Goal: Check status: Check status

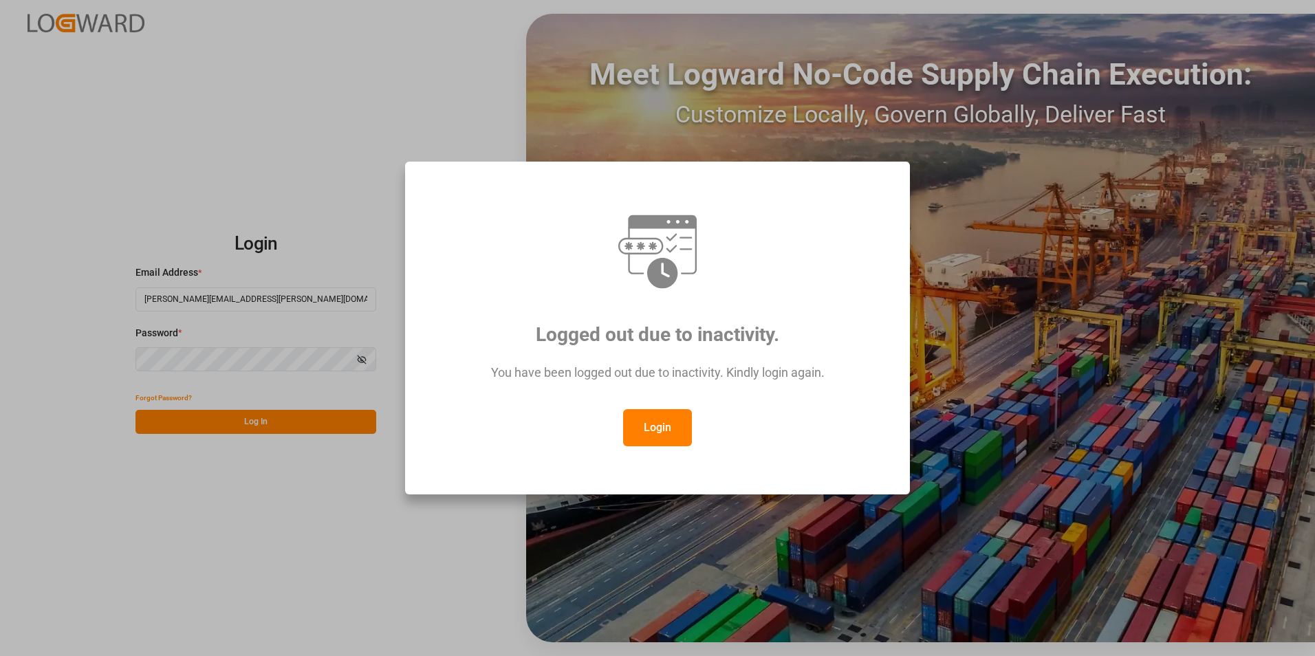
click at [678, 420] on button "Login" at bounding box center [657, 427] width 69 height 37
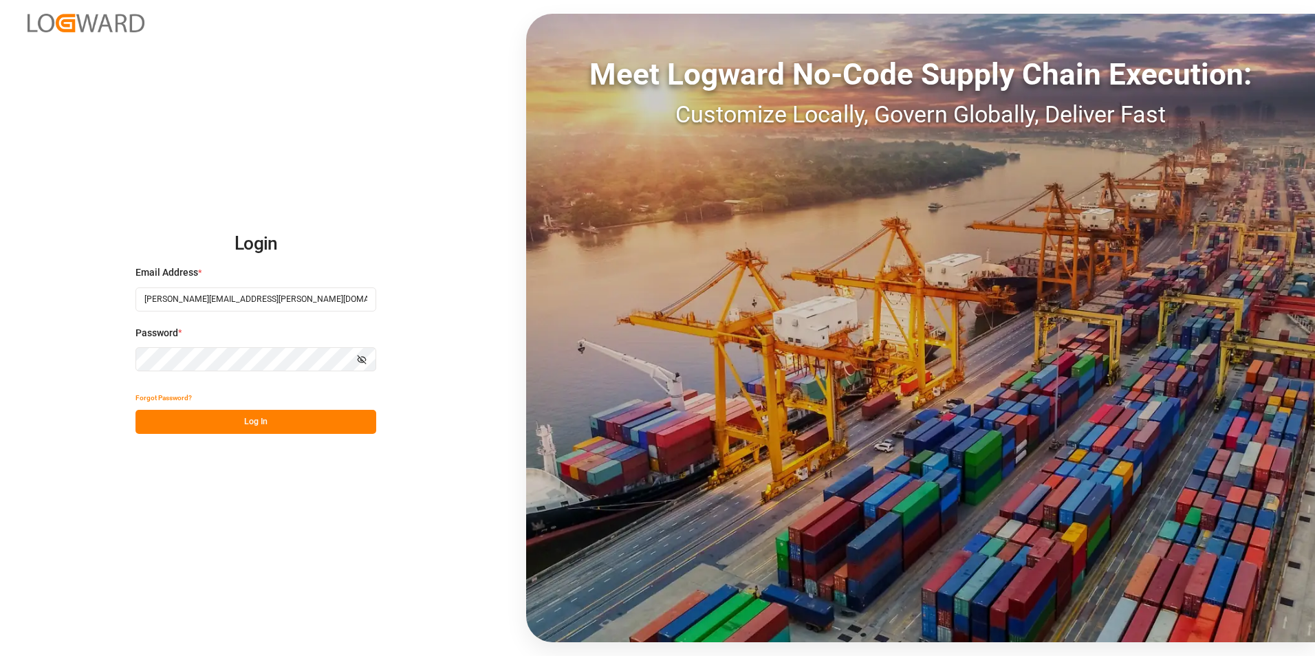
click at [295, 427] on button "Log In" at bounding box center [256, 422] width 241 height 24
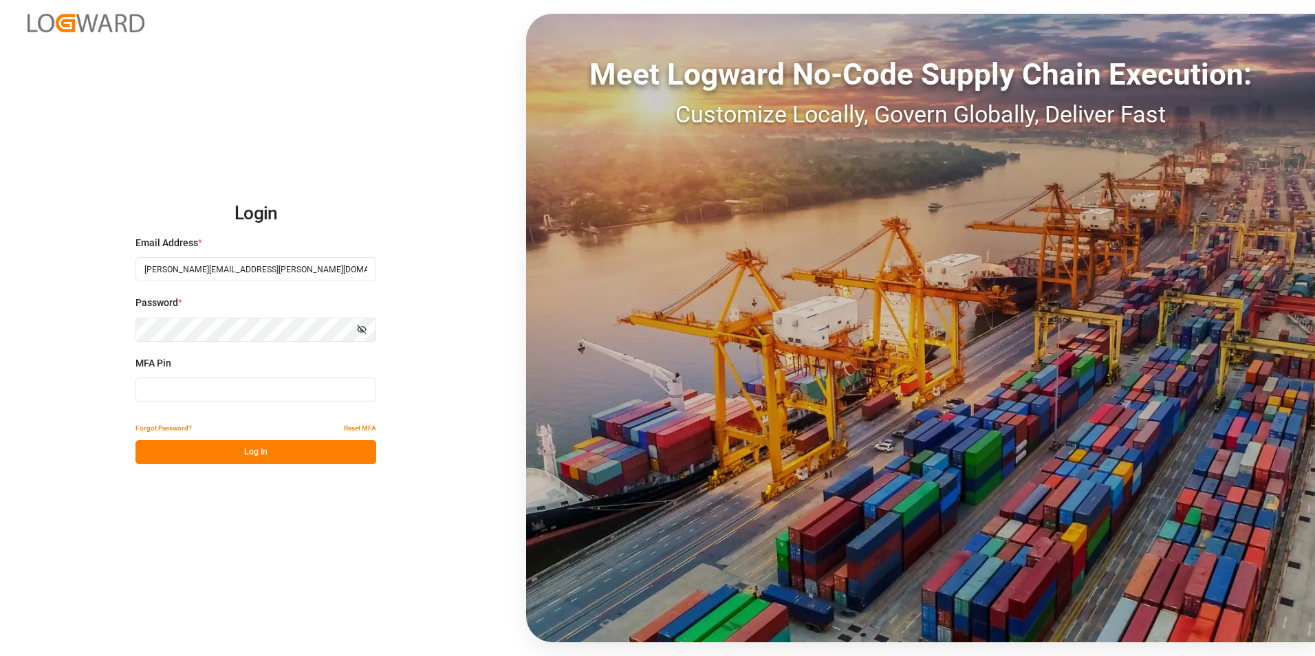
click at [237, 388] on input at bounding box center [256, 390] width 241 height 24
type input "416584"
click at [272, 450] on button "Log In" at bounding box center [256, 452] width 241 height 24
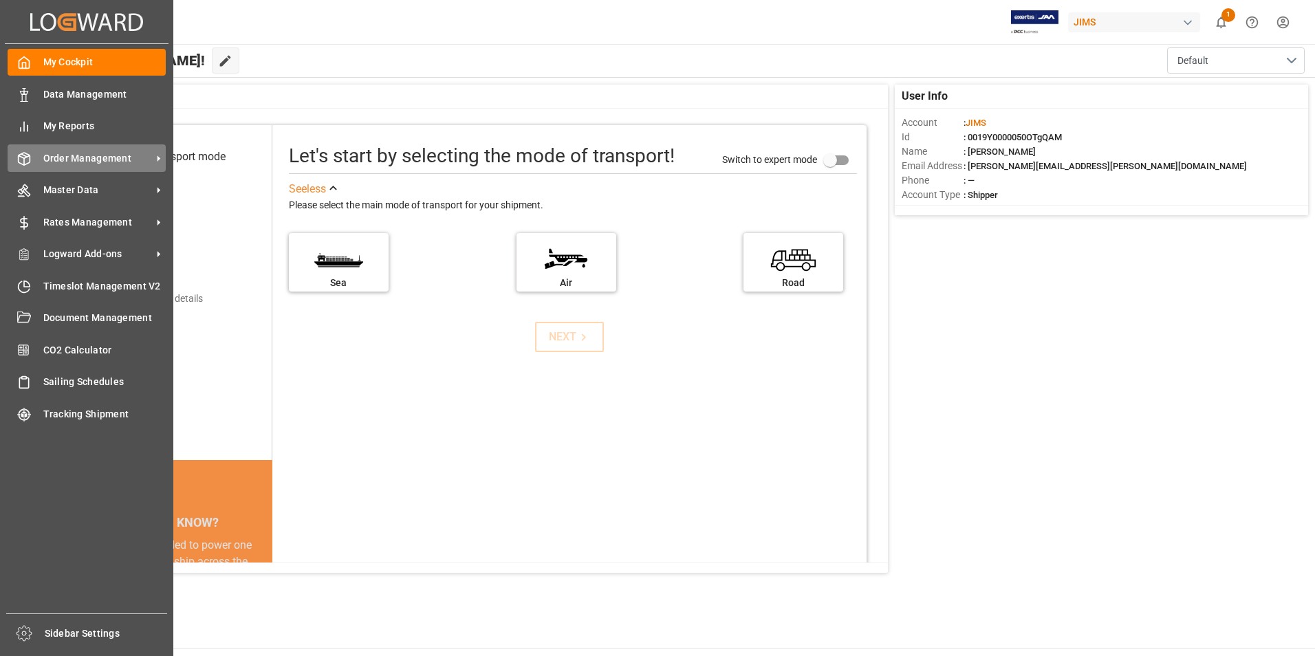
click at [111, 155] on span "Order Management" at bounding box center [97, 158] width 109 height 14
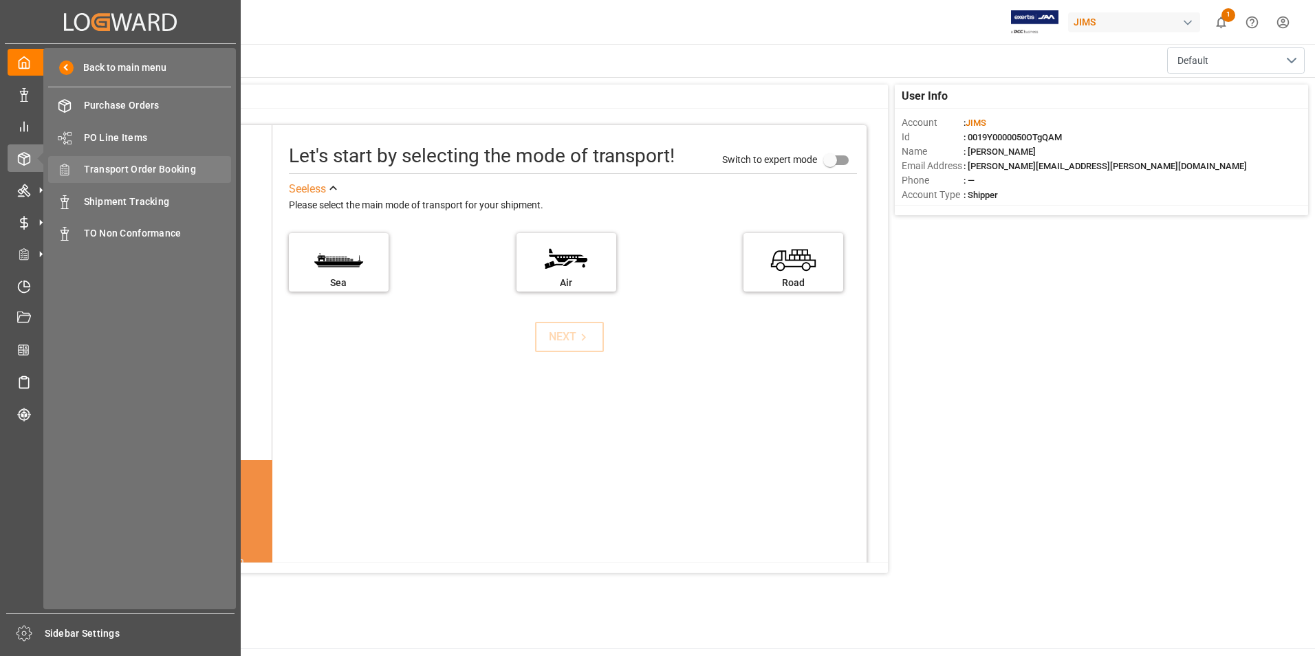
click at [140, 167] on span "Transport Order Booking" at bounding box center [158, 169] width 148 height 14
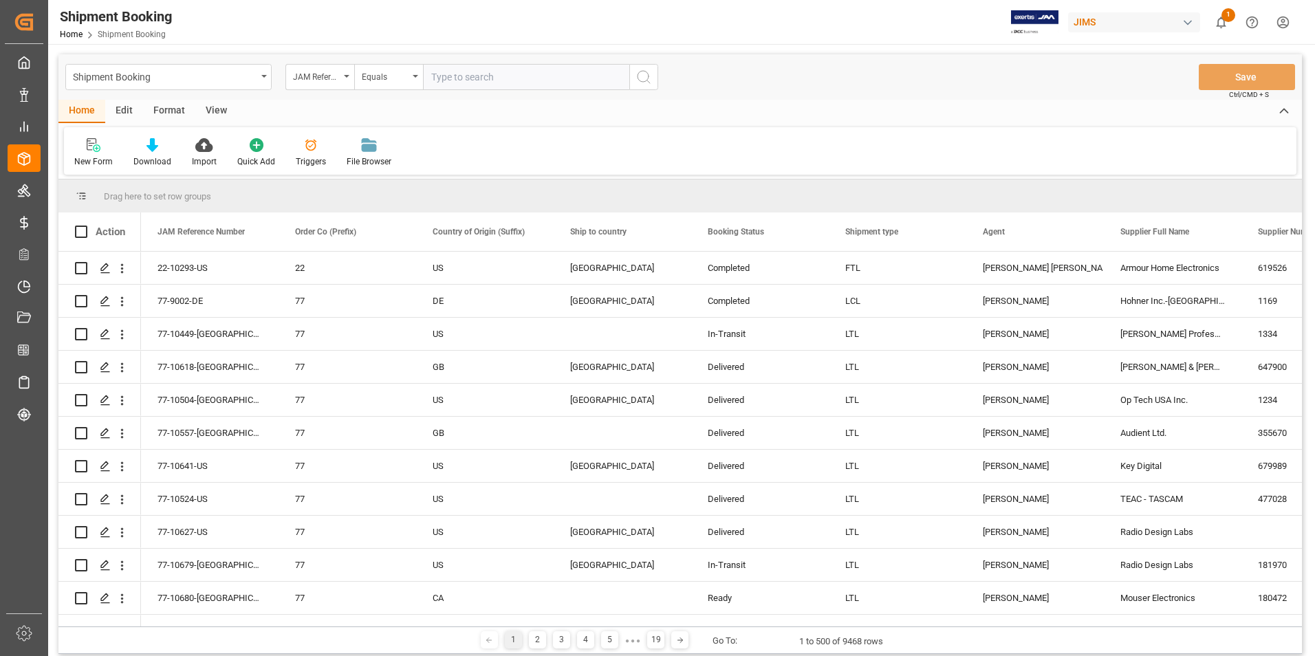
click at [475, 71] on input "text" at bounding box center [526, 77] width 206 height 26
paste input "77-10449-[GEOGRAPHIC_DATA]"
type input "77-10449-US"
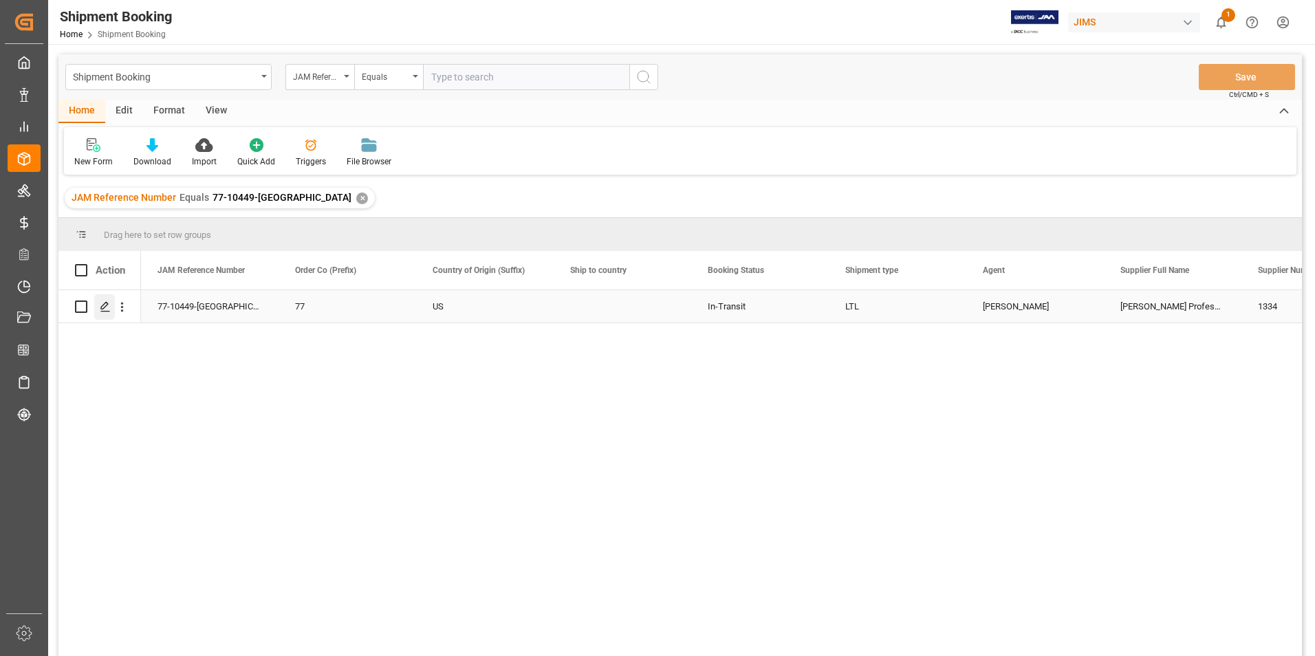
click at [108, 299] on div "Press SPACE to select this row." at bounding box center [104, 306] width 21 height 25
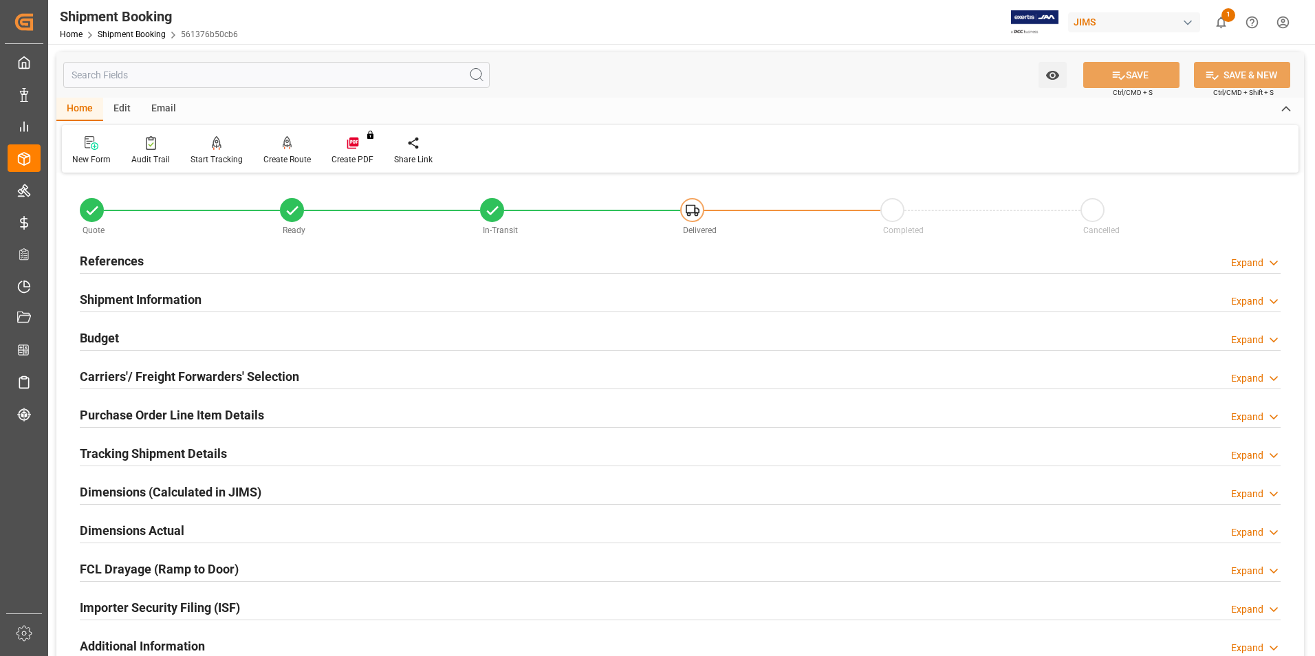
click at [135, 455] on h2 "Tracking Shipment Details" at bounding box center [153, 453] width 147 height 19
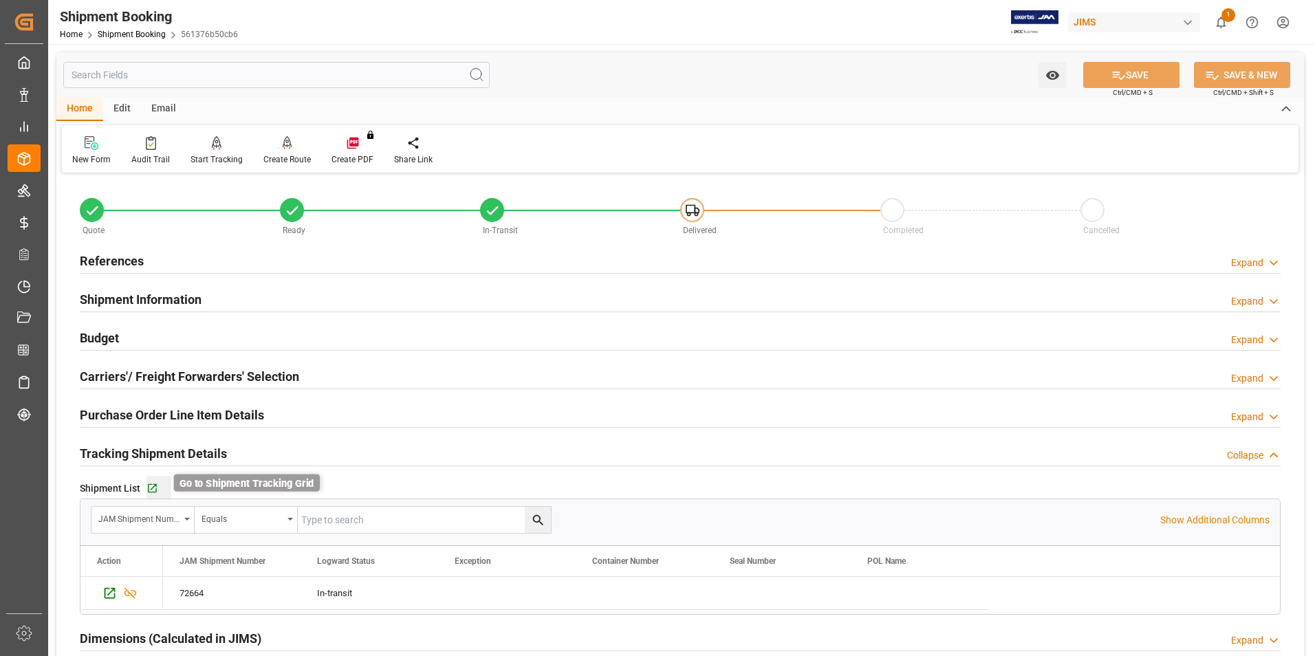
click at [153, 484] on icon "button" at bounding box center [152, 488] width 9 height 9
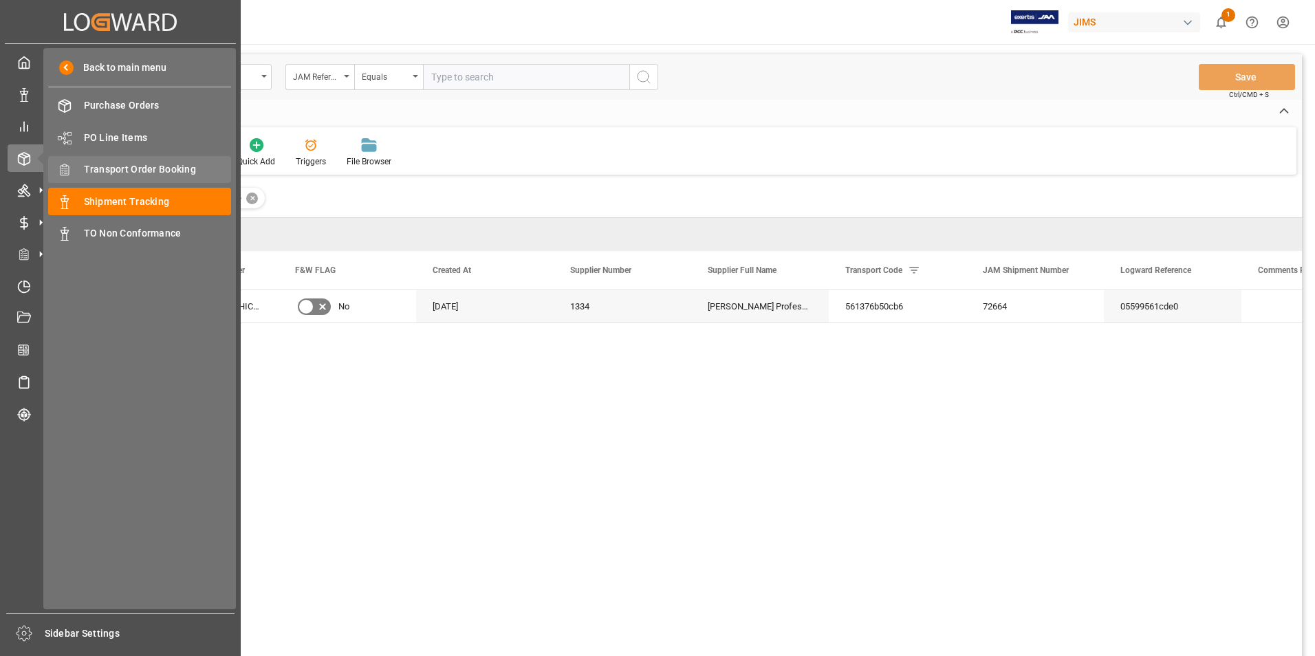
click at [144, 170] on span "Transport Order Booking" at bounding box center [158, 169] width 148 height 14
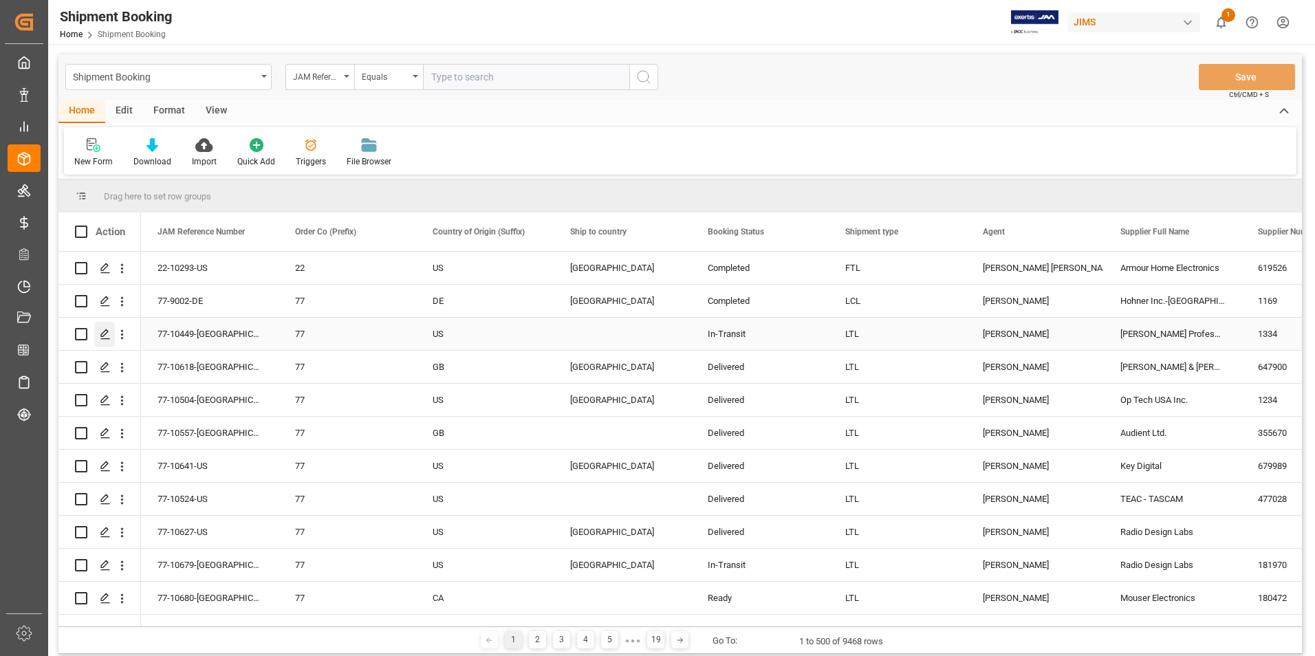
click at [102, 334] on icon "Press SPACE to select this row." at bounding box center [105, 334] width 11 height 11
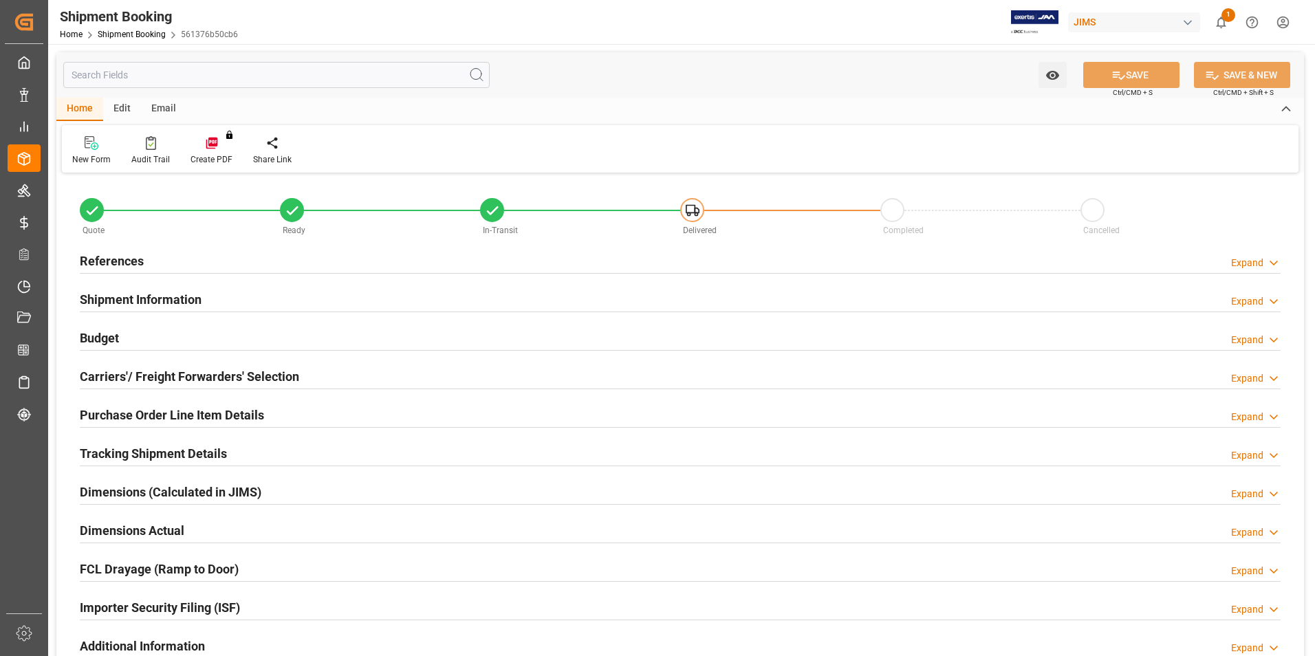
type input "34"
click at [120, 409] on h2 "Purchase Order Line Item Details" at bounding box center [172, 415] width 184 height 19
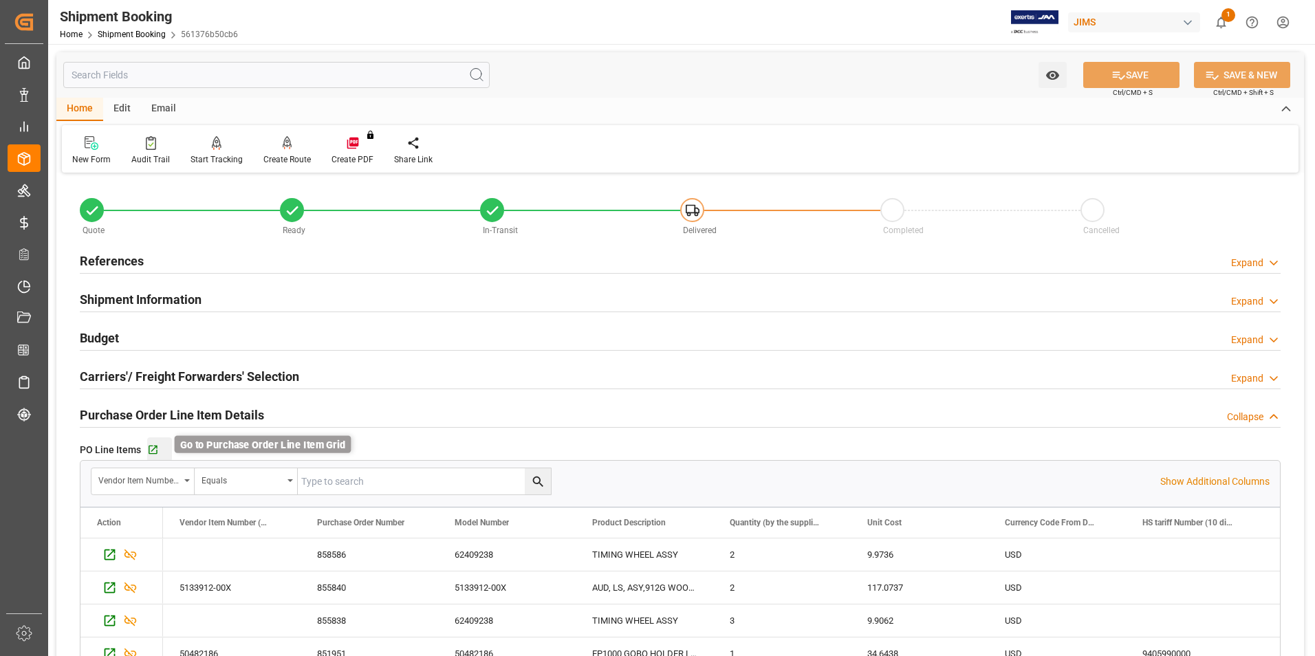
click at [154, 449] on icon "button" at bounding box center [153, 450] width 12 height 12
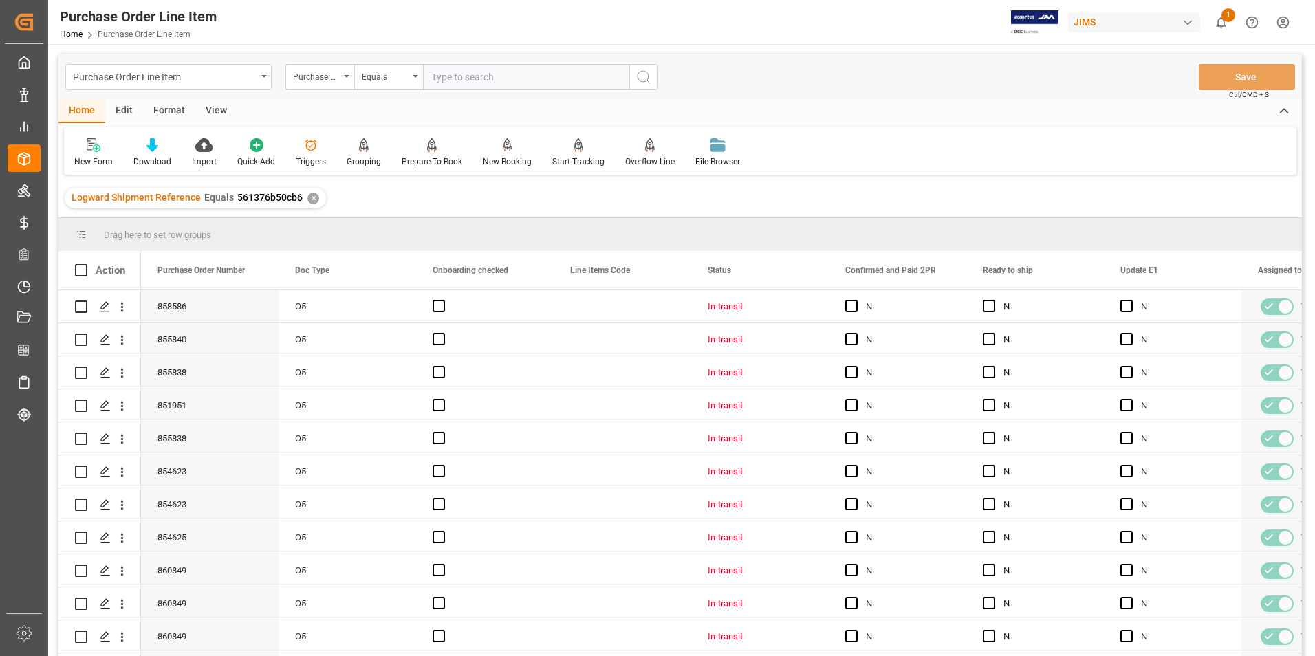
click at [215, 111] on div "View" at bounding box center [216, 111] width 42 height 23
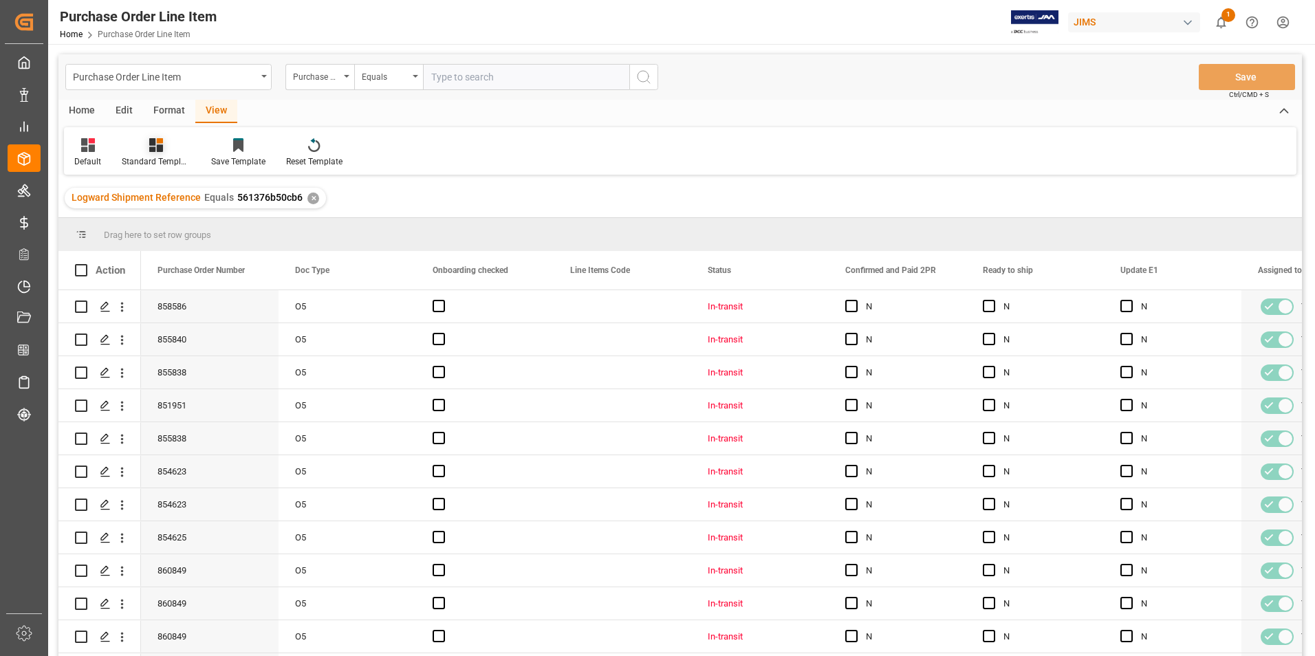
click at [177, 164] on div "Standard Templates" at bounding box center [156, 161] width 69 height 12
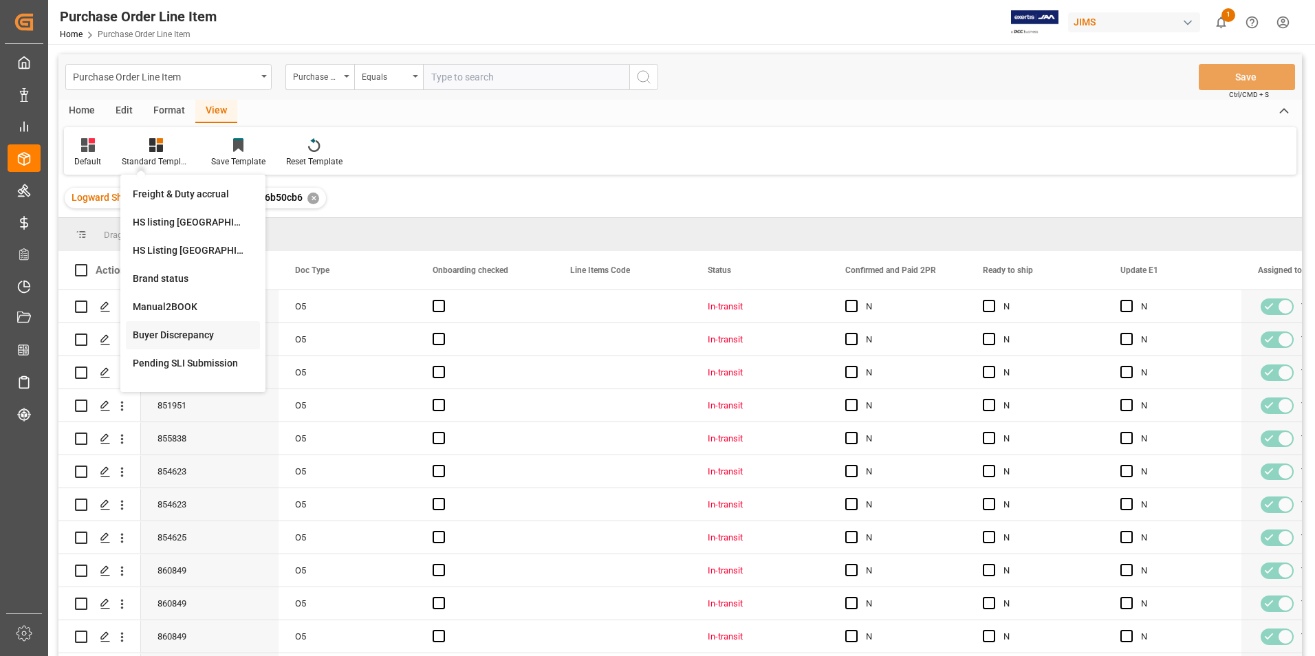
click at [207, 338] on div "Buyer Discrepancy" at bounding box center [193, 335] width 120 height 14
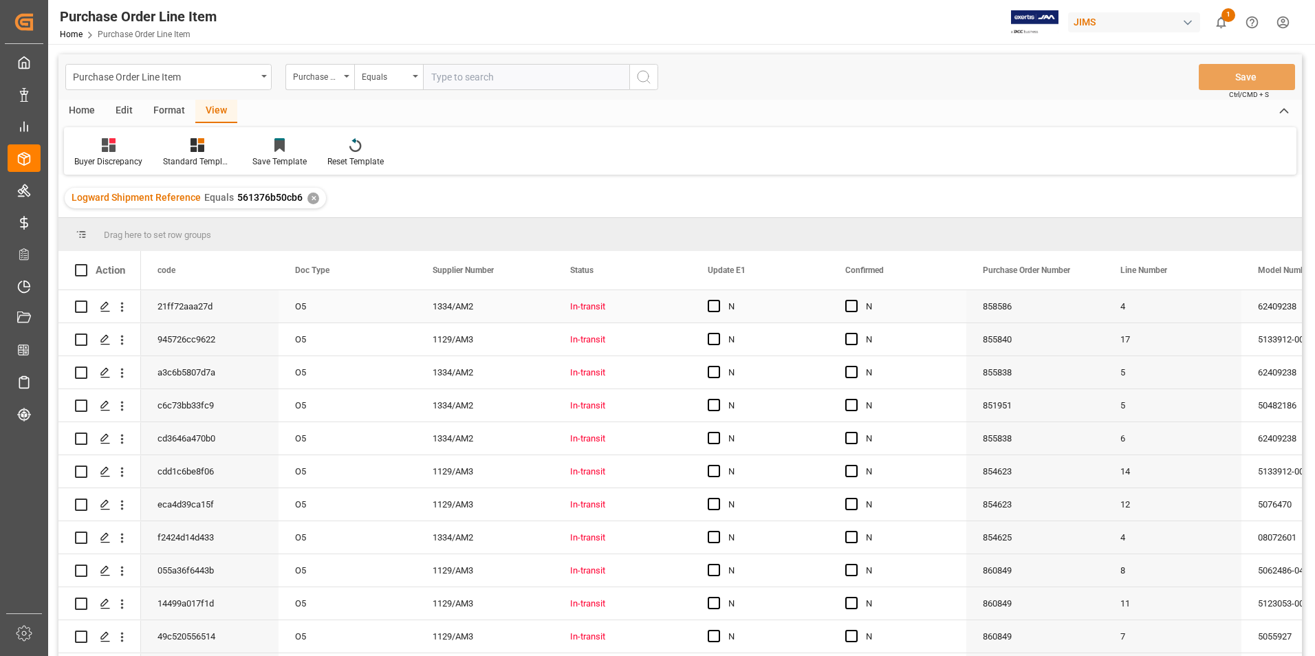
click at [440, 312] on div "1334/AM2" at bounding box center [485, 306] width 138 height 32
click at [852, 306] on span "Press SPACE to select this row." at bounding box center [851, 306] width 12 height 12
click at [856, 300] on input "Press SPACE to select this row." at bounding box center [856, 300] width 0 height 0
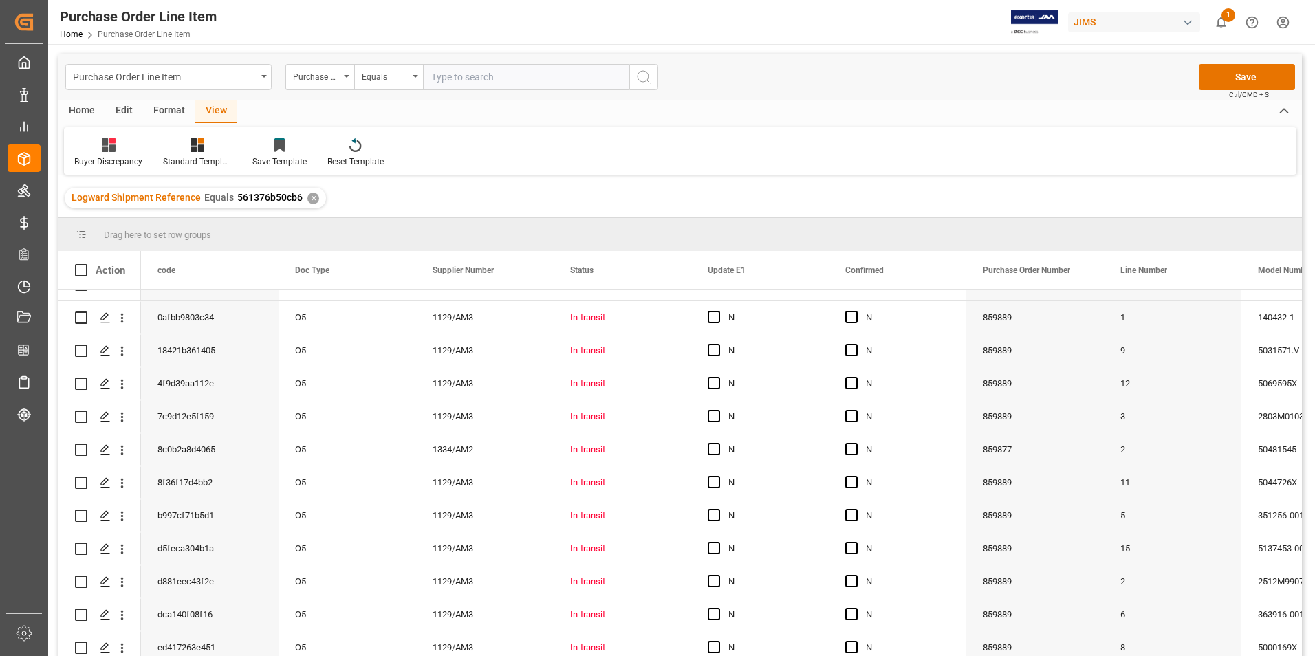
scroll to position [757, 0]
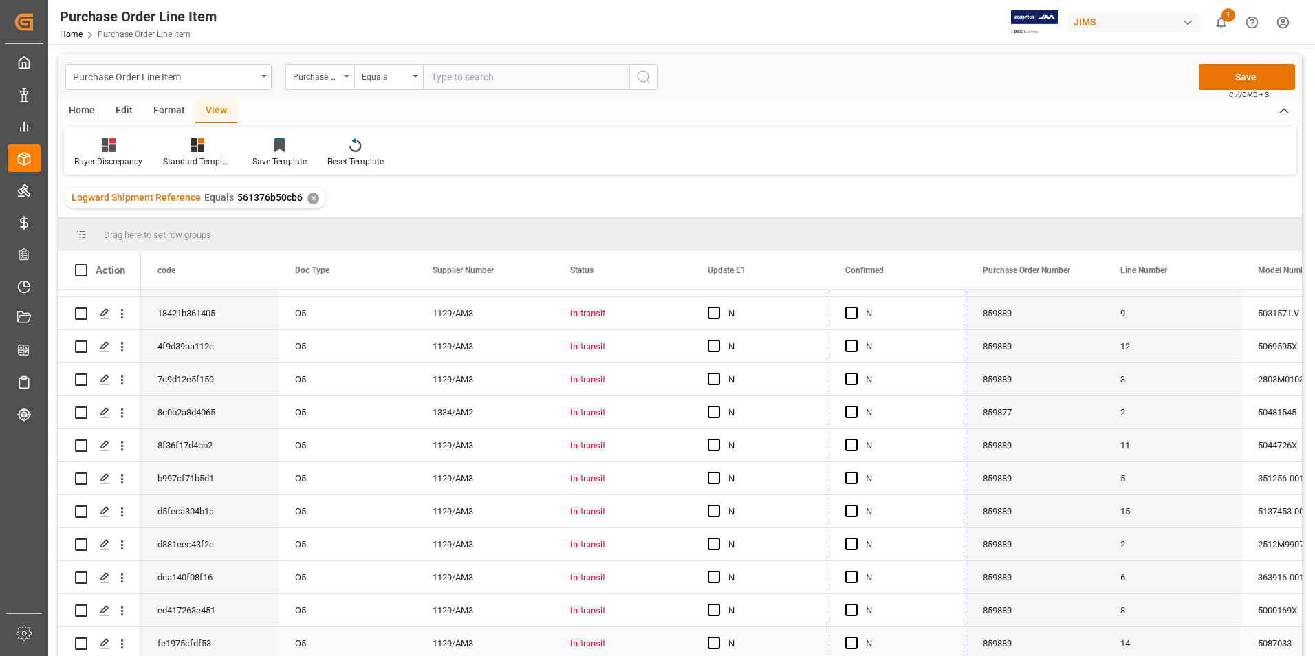
drag, startPoint x: 963, startPoint y: 320, endPoint x: 959, endPoint y: 634, distance: 314.4
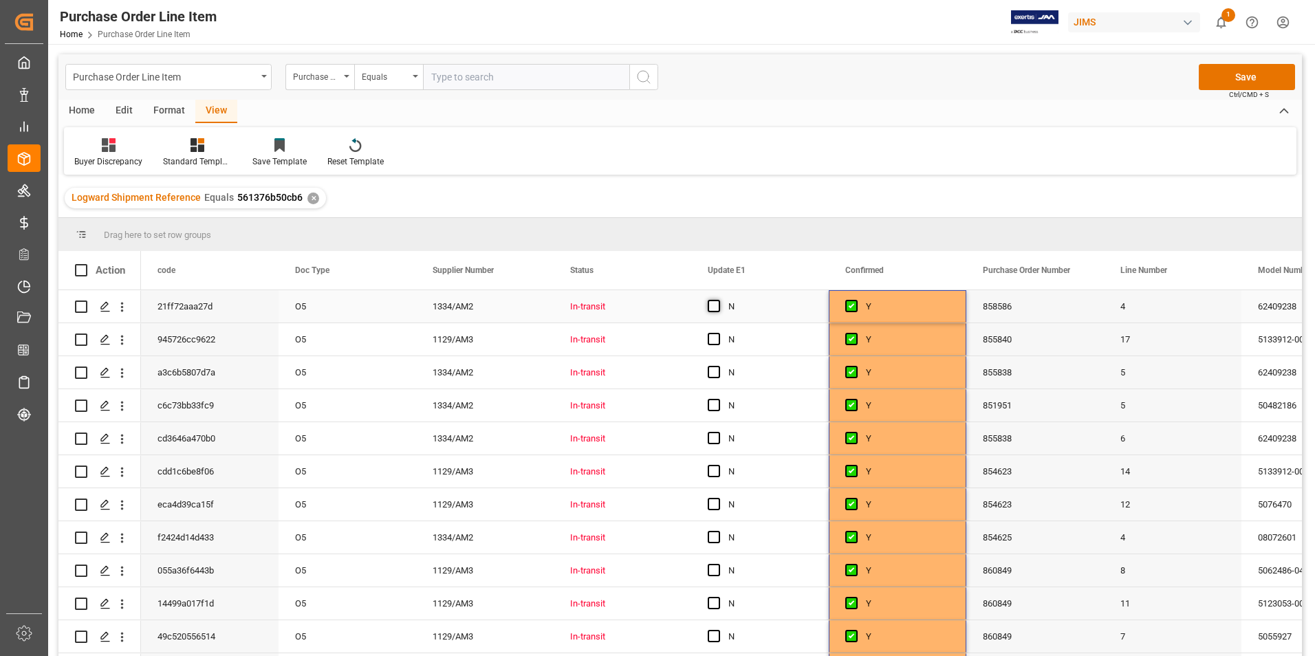
click at [711, 306] on span "Press SPACE to select this row." at bounding box center [714, 306] width 12 height 12
click at [718, 300] on input "Press SPACE to select this row." at bounding box center [718, 300] width 0 height 0
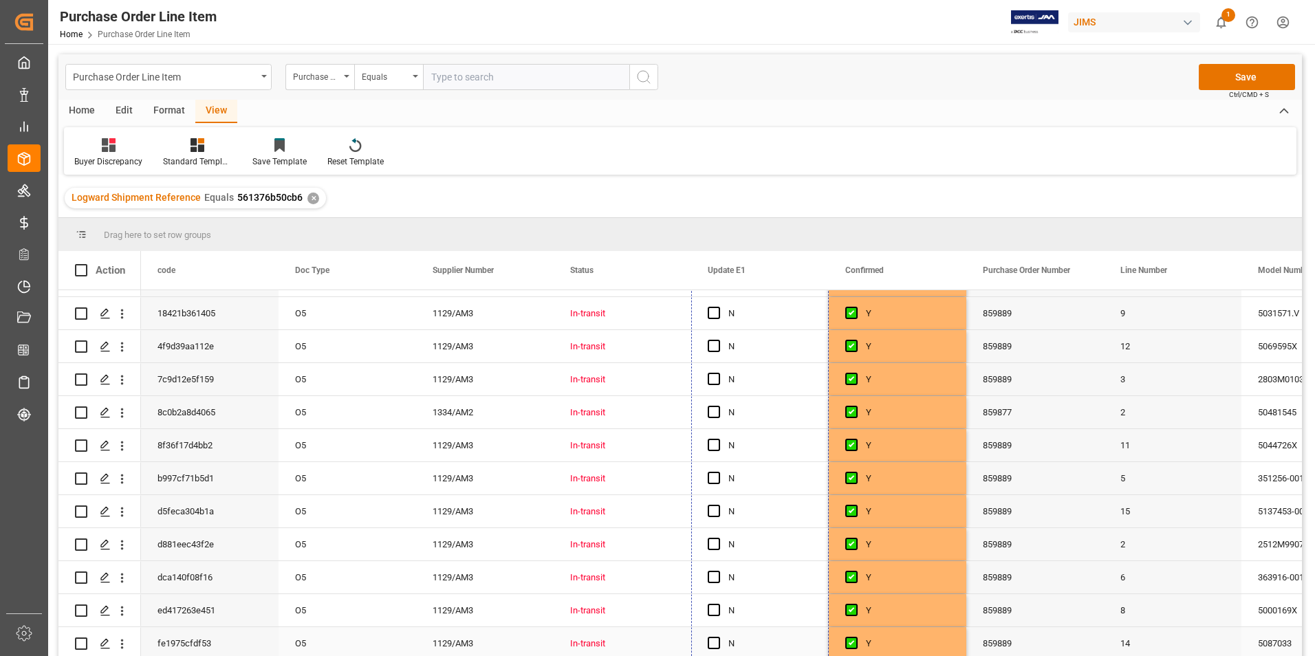
drag, startPoint x: 826, startPoint y: 318, endPoint x: 813, endPoint y: 631, distance: 313.3
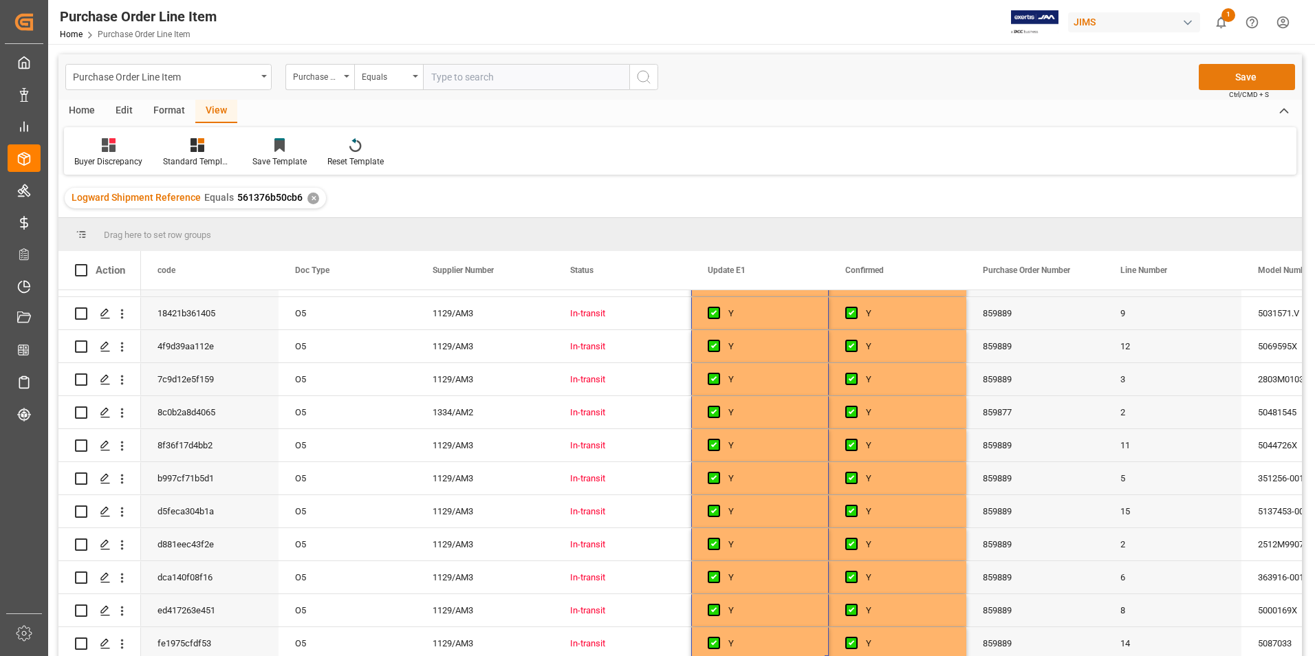
click at [1238, 78] on button "Save" at bounding box center [1247, 77] width 96 height 26
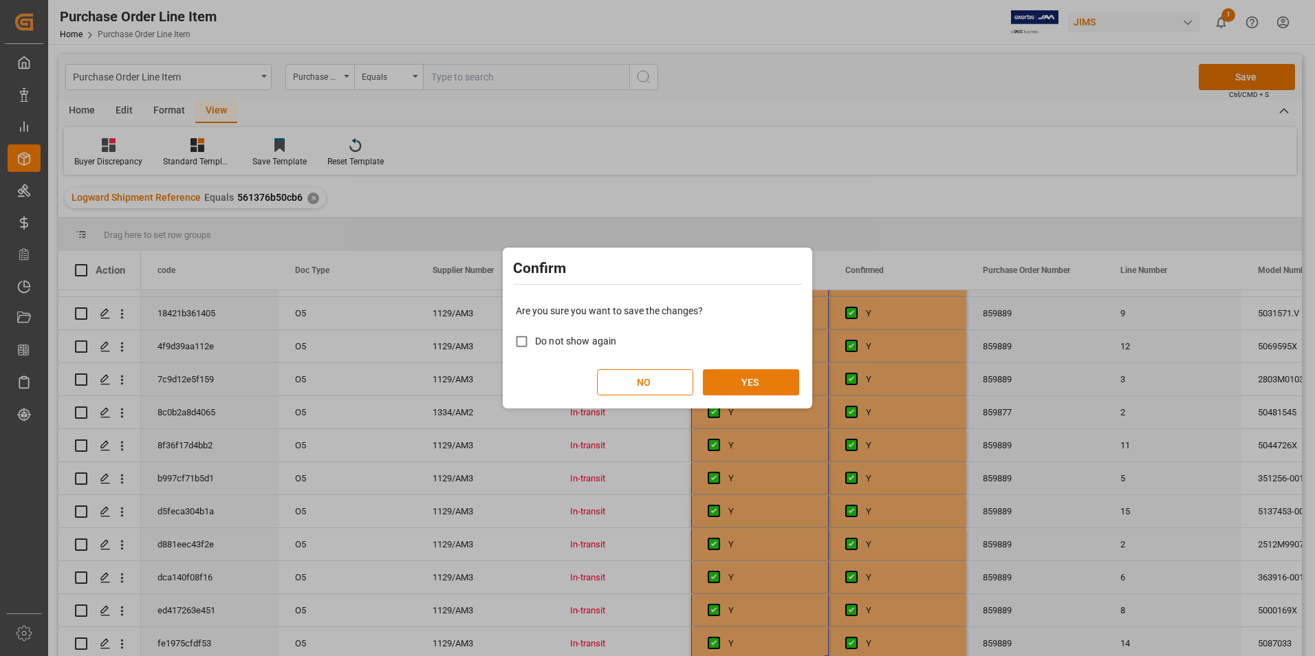
click at [748, 385] on button "YES" at bounding box center [751, 382] width 96 height 26
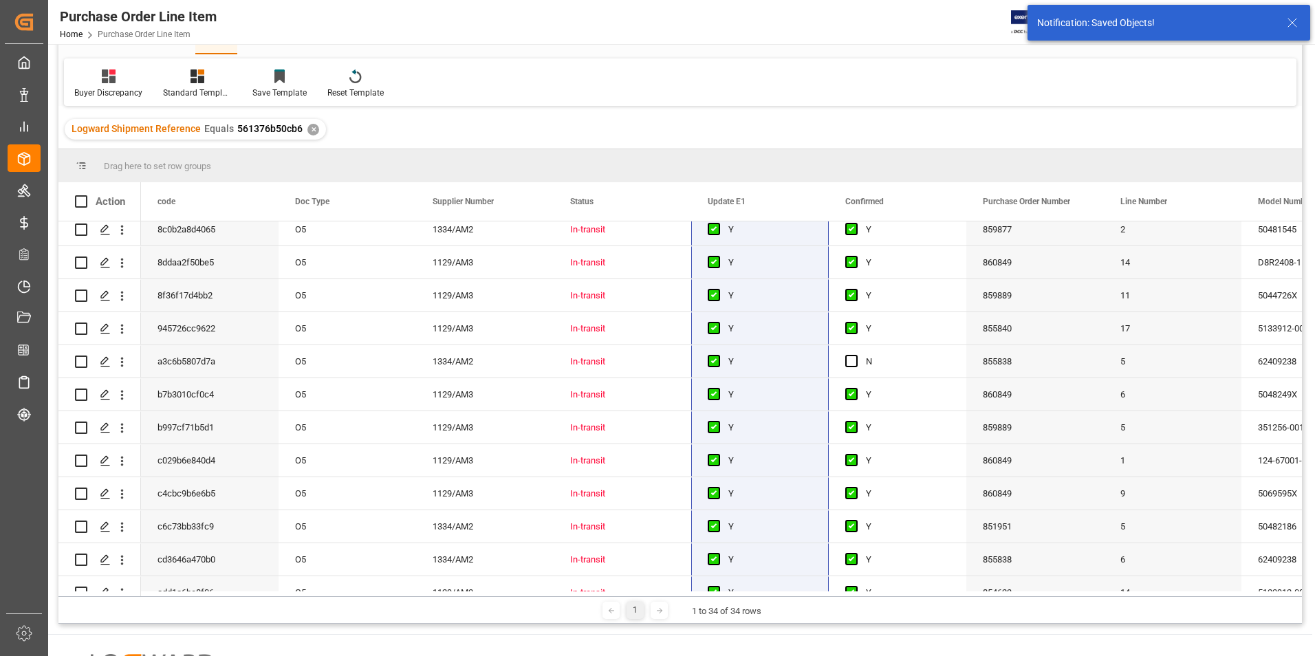
scroll to position [413, 0]
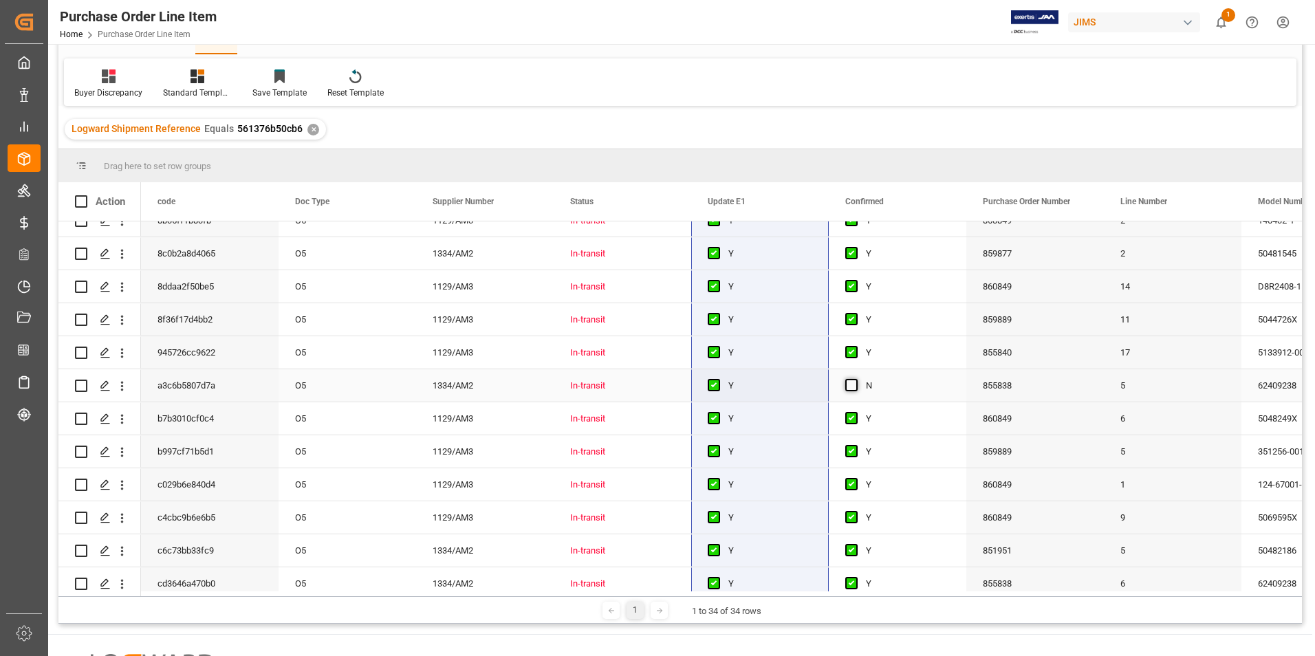
click at [851, 385] on span "Press SPACE to select this row." at bounding box center [851, 385] width 12 height 12
click at [856, 379] on input "Press SPACE to select this row." at bounding box center [856, 379] width 0 height 0
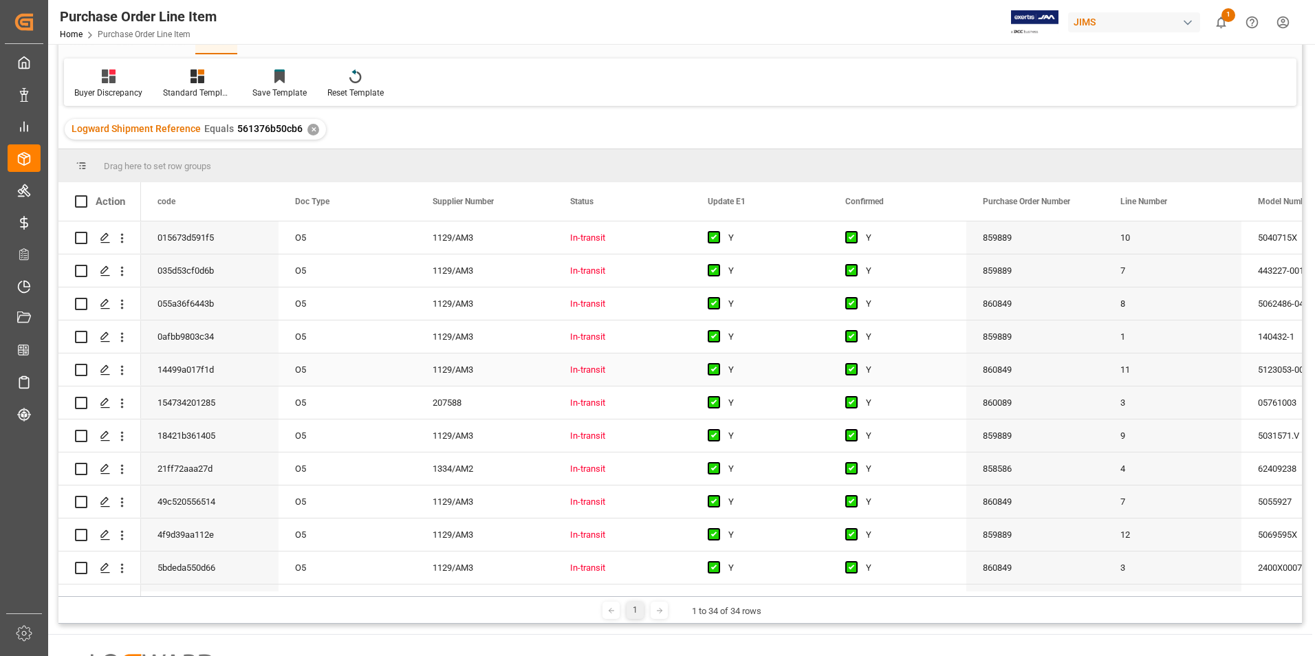
scroll to position [0, 0]
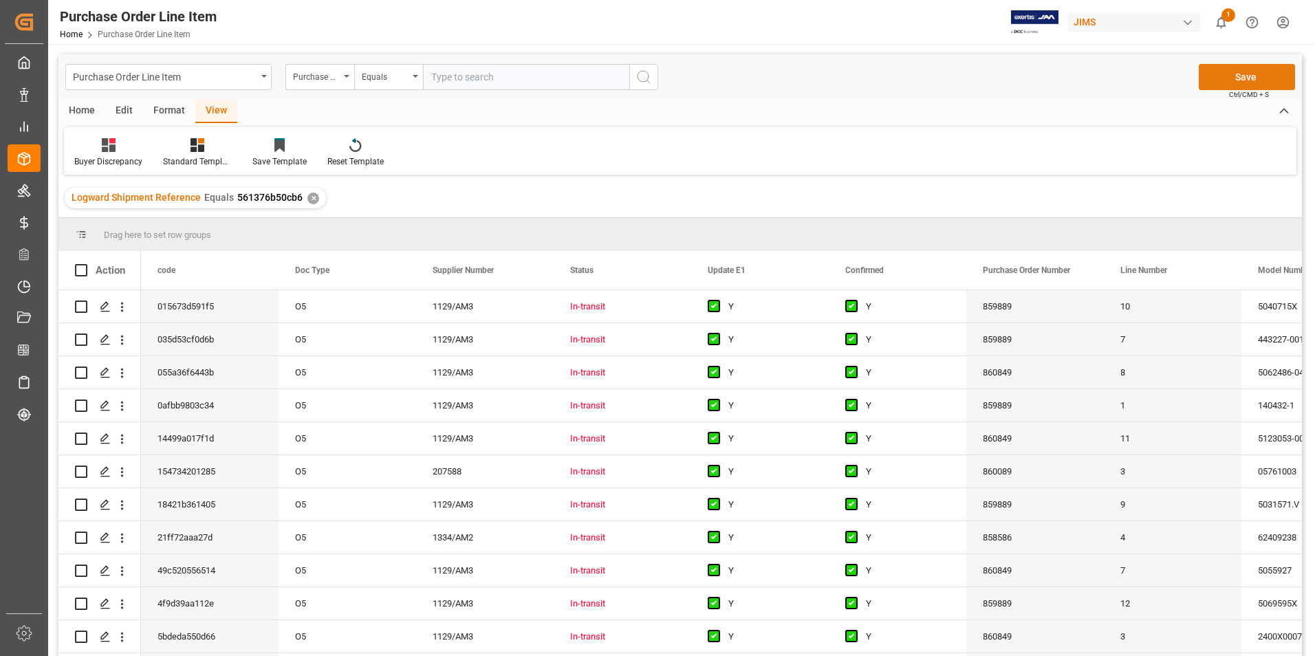
click at [1235, 75] on button "Save" at bounding box center [1247, 77] width 96 height 26
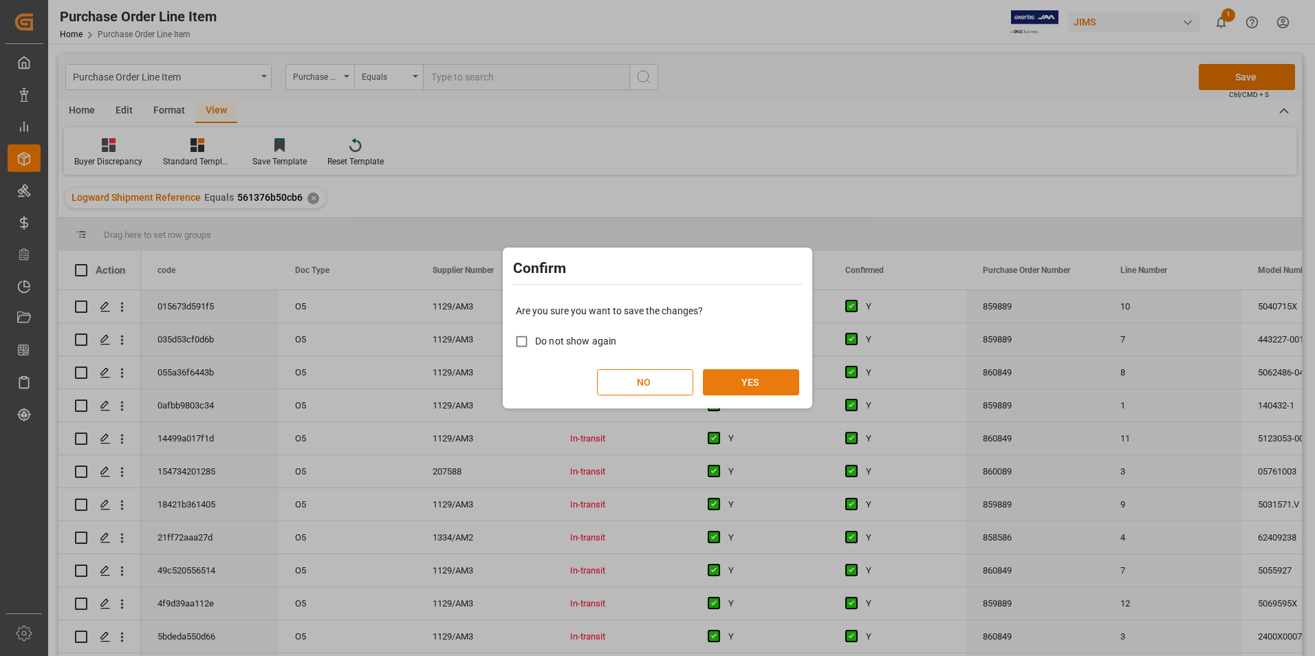
click at [753, 379] on button "YES" at bounding box center [751, 382] width 96 height 26
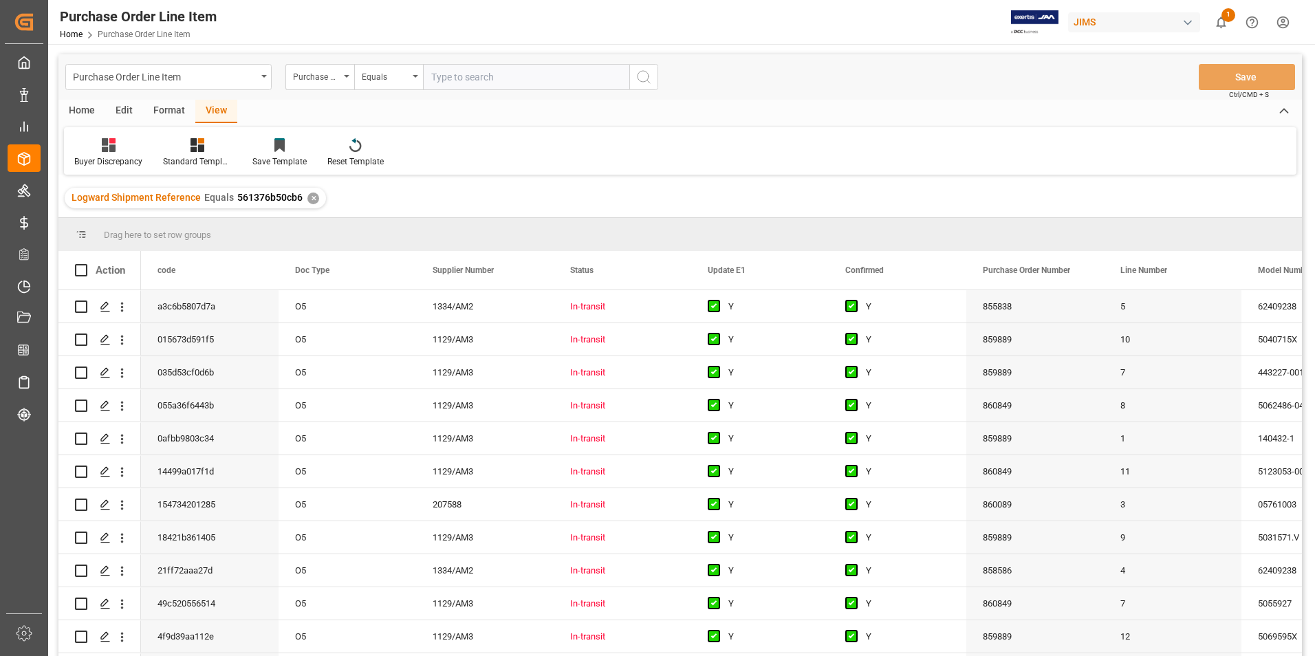
drag, startPoint x: 81, startPoint y: 270, endPoint x: 99, endPoint y: 219, distance: 54.6
click at [81, 270] on span at bounding box center [81, 270] width 12 height 12
click at [85, 264] on input "checkbox" at bounding box center [85, 264] width 0 height 0
checkbox input "true"
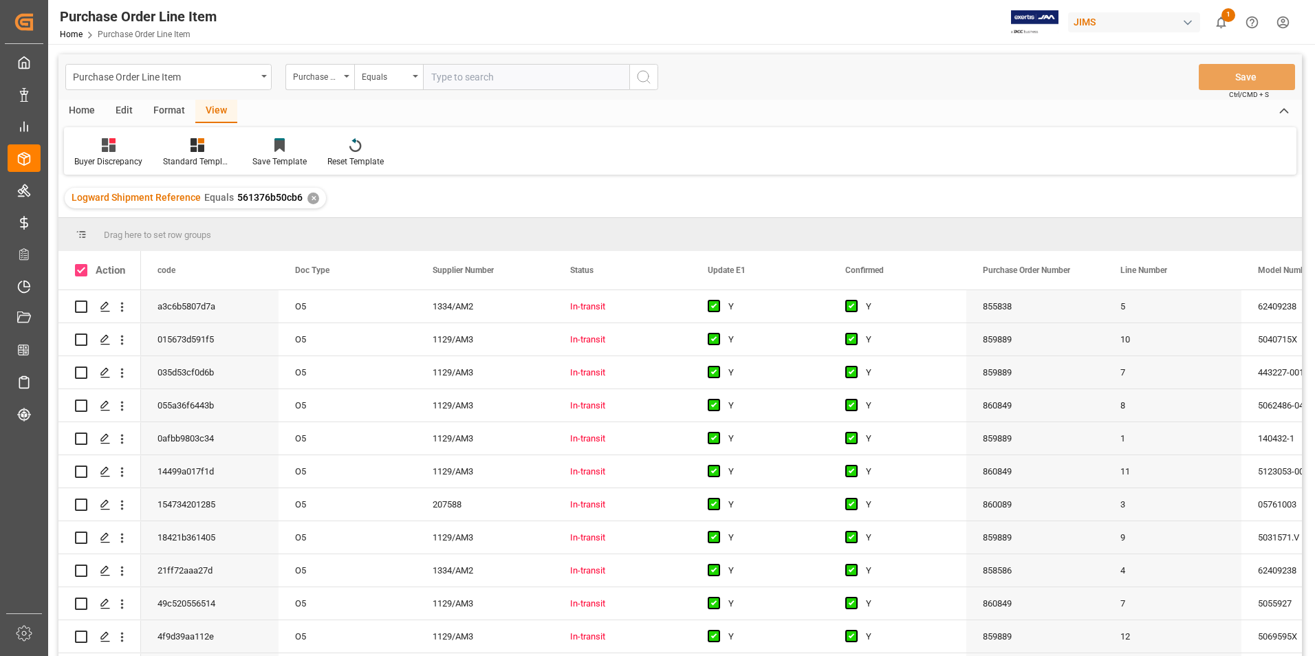
checkbox input "true"
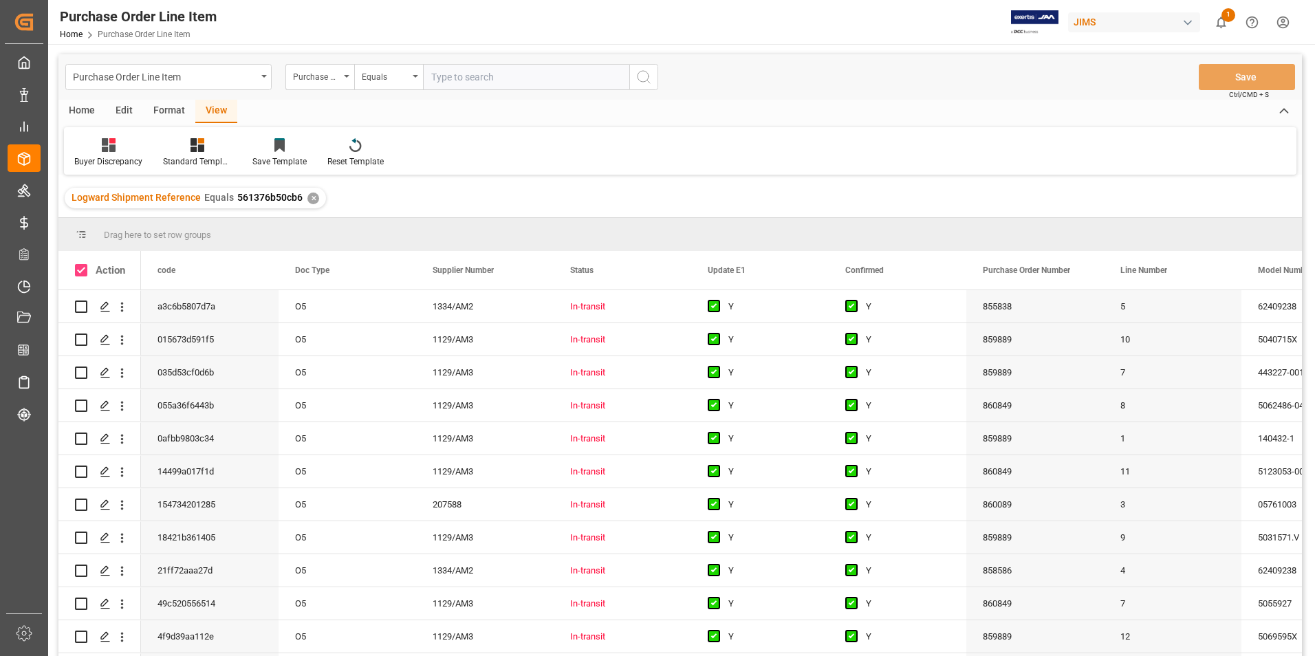
checkbox input "true"
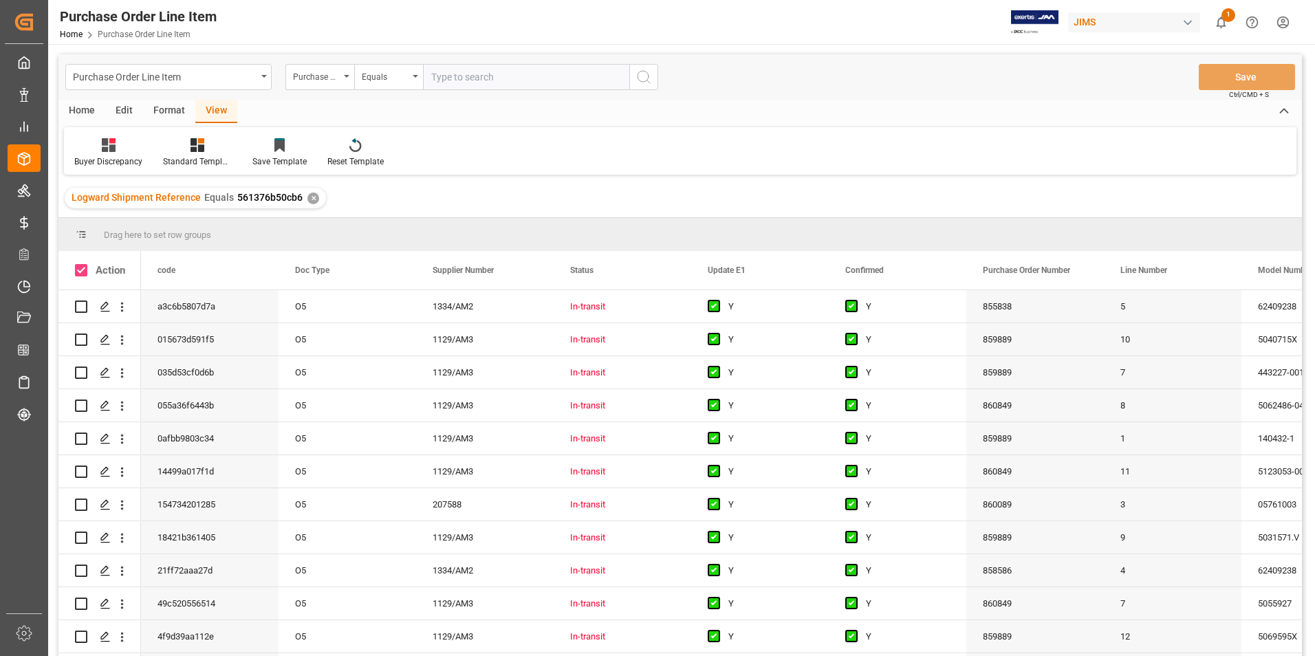
checkbox input "true"
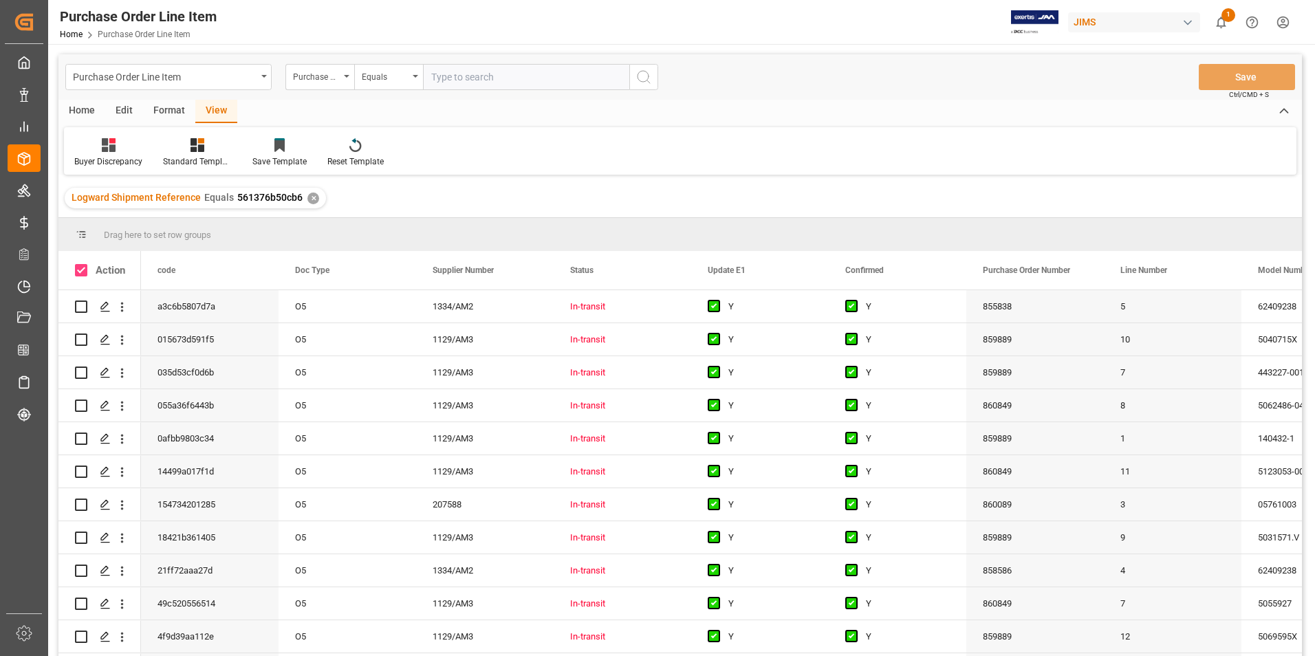
checkbox input "true"
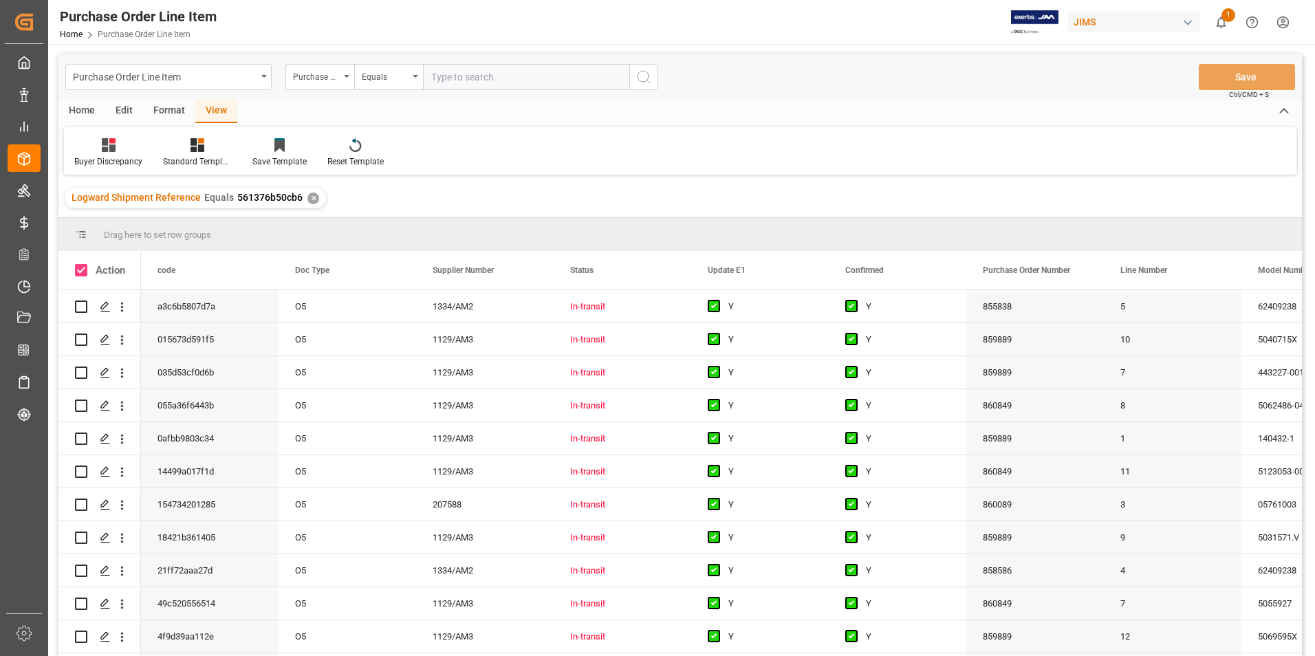
checkbox input "true"
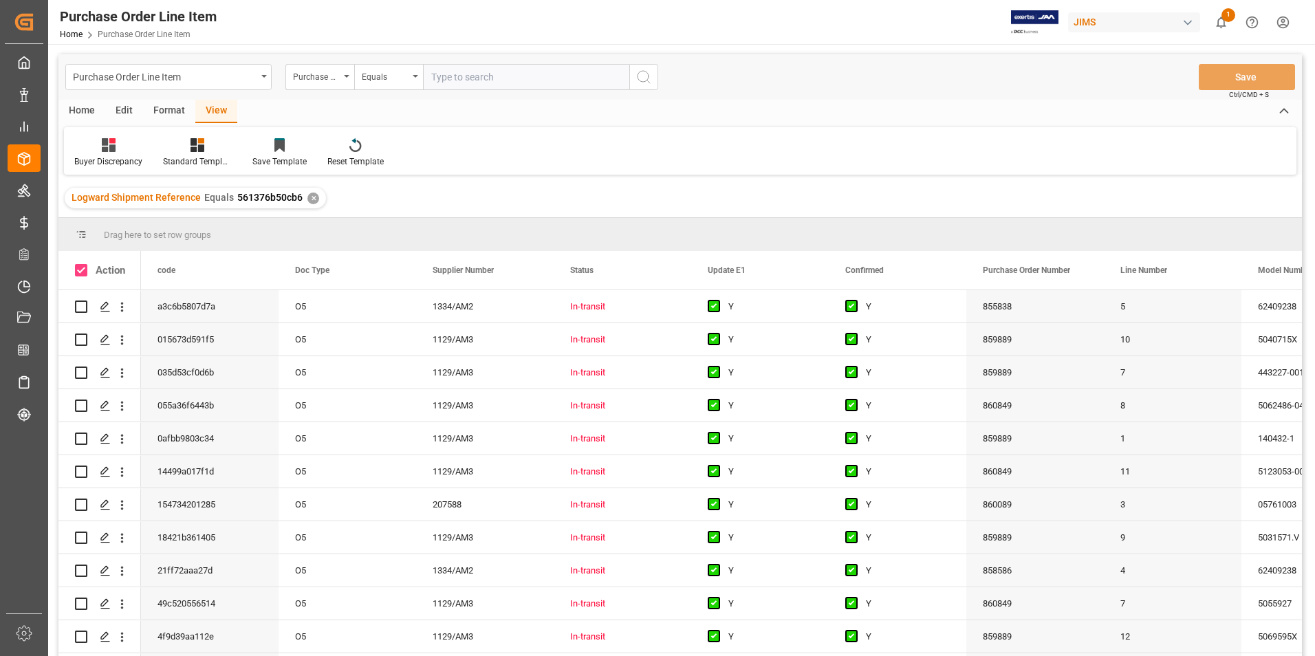
checkbox input "true"
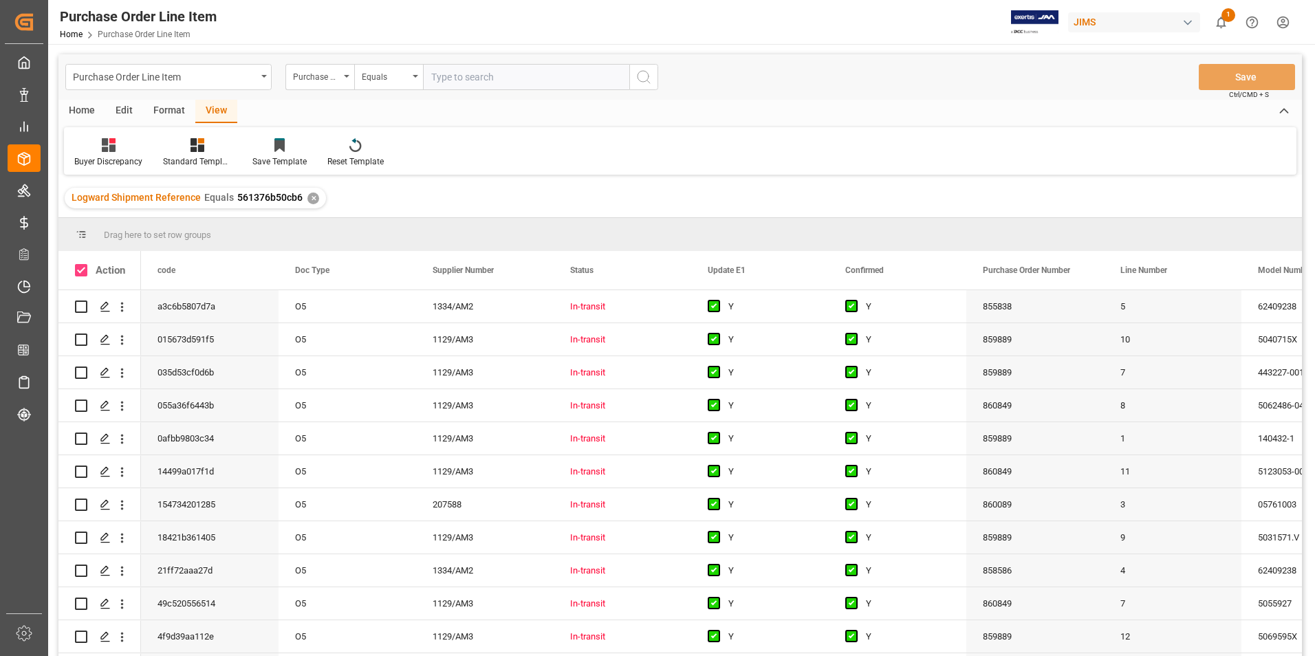
checkbox input "true"
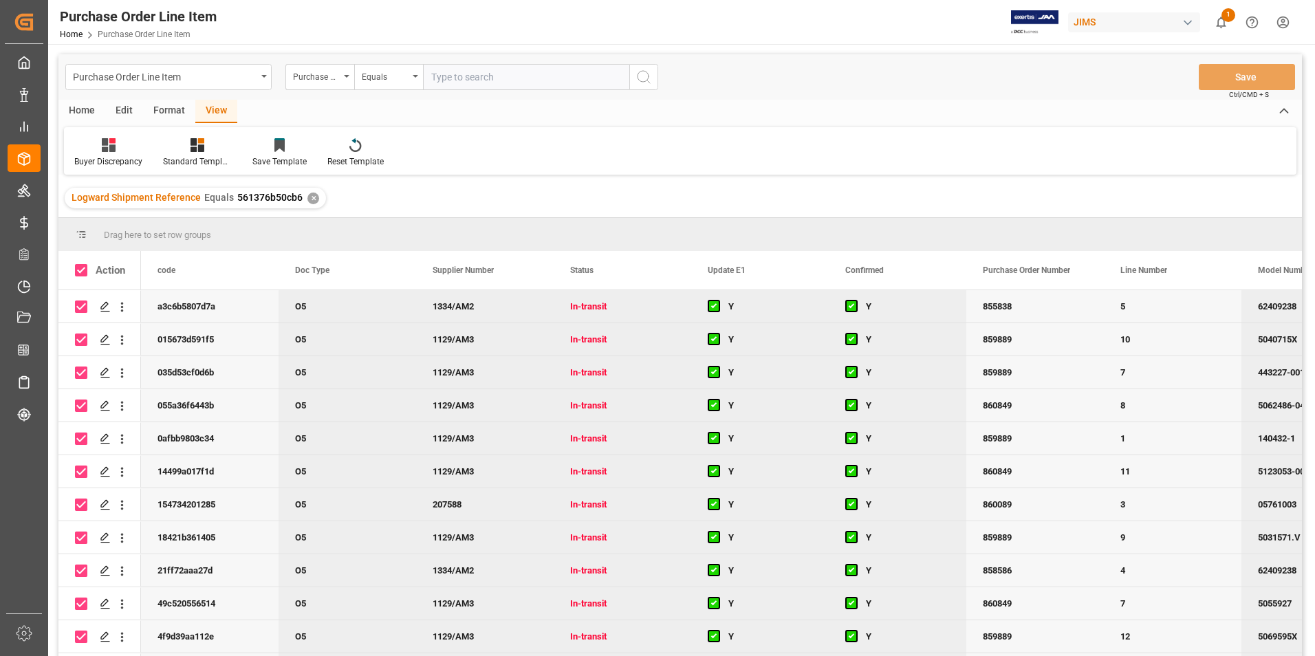
click at [87, 115] on div "Home" at bounding box center [81, 111] width 47 height 23
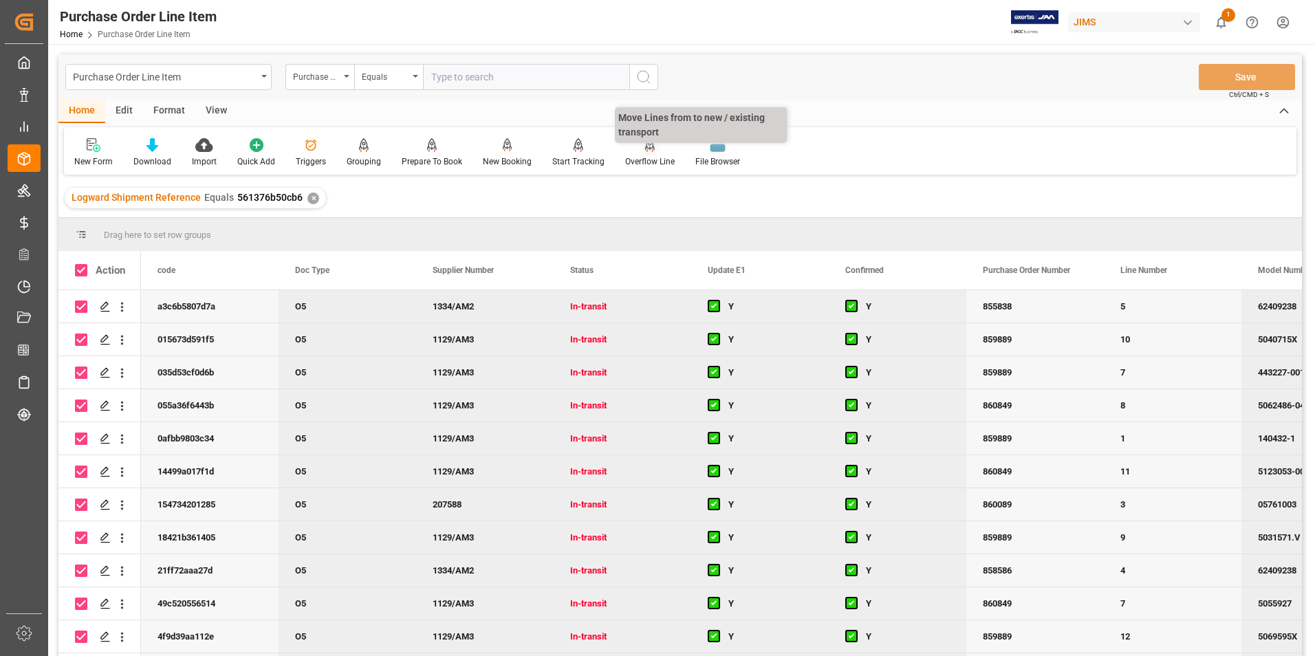
click at [640, 164] on div "Overflow Line" at bounding box center [650, 161] width 50 height 12
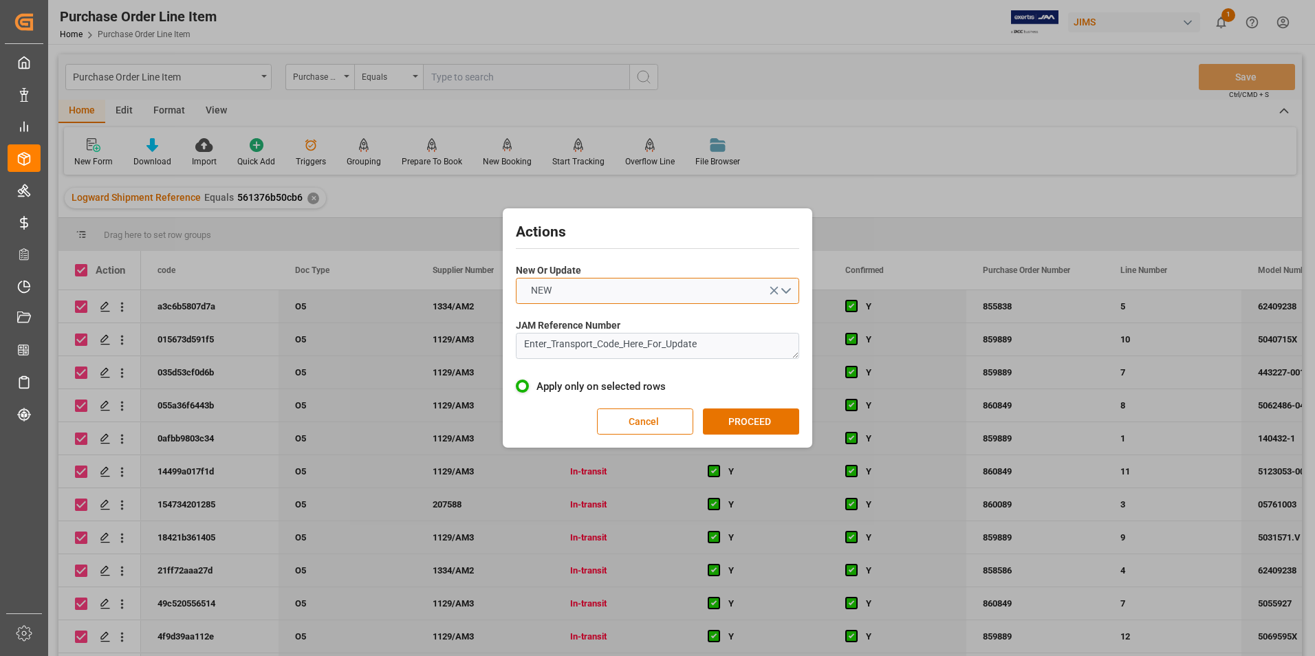
click at [625, 295] on button "NEW" at bounding box center [657, 291] width 283 height 26
click at [620, 318] on div "UPDATE" at bounding box center [658, 323] width 282 height 29
drag, startPoint x: 717, startPoint y: 346, endPoint x: 490, endPoint y: 338, distance: 227.8
click at [490, 338] on div "Actions New Or Update UPDATE JAM Reference Number Enter_Transport_Code_Here_For…" at bounding box center [657, 328] width 1315 height 656
paste textarea "77-10449-[GEOGRAPHIC_DATA]"
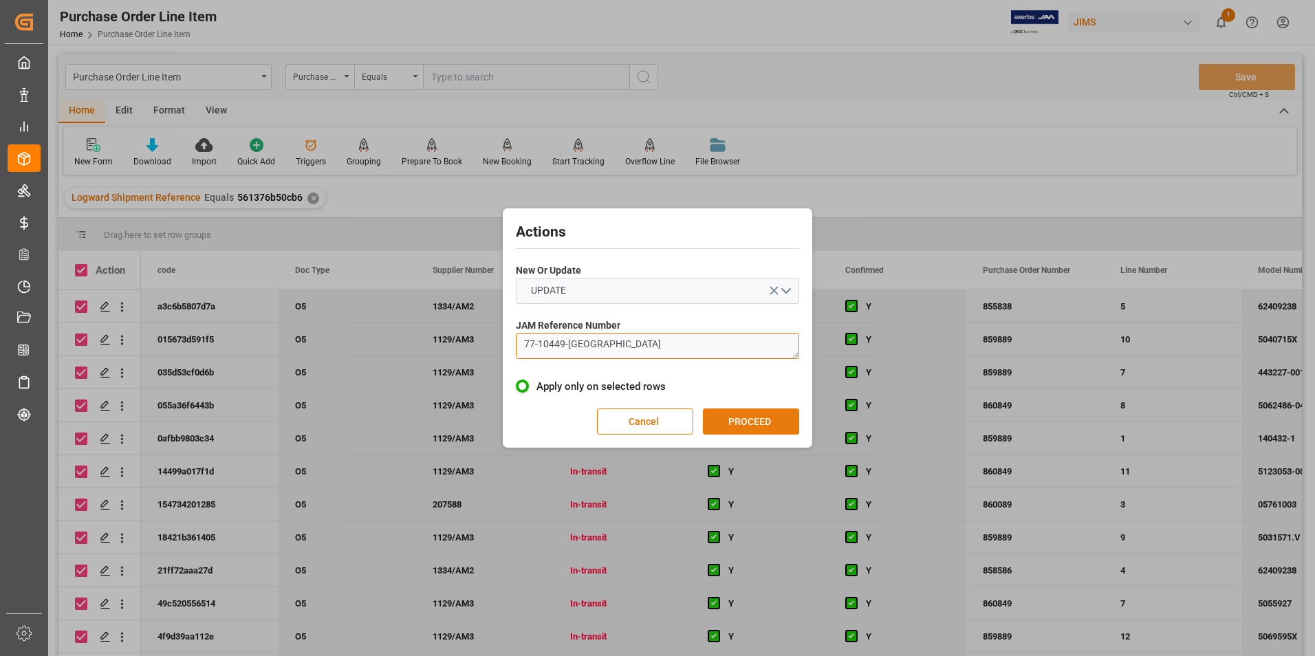
type textarea "77-10449-[GEOGRAPHIC_DATA]"
click at [739, 414] on button "PROCEED" at bounding box center [751, 422] width 96 height 26
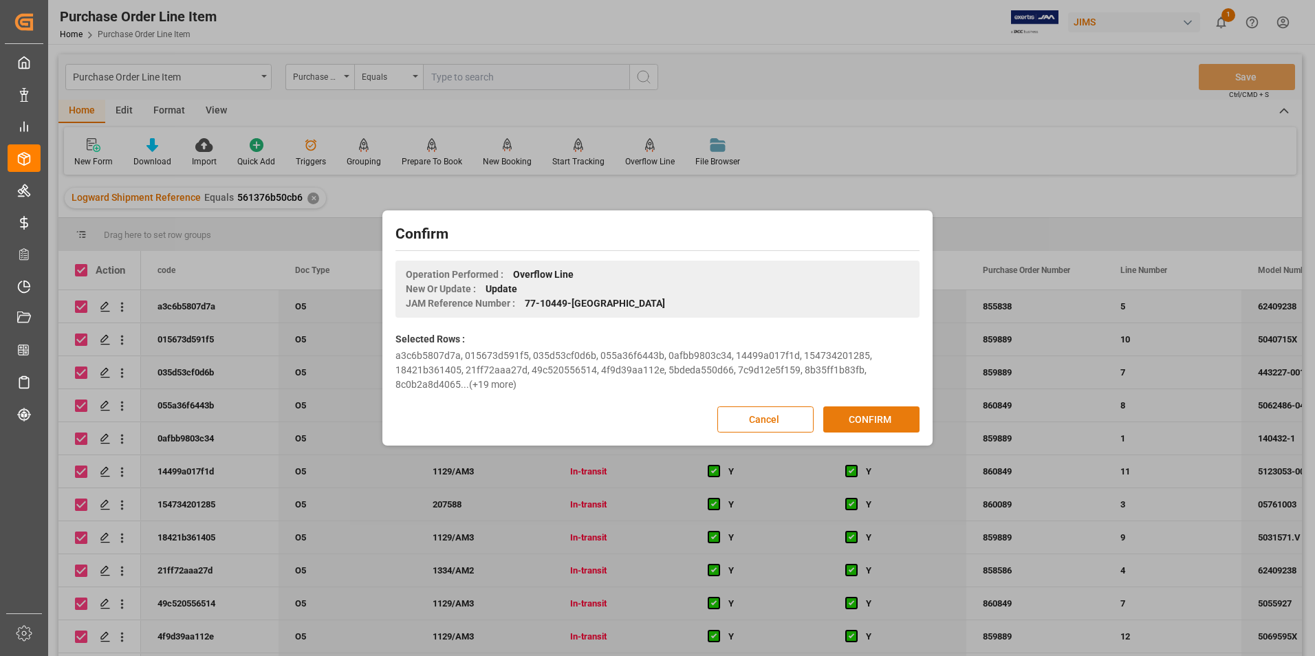
click at [851, 418] on button "CONFIRM" at bounding box center [871, 420] width 96 height 26
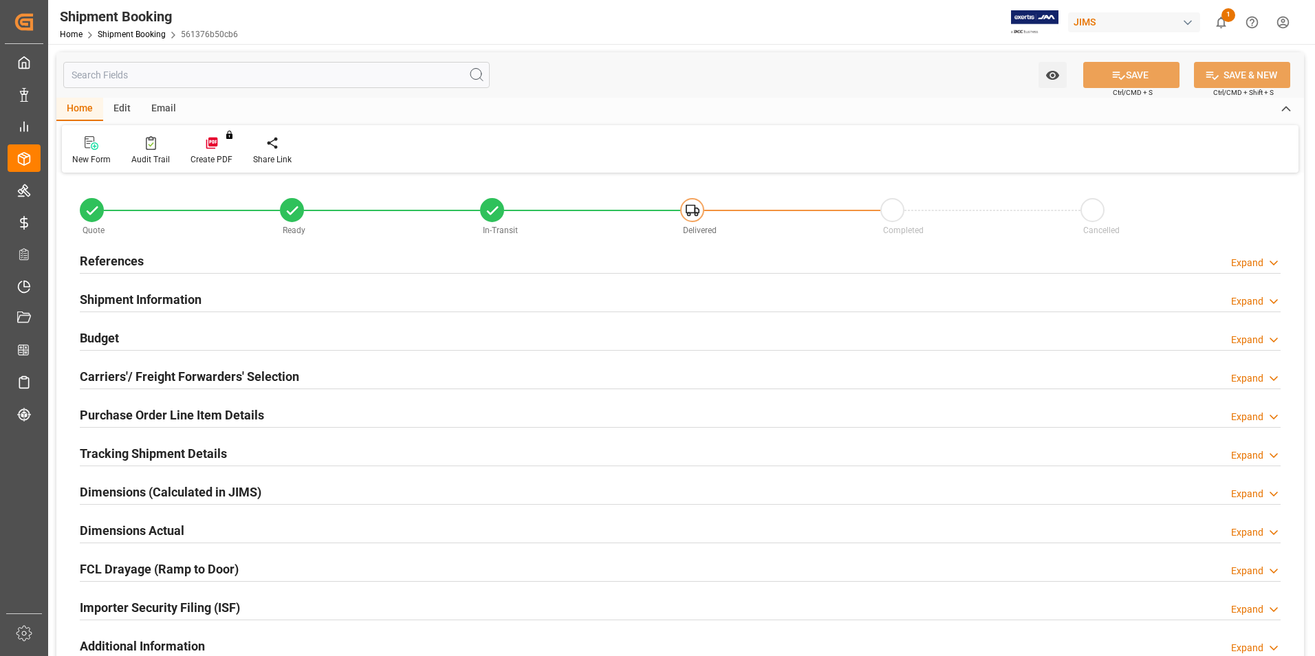
type input "34"
click at [129, 410] on h2 "Purchase Order Line Item Details" at bounding box center [172, 415] width 184 height 19
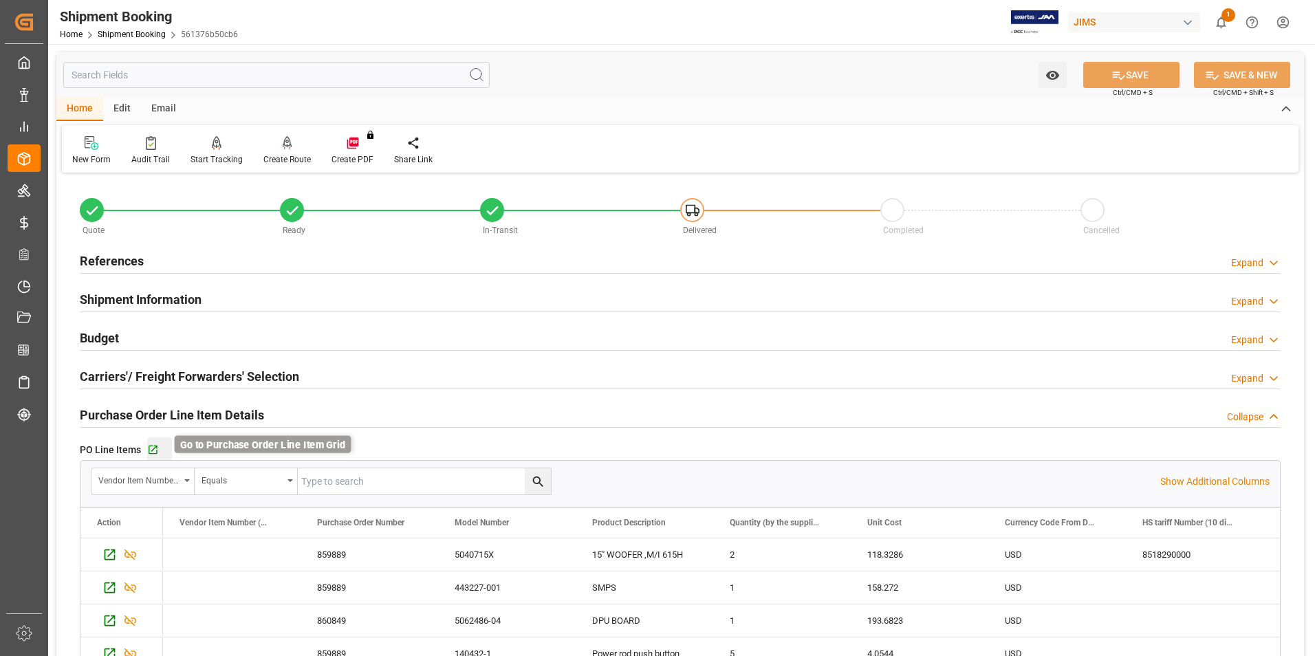
click at [151, 451] on icon "button" at bounding box center [153, 450] width 9 height 9
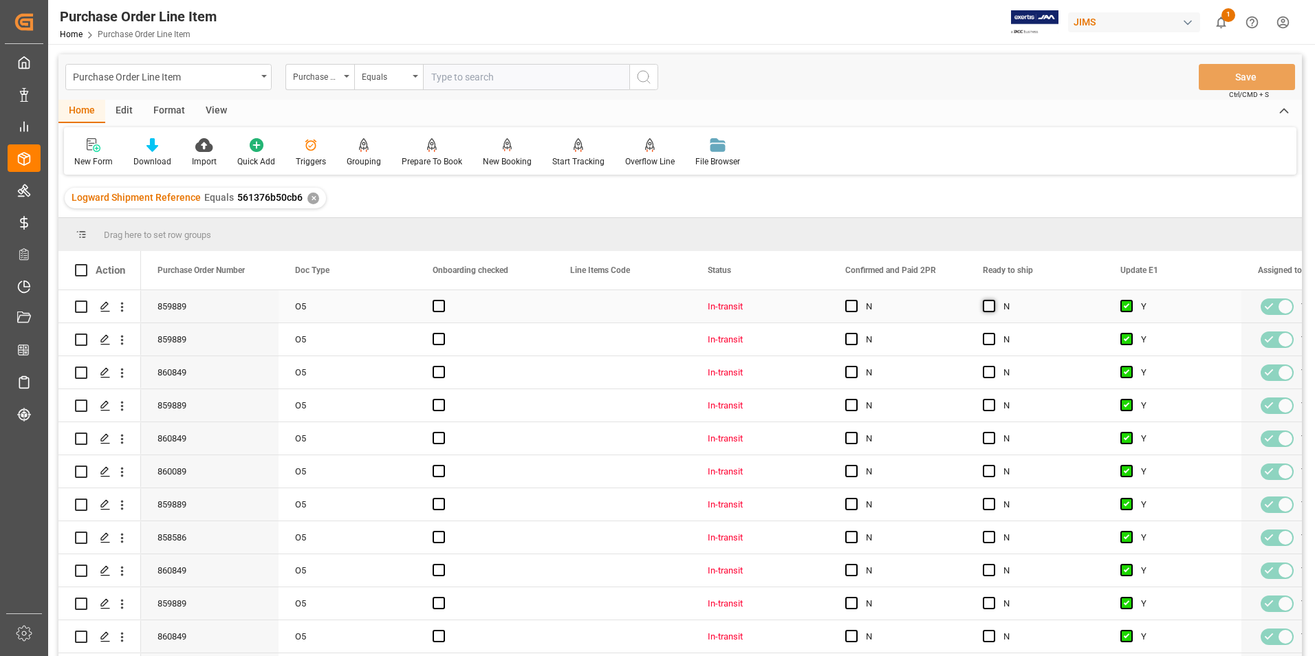
click at [990, 308] on span "Press SPACE to select this row." at bounding box center [989, 306] width 12 height 12
click at [993, 300] on input "Press SPACE to select this row." at bounding box center [993, 300] width 0 height 0
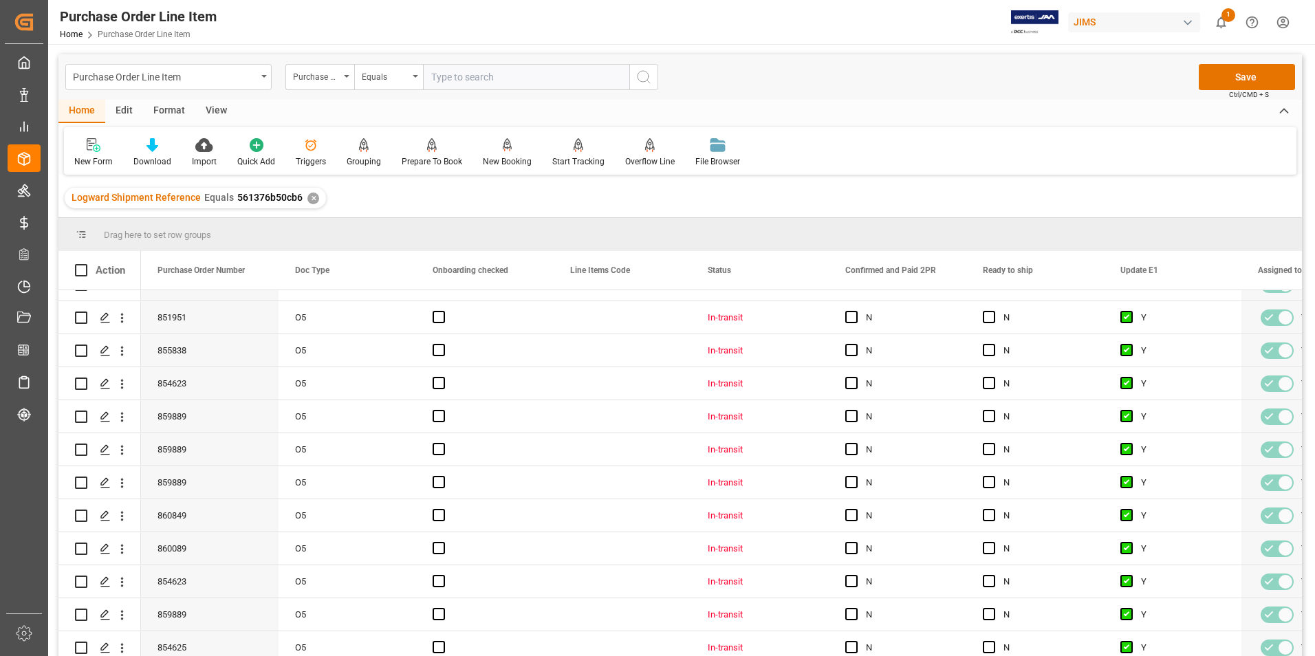
scroll to position [757, 0]
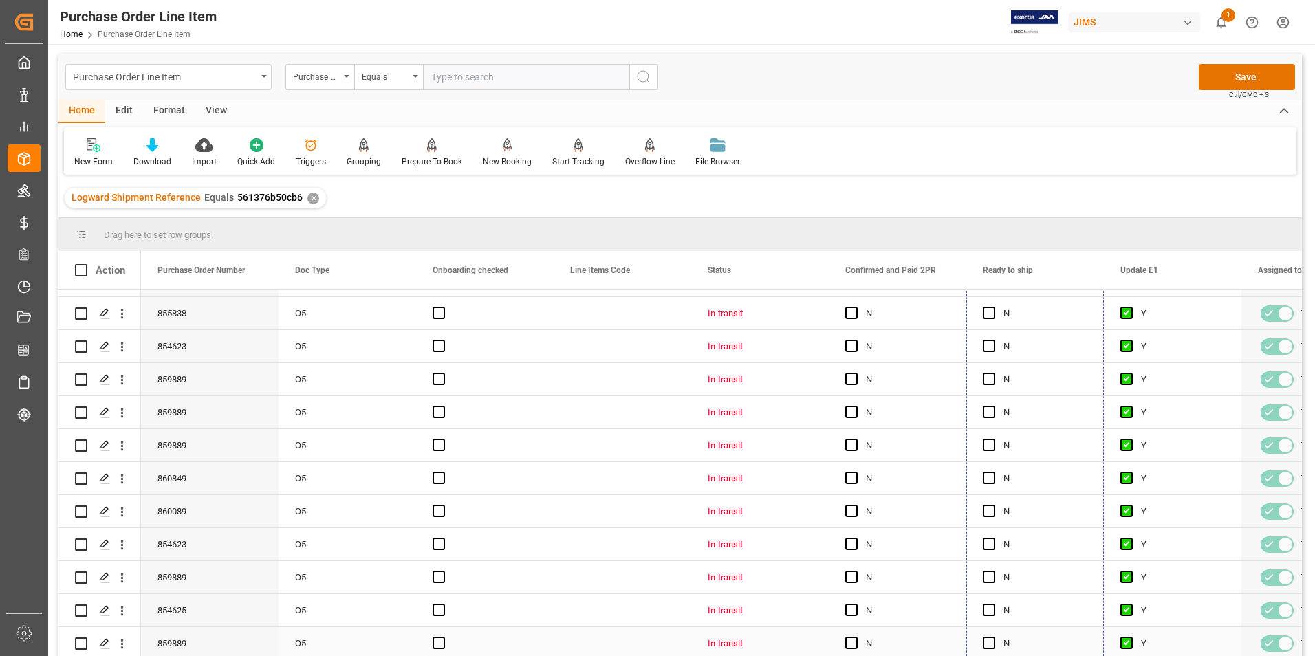
drag, startPoint x: 1102, startPoint y: 321, endPoint x: 1099, endPoint y: 643, distance: 322.6
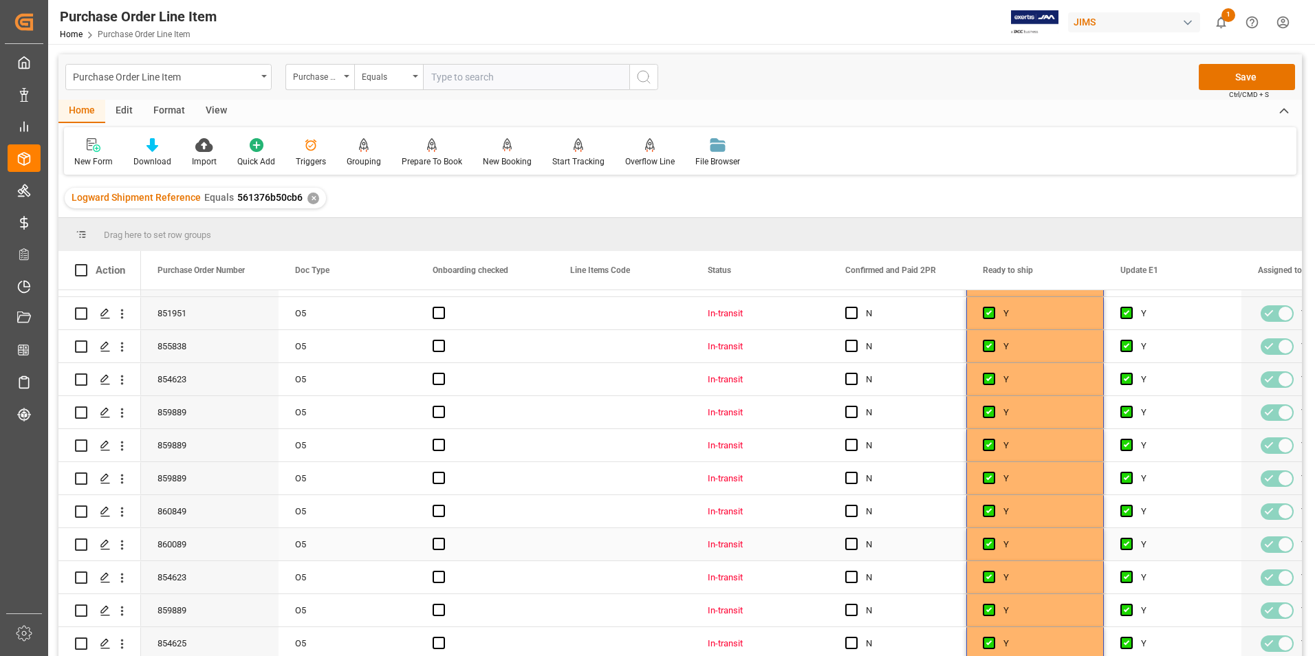
scroll to position [689, 0]
click at [1236, 68] on button "Save" at bounding box center [1247, 77] width 96 height 26
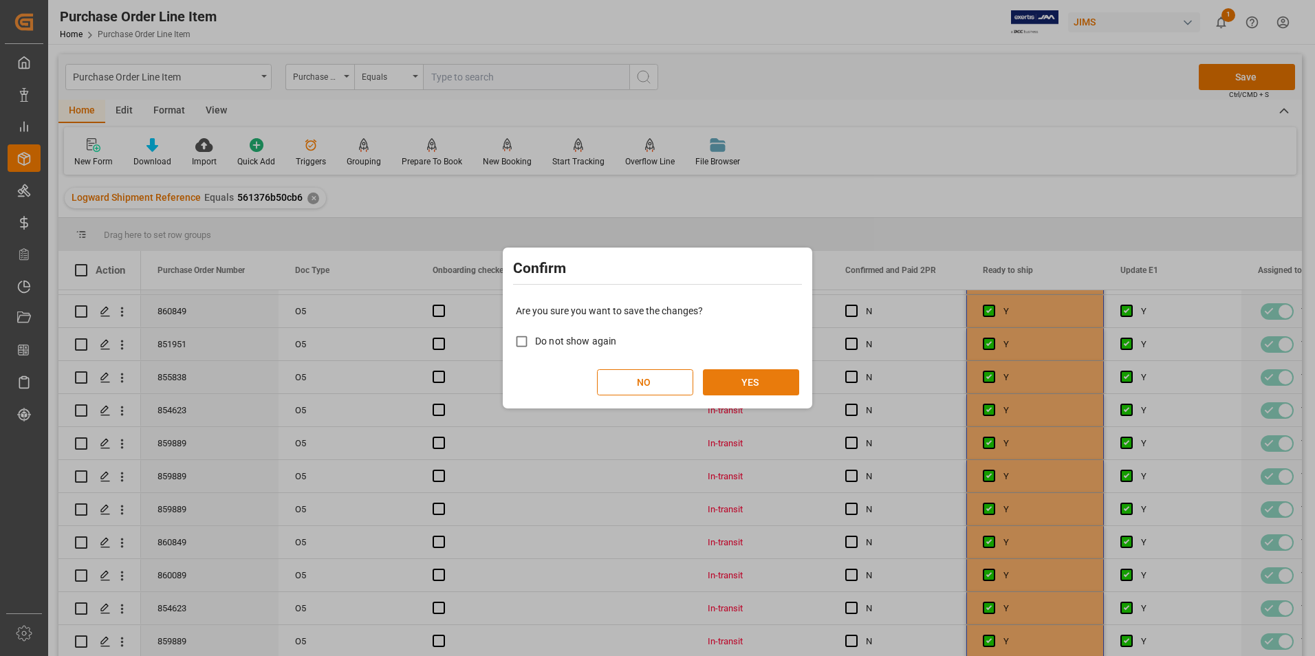
click at [773, 378] on button "YES" at bounding box center [751, 382] width 96 height 26
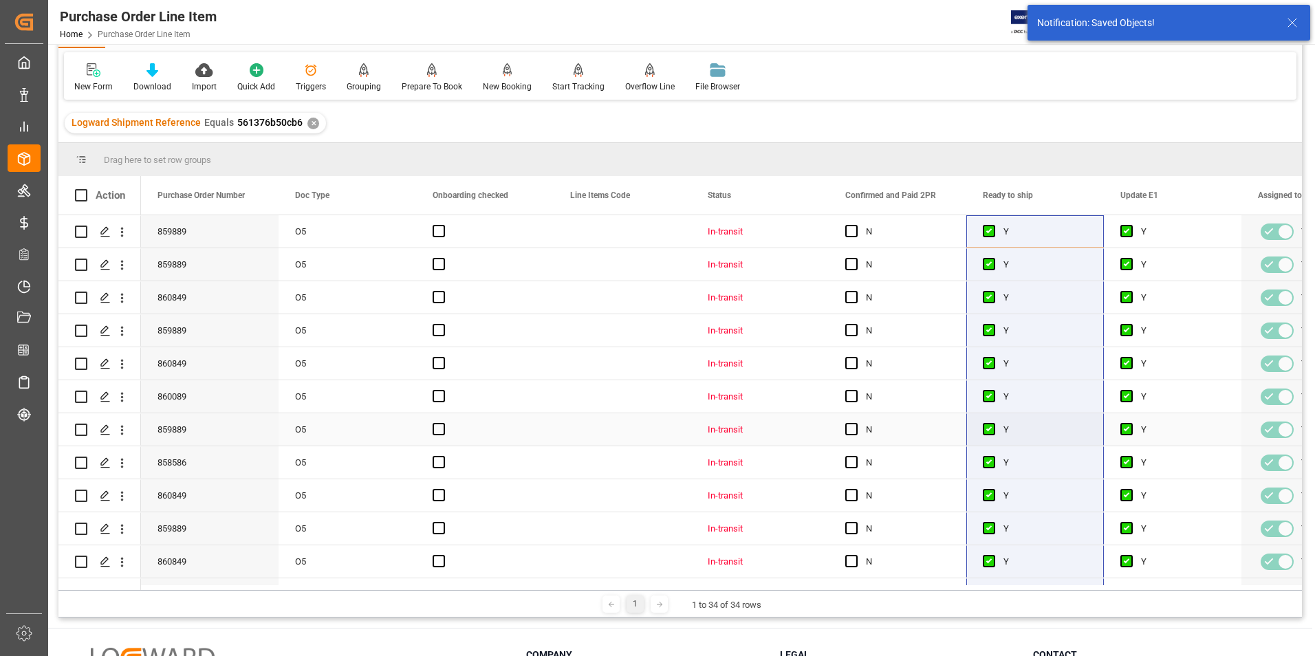
scroll to position [0, 0]
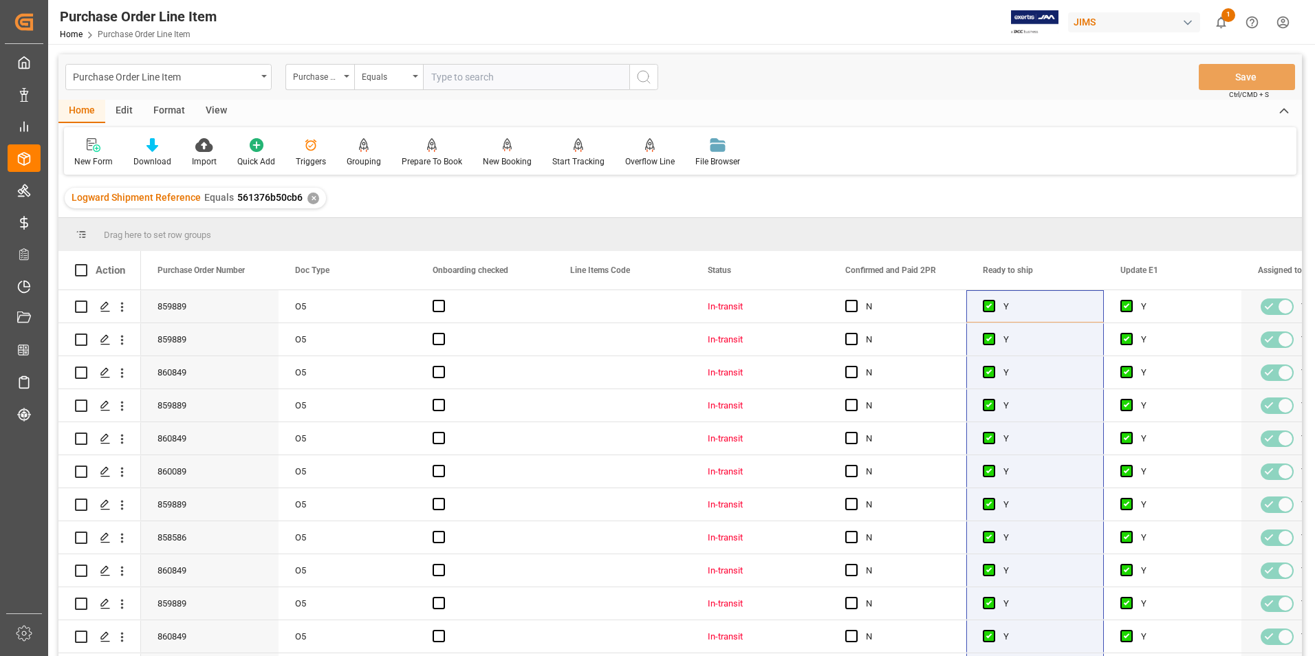
click at [213, 107] on div "View" at bounding box center [216, 111] width 42 height 23
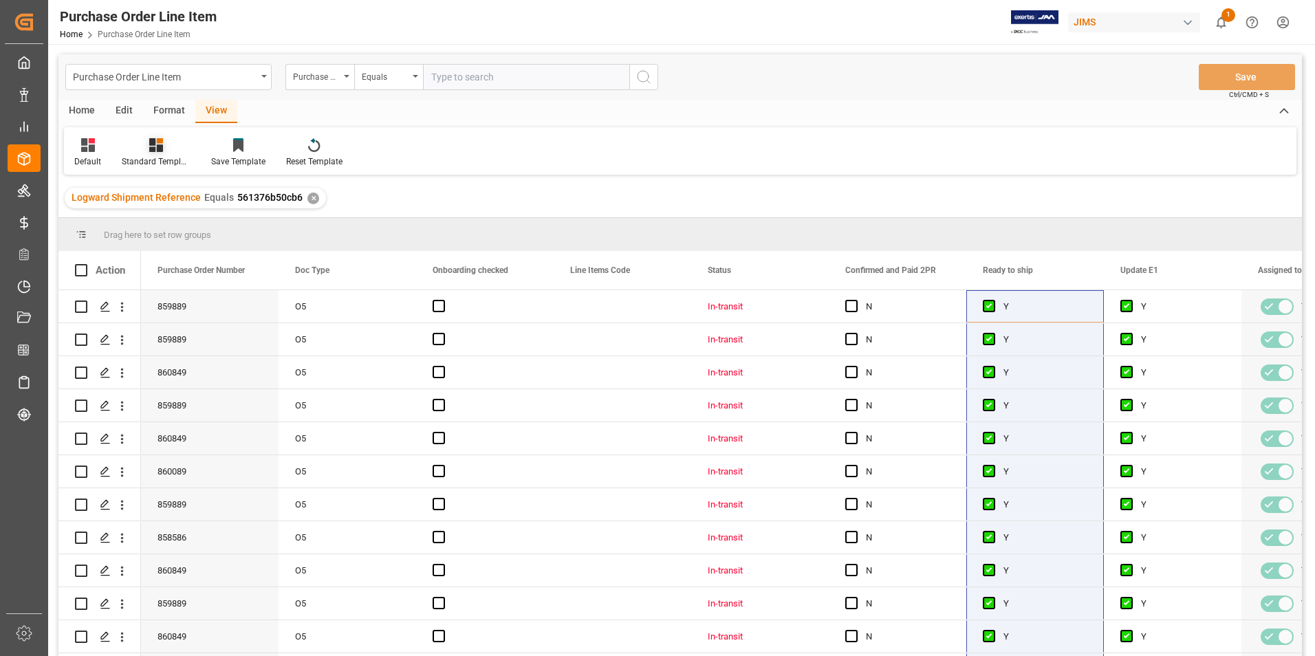
click at [169, 156] on div "Standard Templates" at bounding box center [156, 161] width 69 height 12
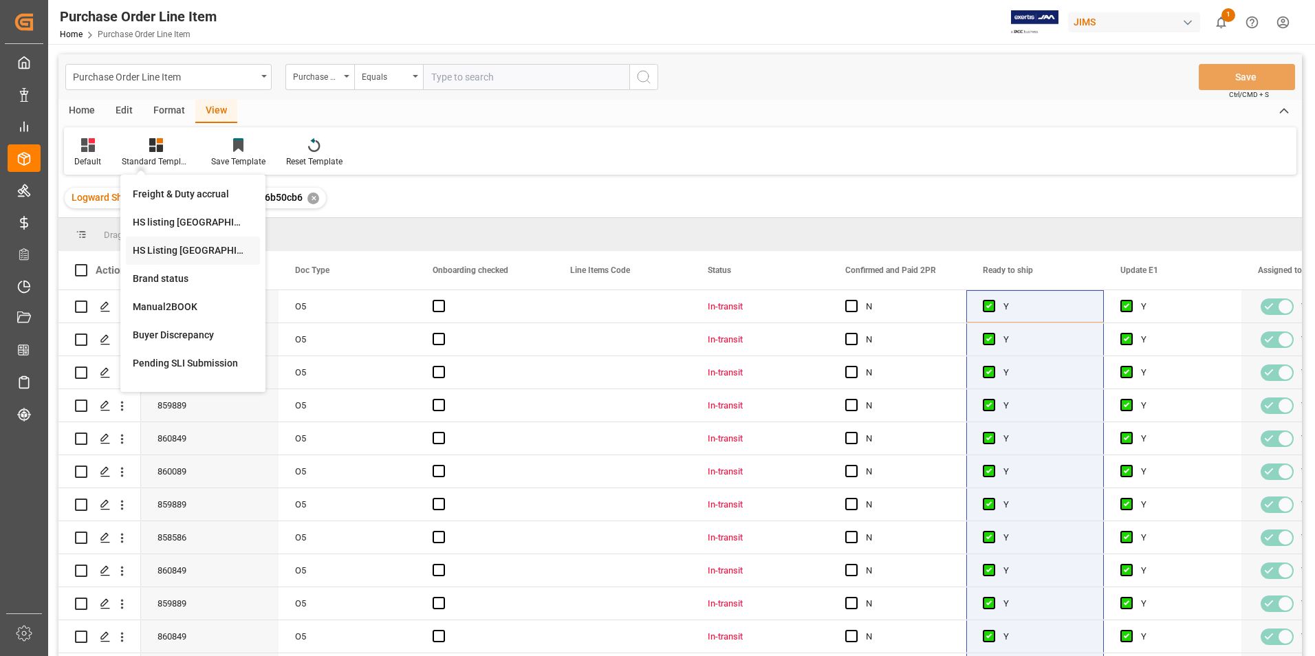
click at [181, 252] on div "HS Listing CANADA" at bounding box center [193, 251] width 120 height 14
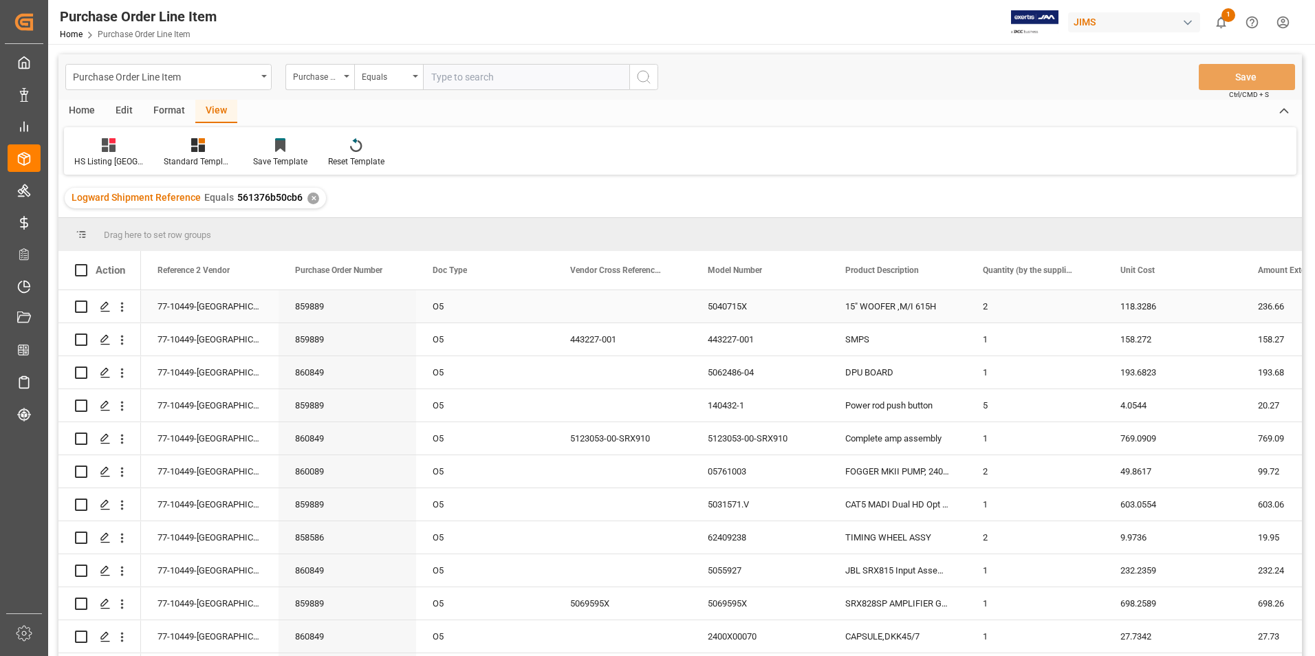
click at [180, 300] on div "77-10449-[GEOGRAPHIC_DATA]" at bounding box center [210, 306] width 138 height 32
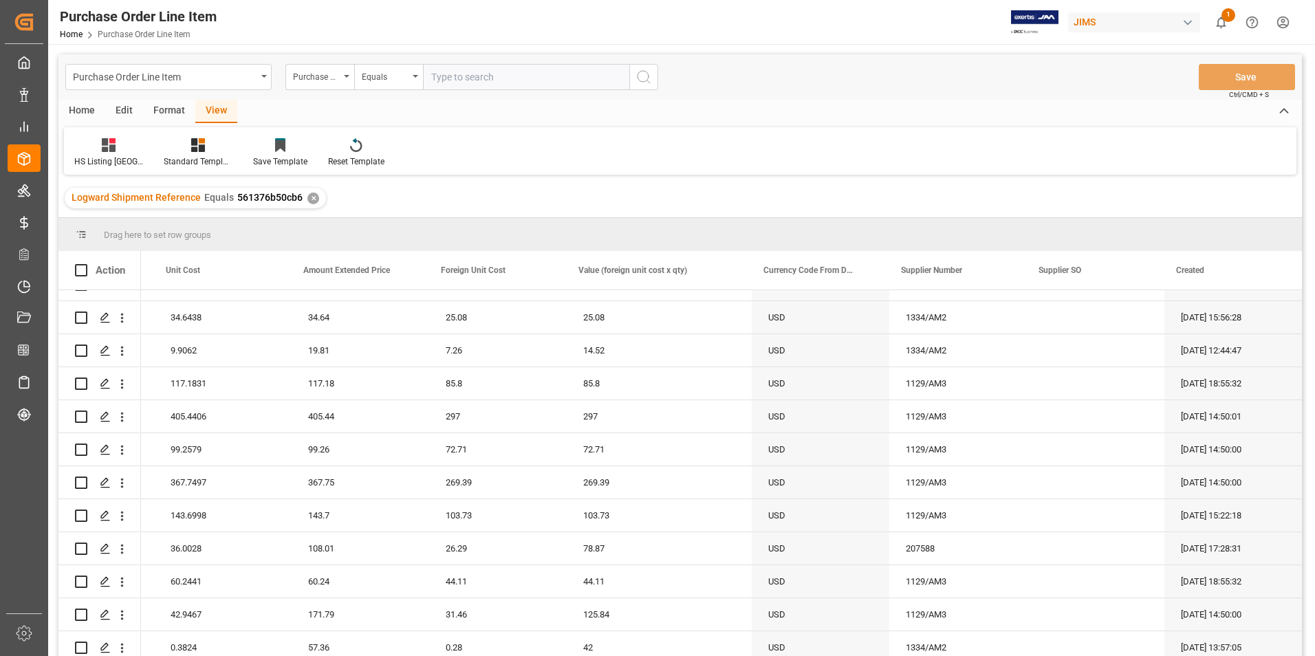
scroll to position [757, 0]
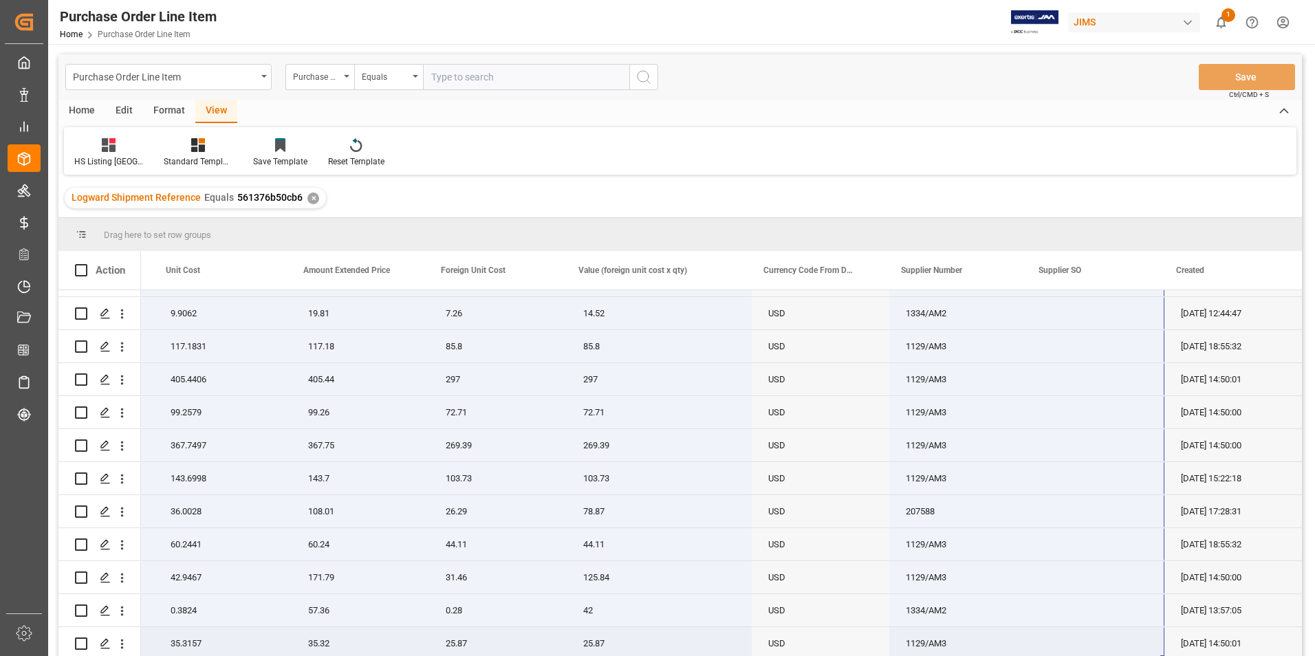
drag, startPoint x: 179, startPoint y: 299, endPoint x: 1128, endPoint y: 638, distance: 1007.8
click at [1128, 638] on div "77-10449-US 15" WOOFER ,M/I 615H 2 118.3286 236.66 86.68 173.36 USD 1129/AM3 25…" at bounding box center [246, 99] width 2111 height 1123
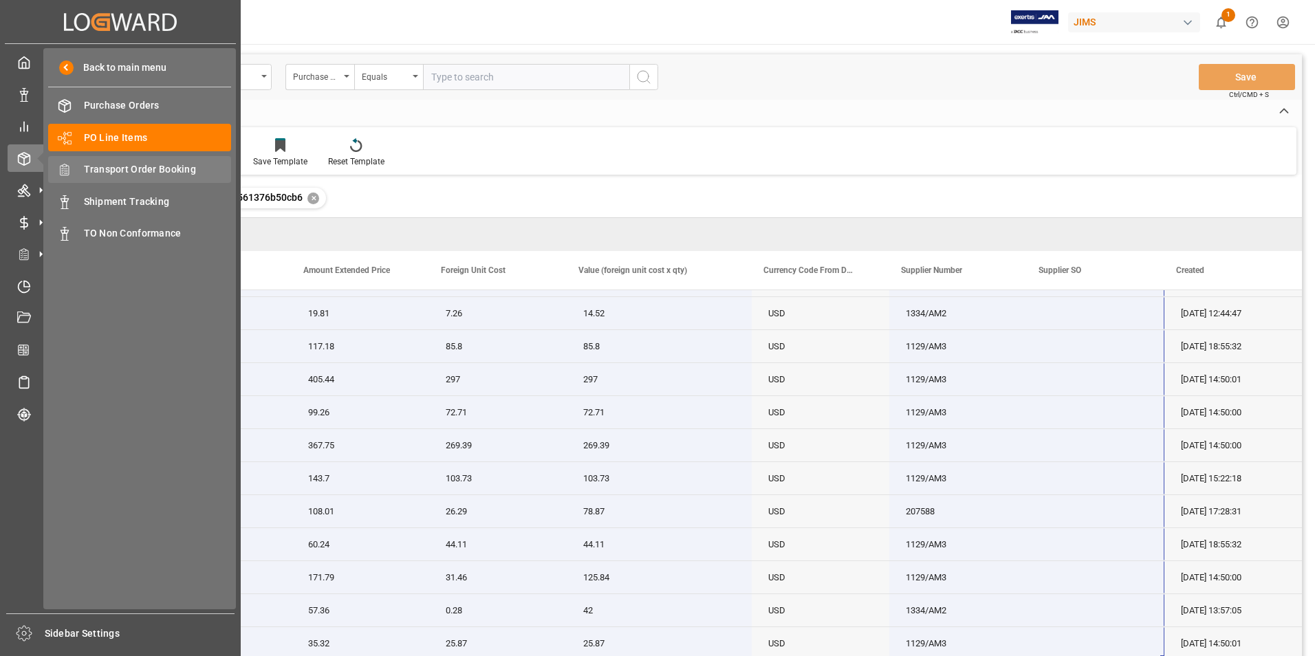
click at [139, 163] on span "Transport Order Booking" at bounding box center [158, 169] width 148 height 14
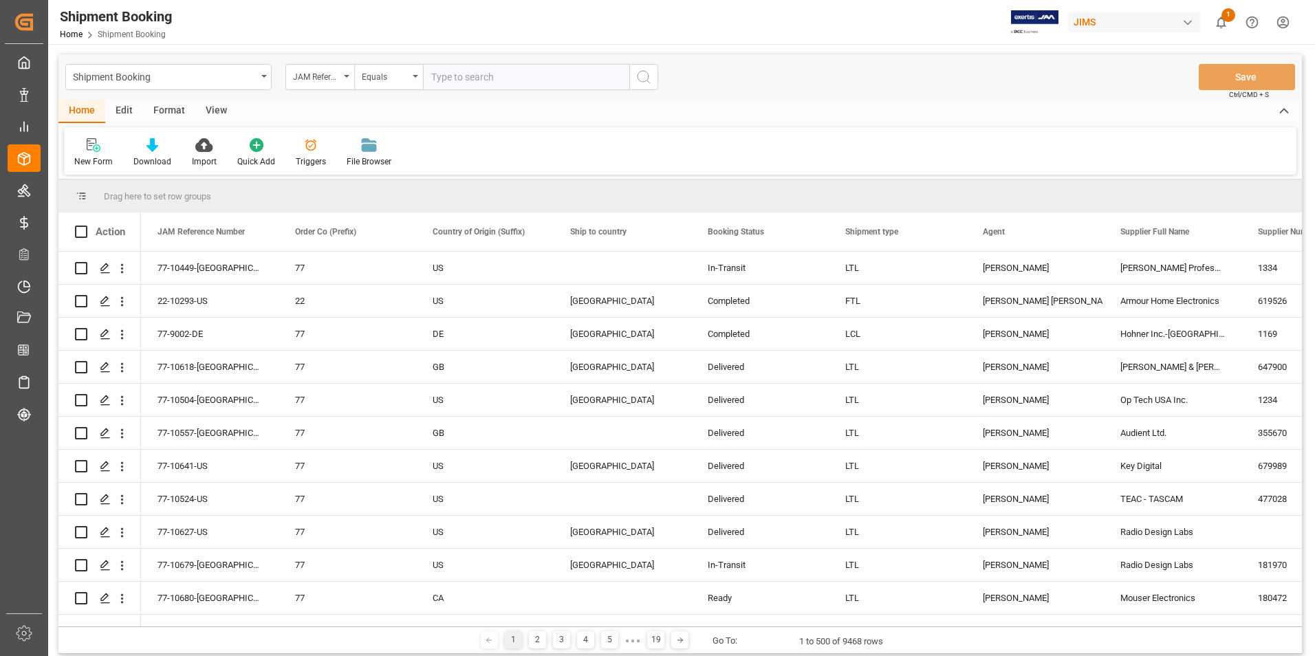
click at [477, 77] on input "text" at bounding box center [526, 77] width 206 height 26
paste input "77-10680-[GEOGRAPHIC_DATA]"
type input "77-10680-[GEOGRAPHIC_DATA]"
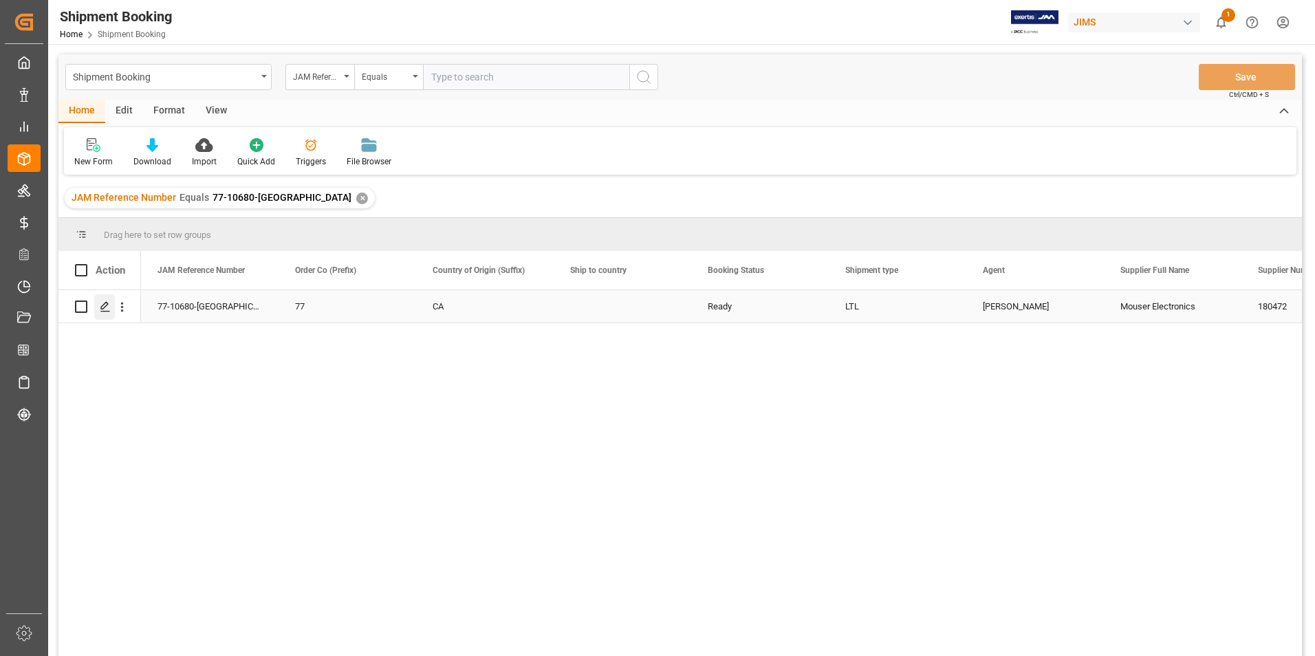
click at [103, 307] on icon "Press SPACE to select this row." at bounding box center [105, 306] width 11 height 11
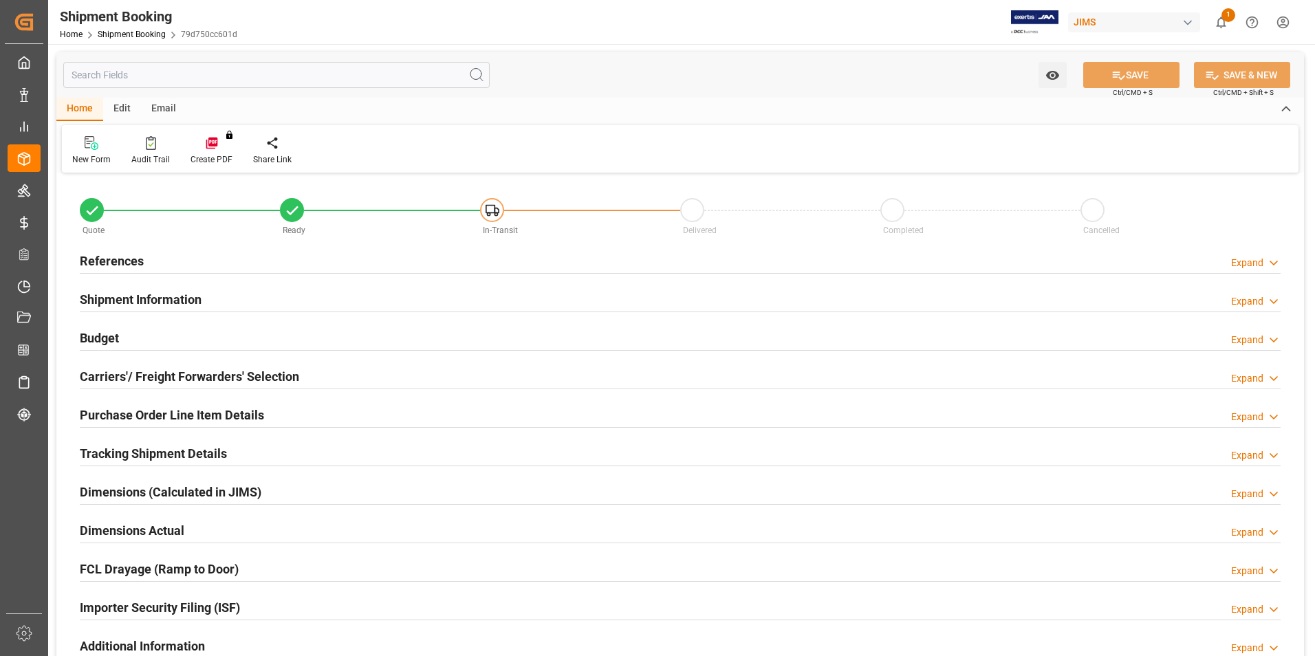
type input "25"
click at [145, 301] on h2 "Shipment Information" at bounding box center [141, 299] width 122 height 19
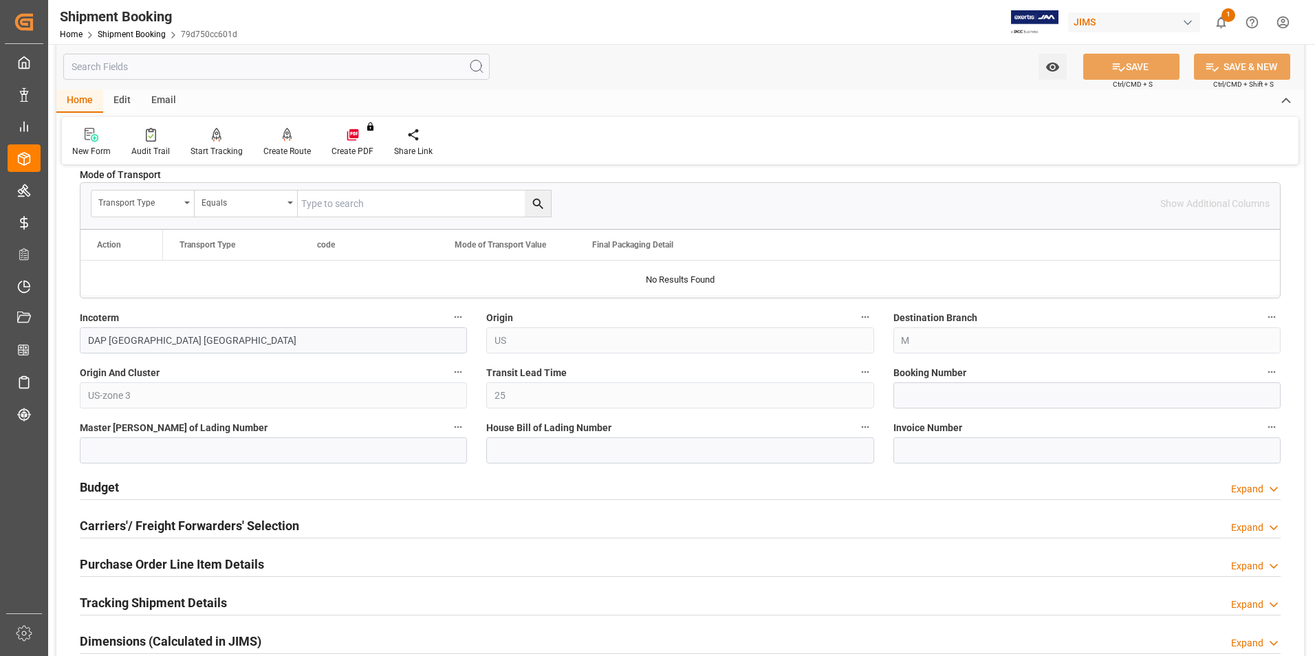
scroll to position [413, 0]
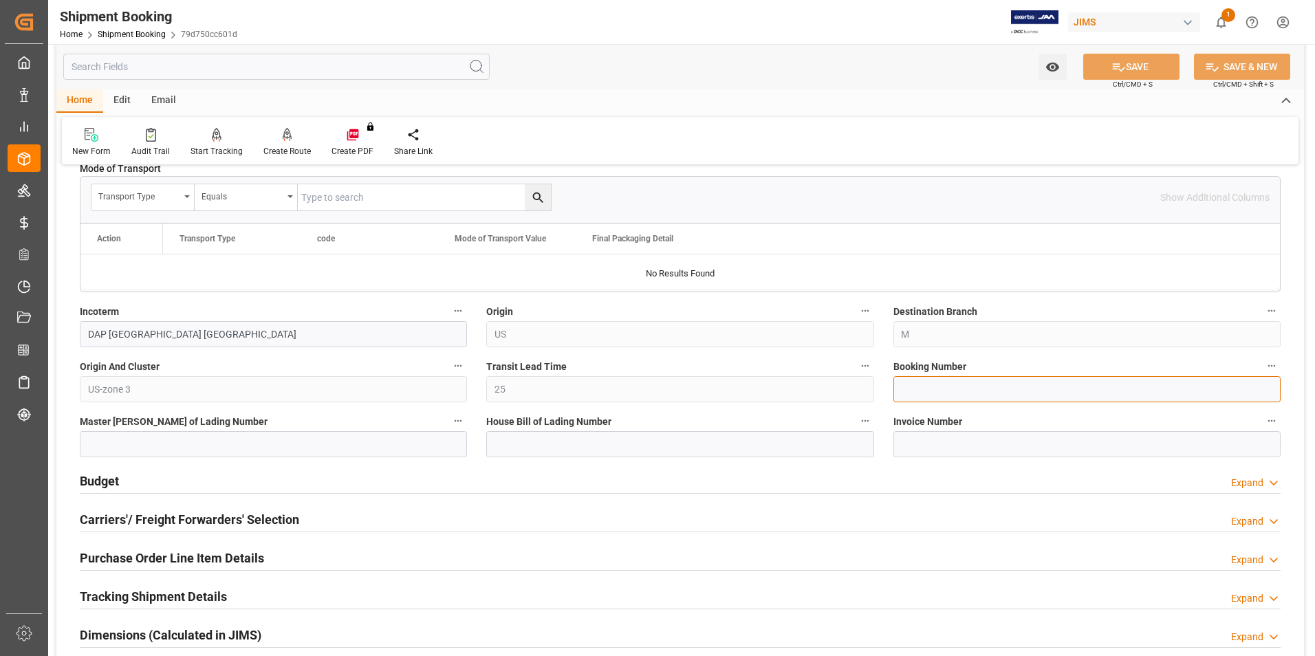
click at [942, 394] on input at bounding box center [1087, 389] width 387 height 26
paste input "1Z7158420406350250"
type input "1Z7158420406350250"
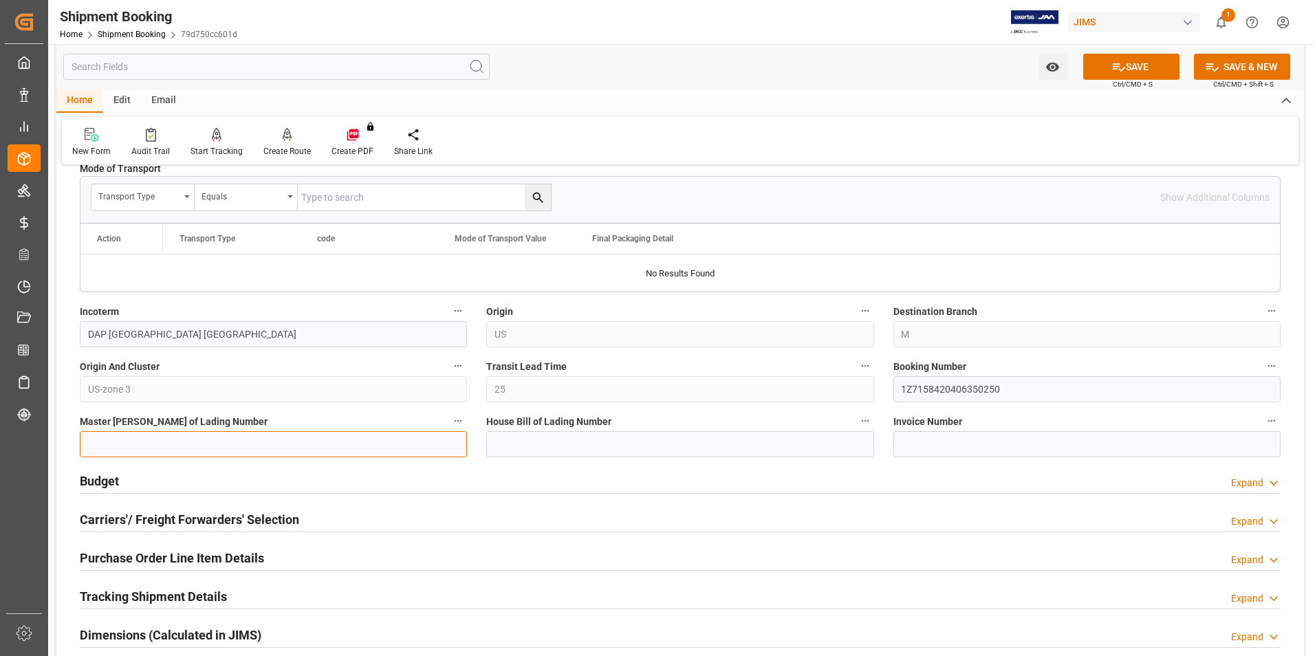
click at [296, 439] on input at bounding box center [273, 444] width 387 height 26
paste input "1Z7158420406350250"
type input "1Z7158420406350250"
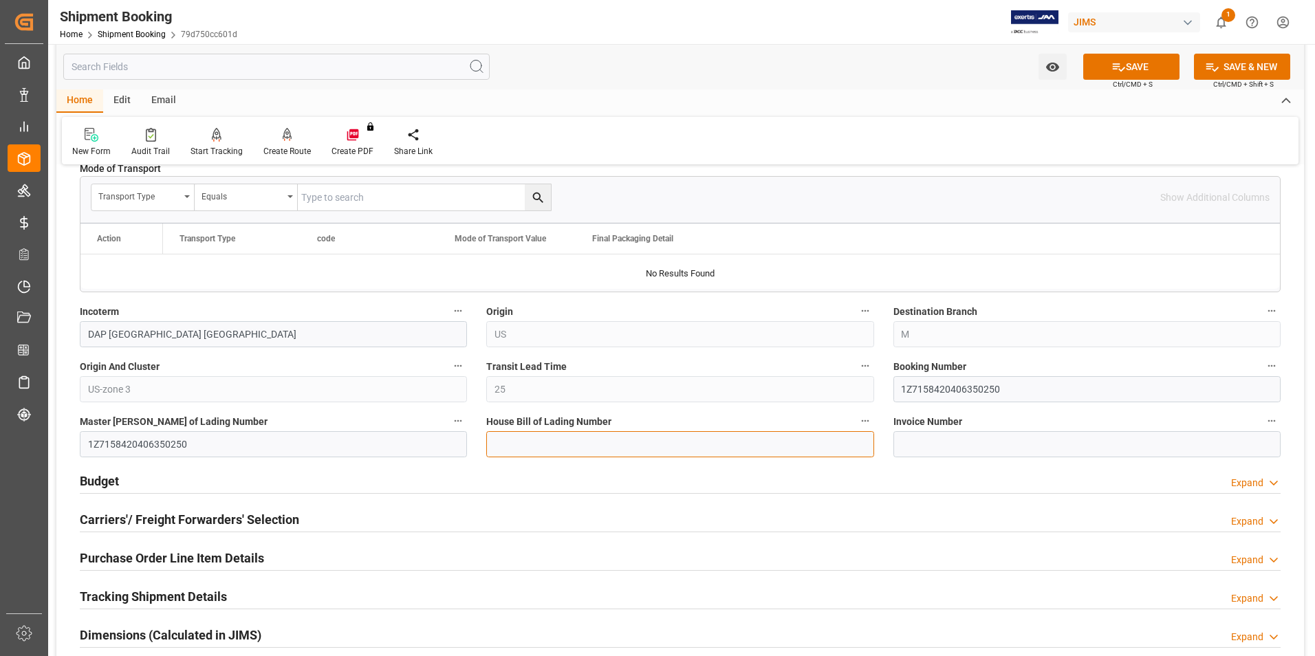
click at [499, 448] on input at bounding box center [679, 444] width 387 height 26
paste input "1Z7158420406350250"
type input "1Z7158420406350250"
click at [1116, 63] on icon at bounding box center [1119, 67] width 14 height 14
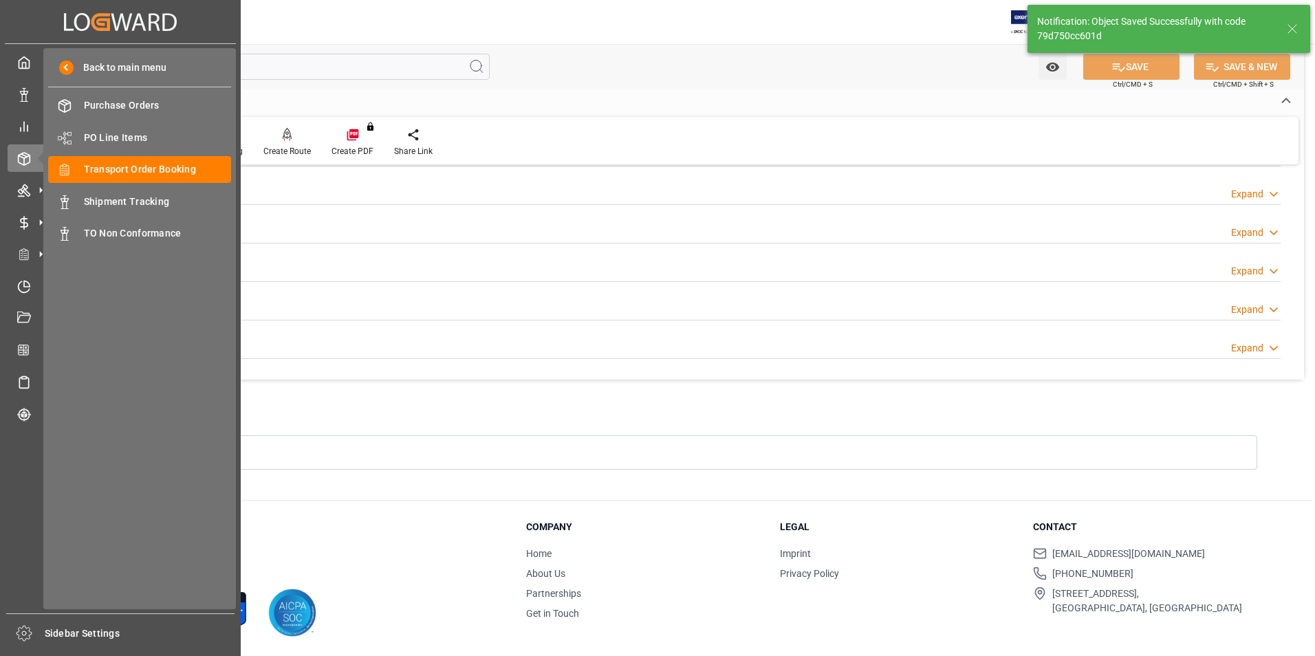
scroll to position [0, 0]
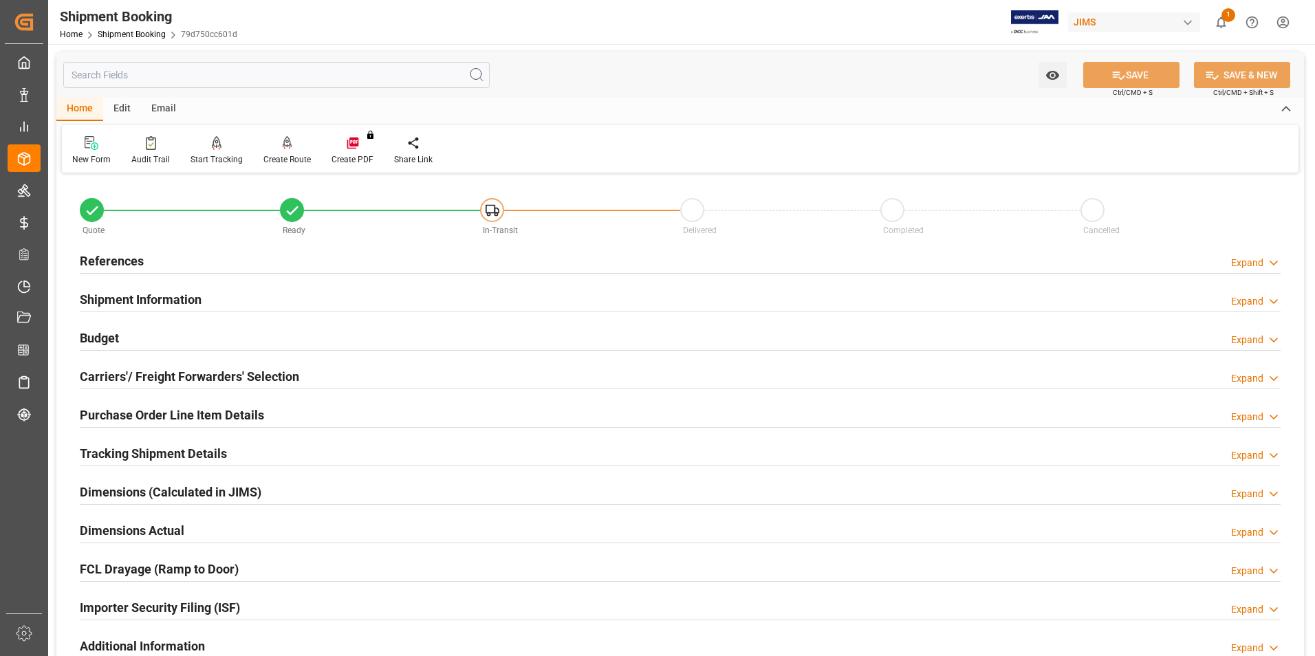
click at [114, 374] on h2 "Carriers'/ Freight Forwarders' Selection" at bounding box center [189, 376] width 219 height 19
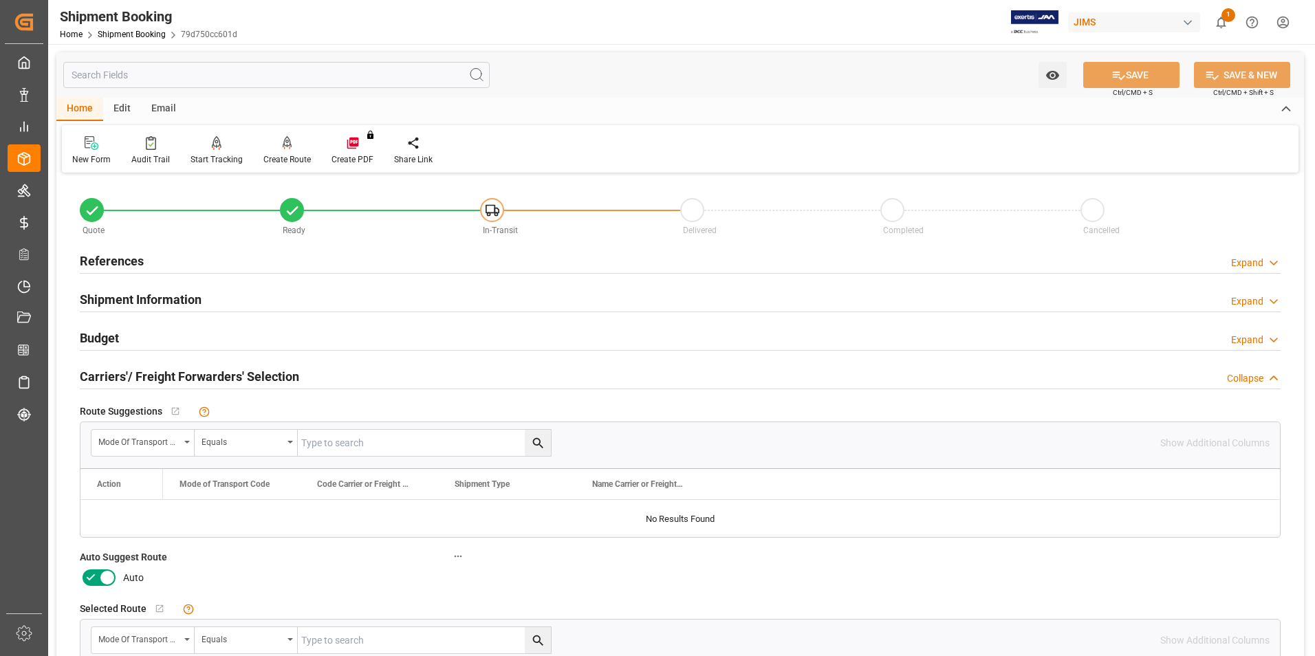
click at [91, 572] on icon at bounding box center [91, 578] width 17 height 17
click at [0, 0] on input "checkbox" at bounding box center [0, 0] width 0 height 0
click at [1124, 70] on button "SAVE" at bounding box center [1131, 75] width 96 height 26
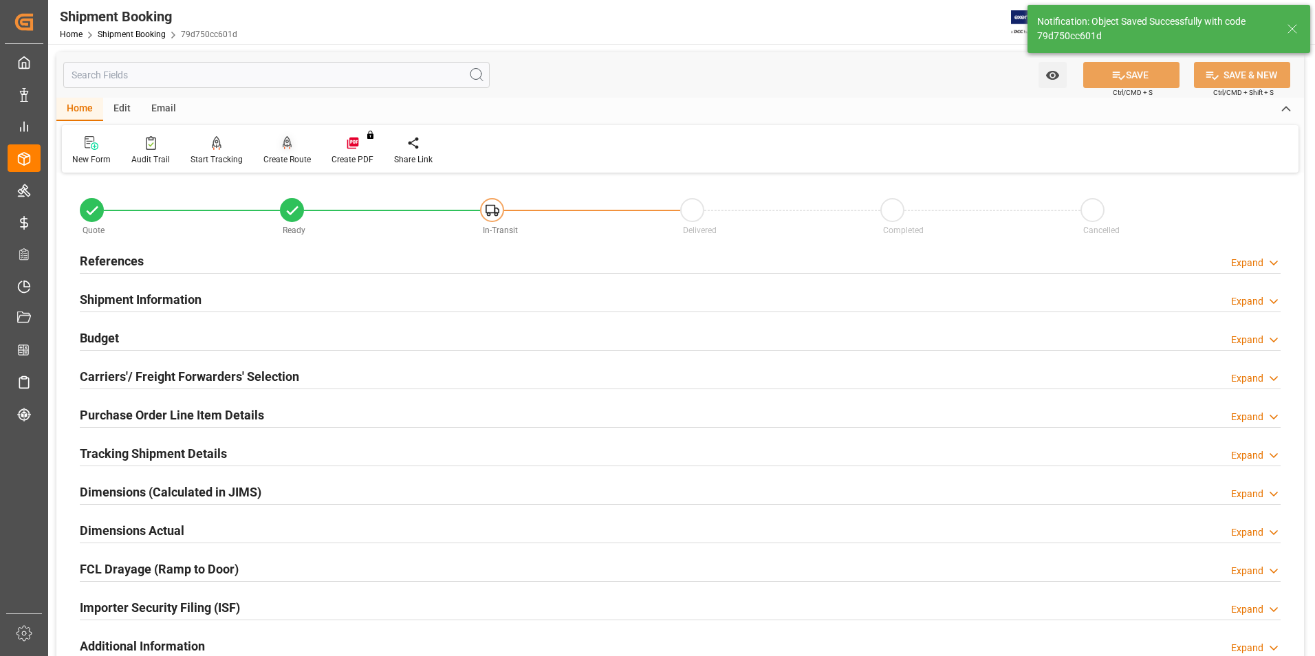
click at [293, 160] on div "Create Route" at bounding box center [286, 159] width 47 height 12
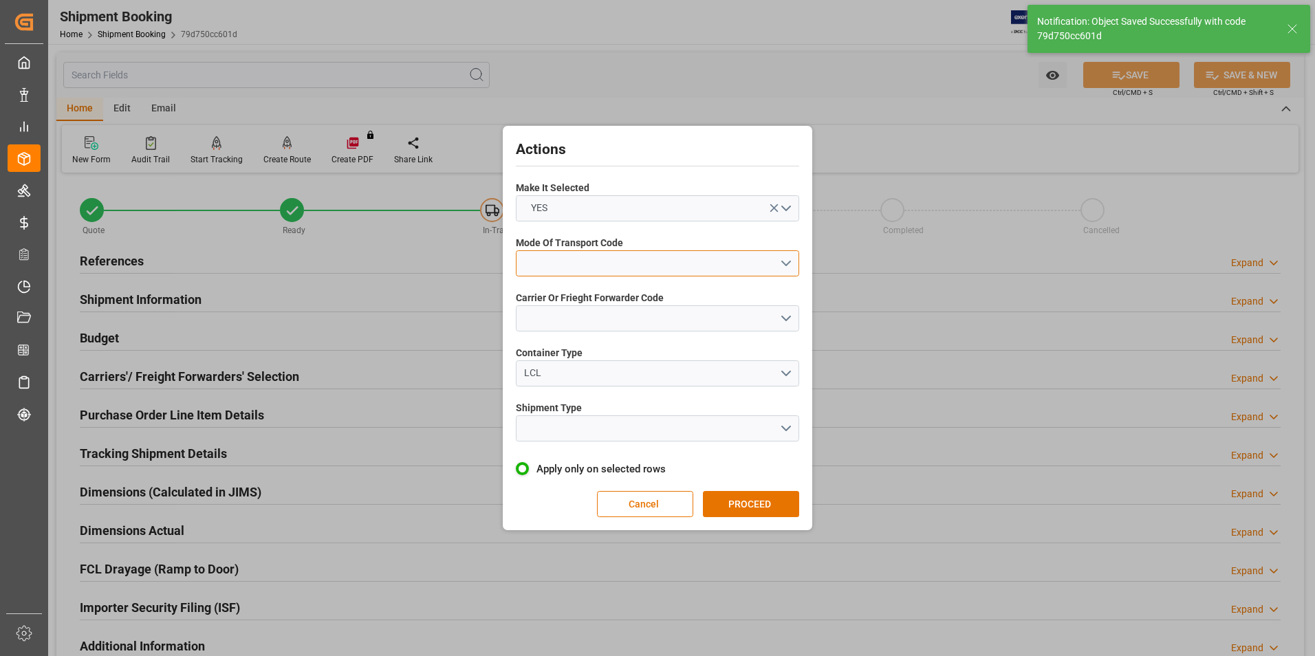
click at [582, 255] on button "open menu" at bounding box center [657, 263] width 283 height 26
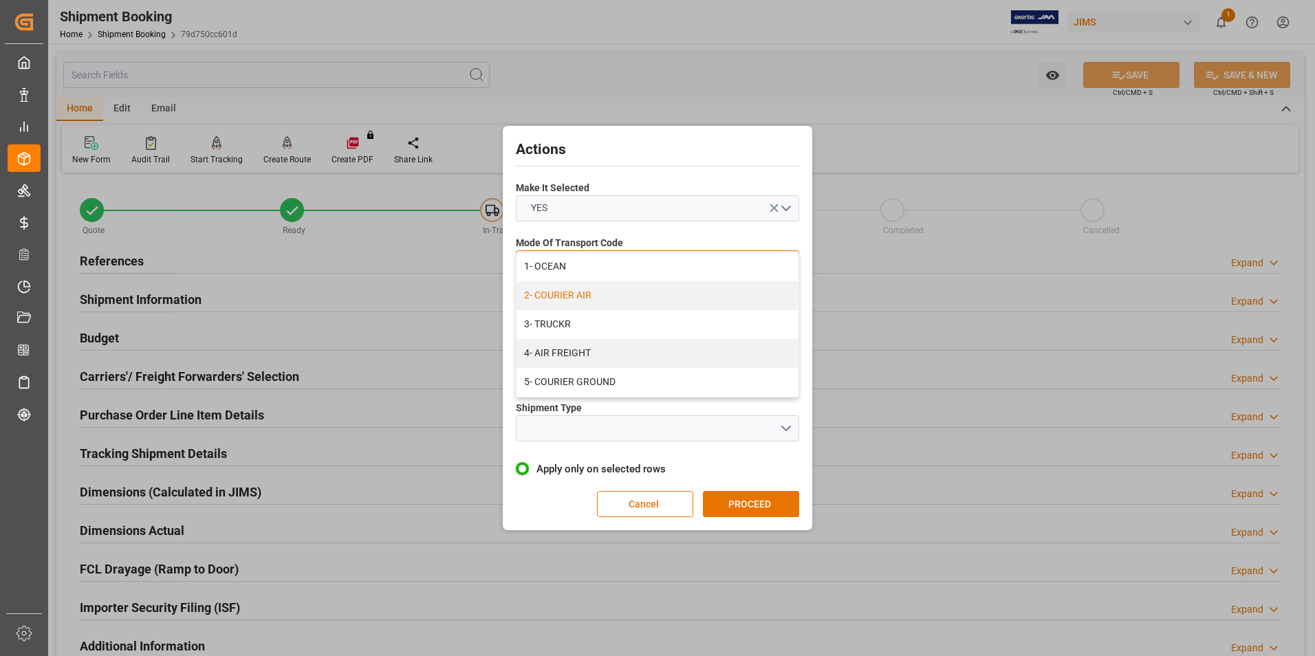
click at [617, 292] on div "2- COURIER AIR" at bounding box center [658, 295] width 282 height 29
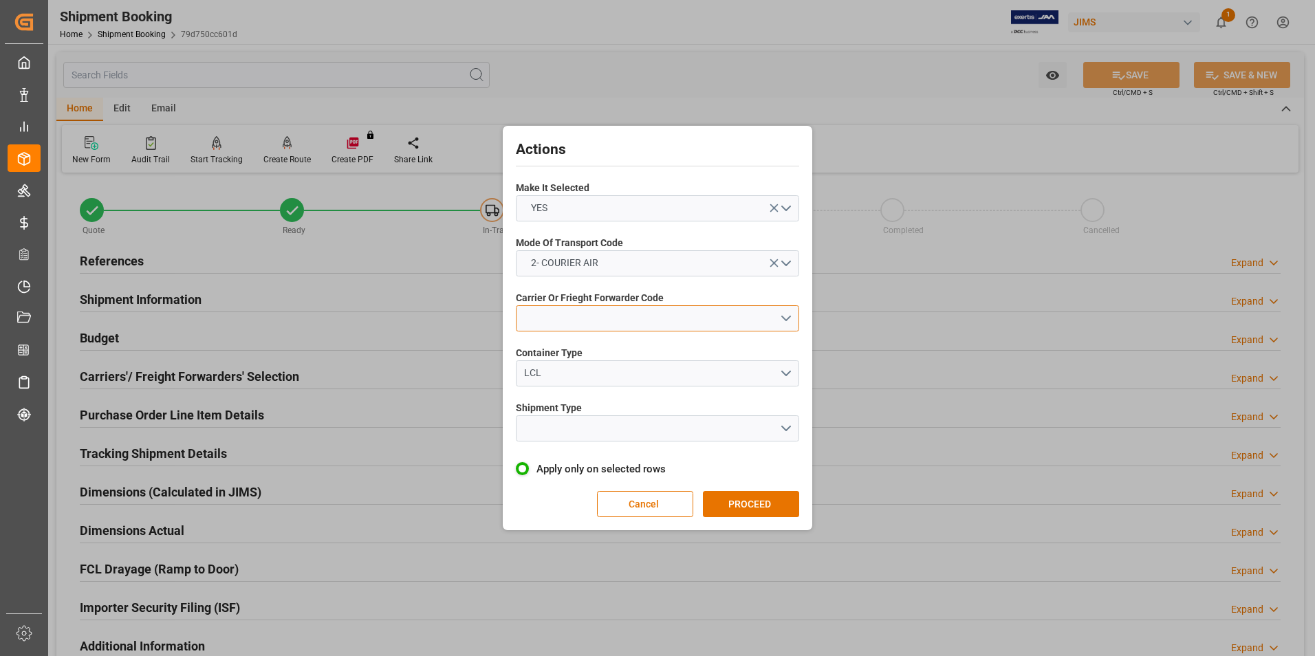
click at [610, 308] on button "open menu" at bounding box center [657, 318] width 283 height 26
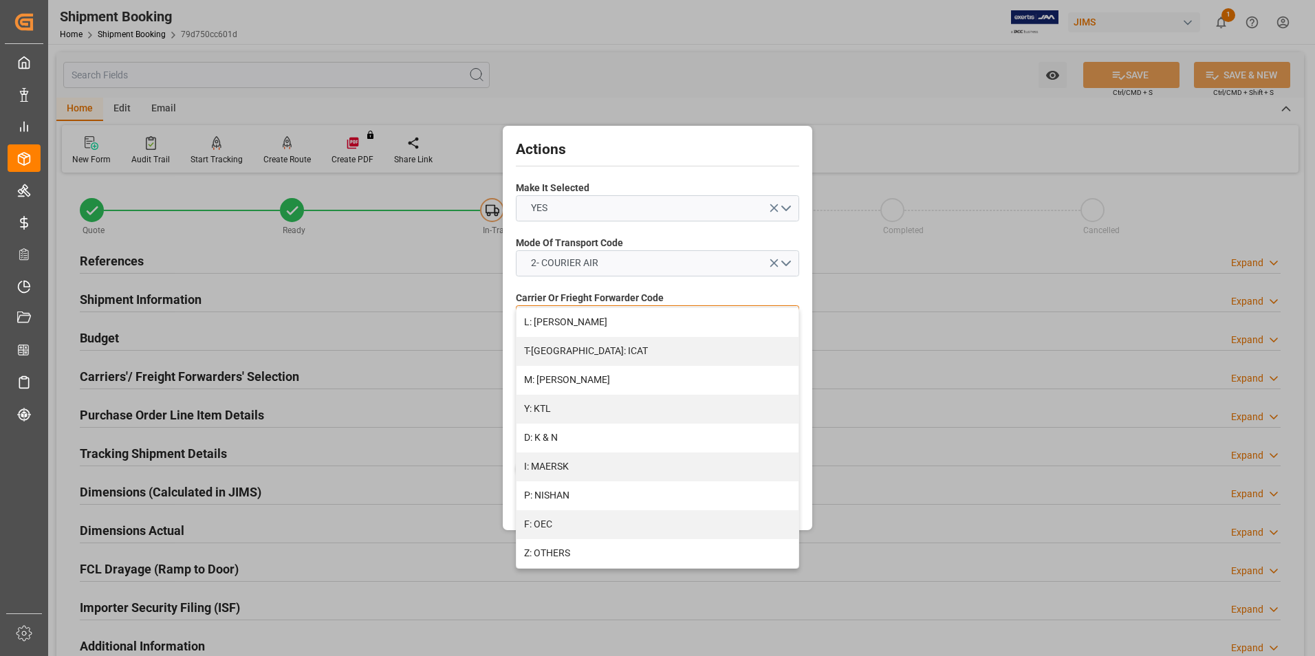
scroll to position [735, 0]
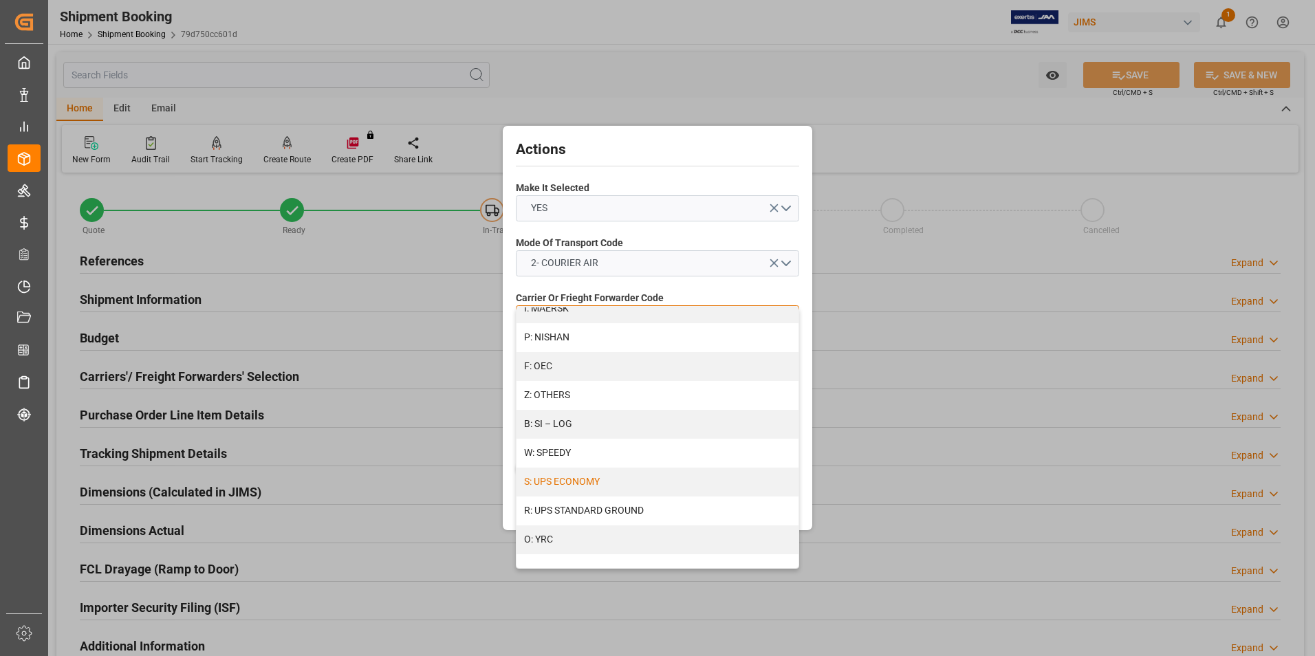
click at [628, 478] on div "S: UPS ECONOMY" at bounding box center [658, 482] width 282 height 29
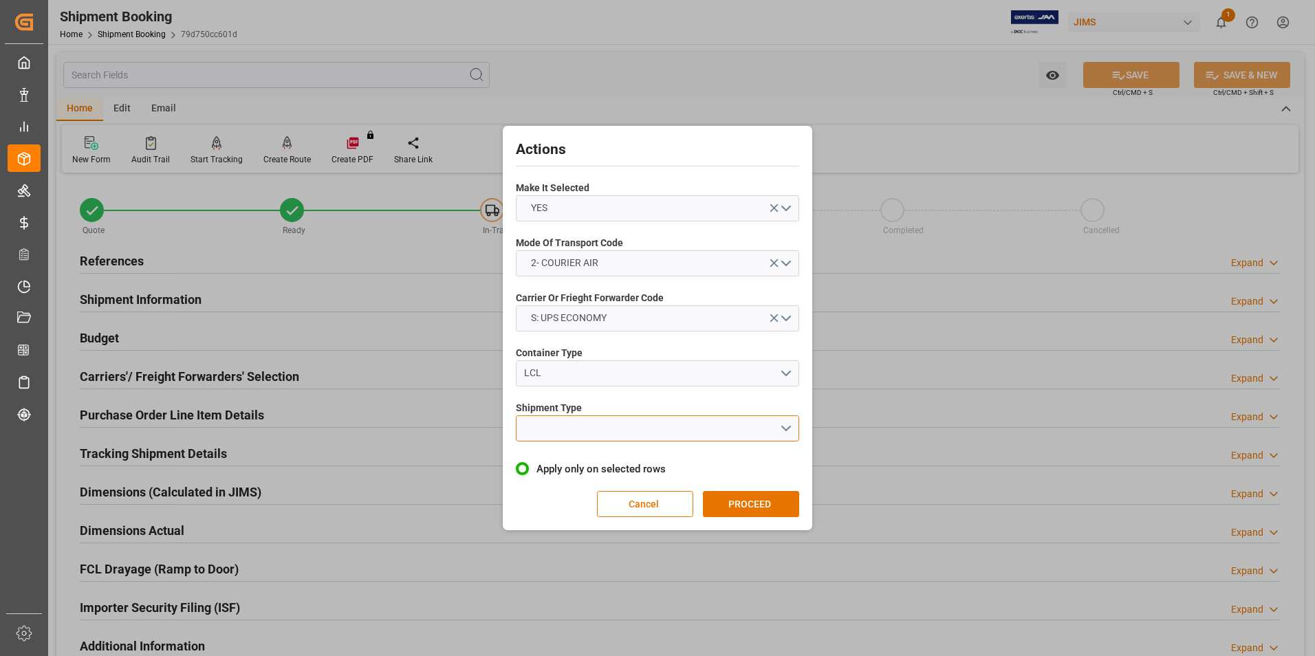
click at [629, 422] on button "open menu" at bounding box center [657, 428] width 283 height 26
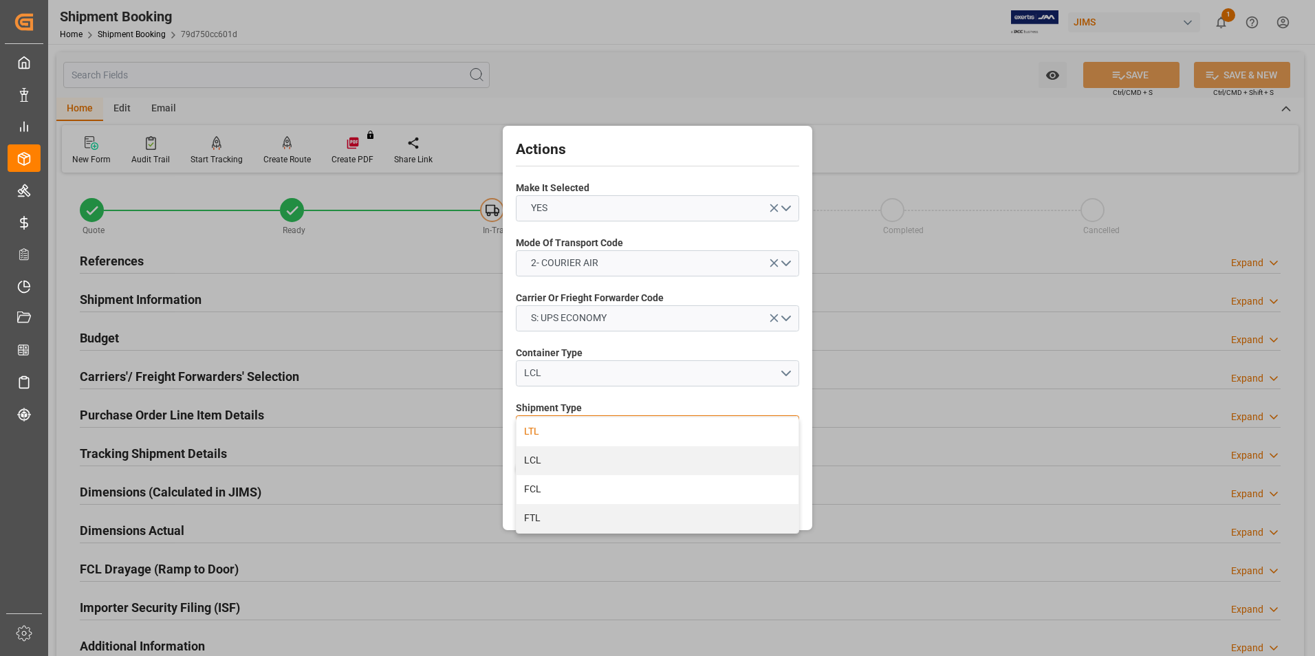
click at [607, 438] on div "LTL" at bounding box center [658, 432] width 282 height 29
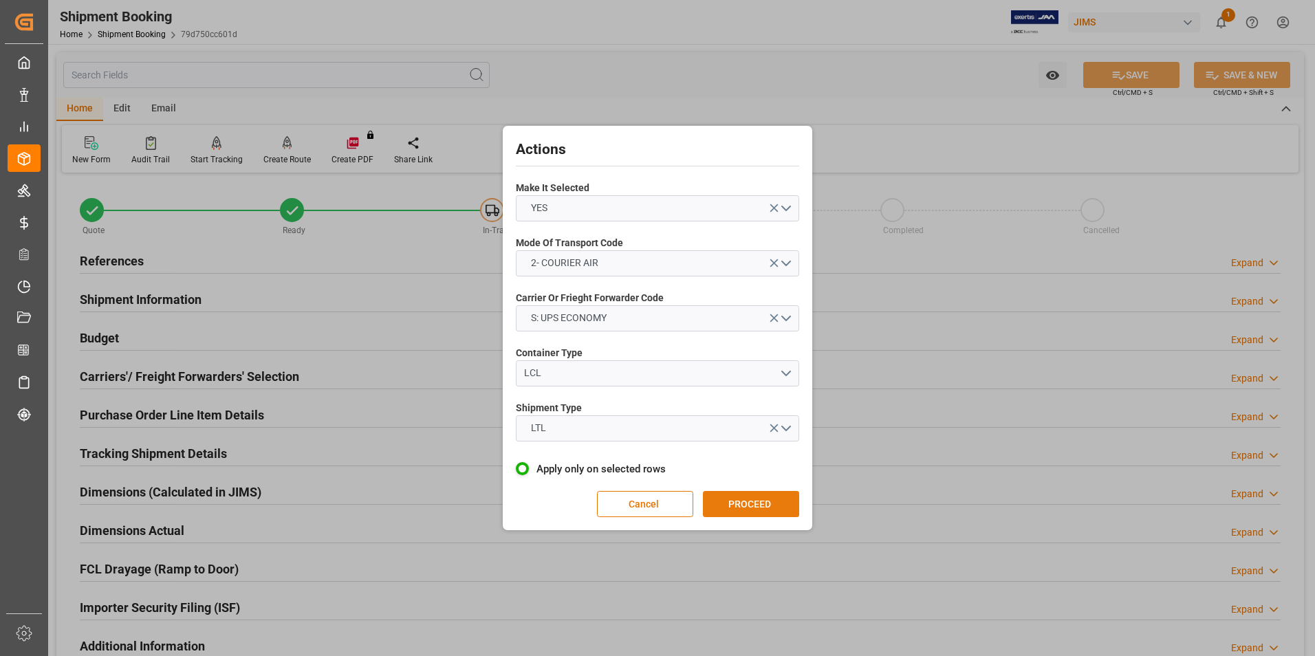
click at [743, 506] on button "PROCEED" at bounding box center [751, 504] width 96 height 26
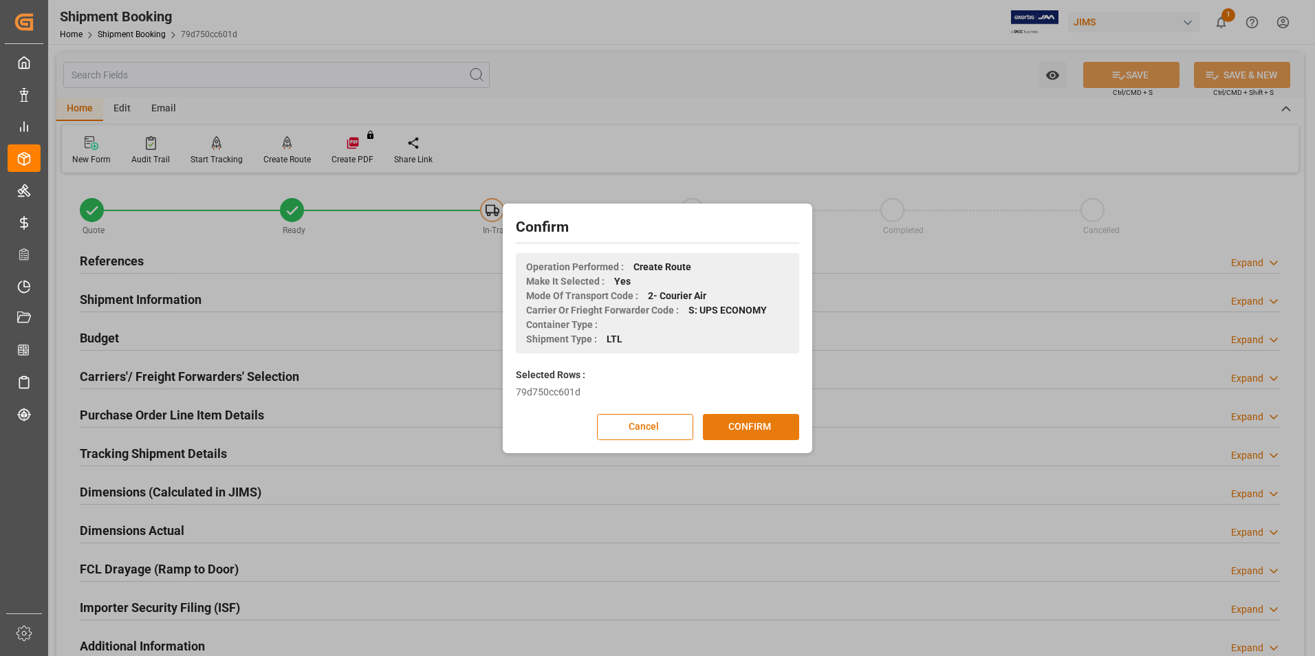
click at [735, 423] on button "CONFIRM" at bounding box center [751, 427] width 96 height 26
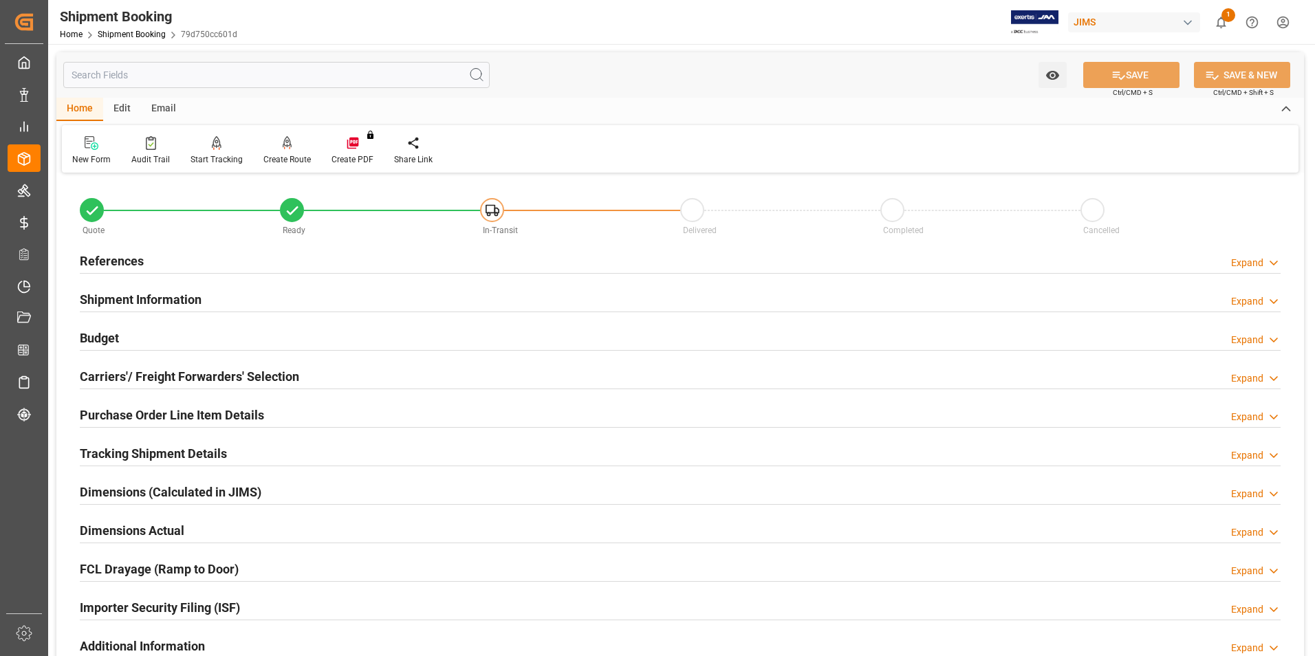
click at [129, 527] on h2 "Dimensions Actual" at bounding box center [132, 530] width 105 height 19
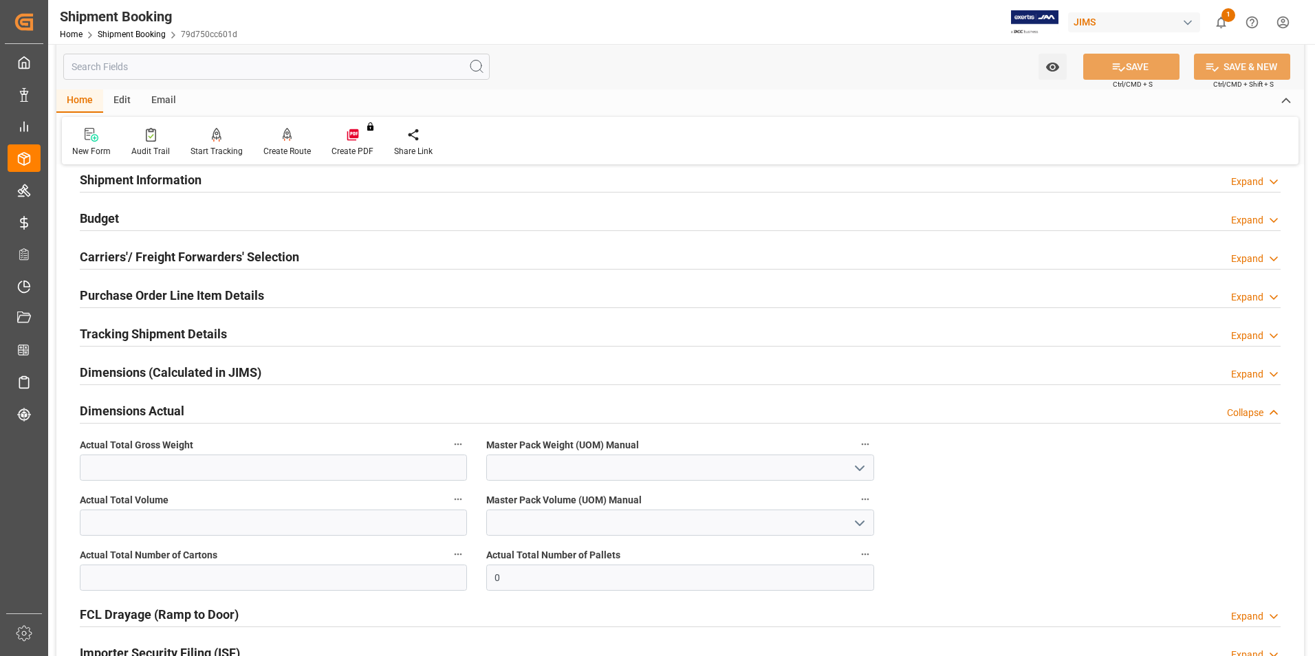
scroll to position [138, 0]
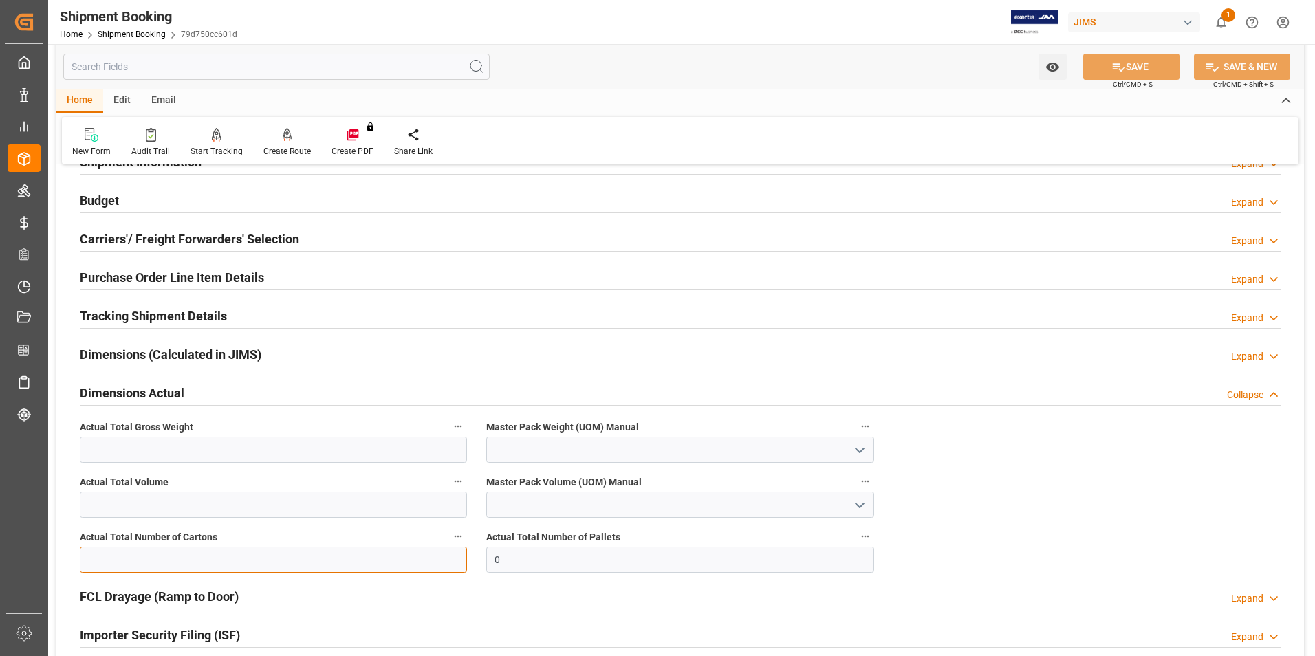
click at [136, 560] on input "text" at bounding box center [273, 560] width 387 height 26
type input "1"
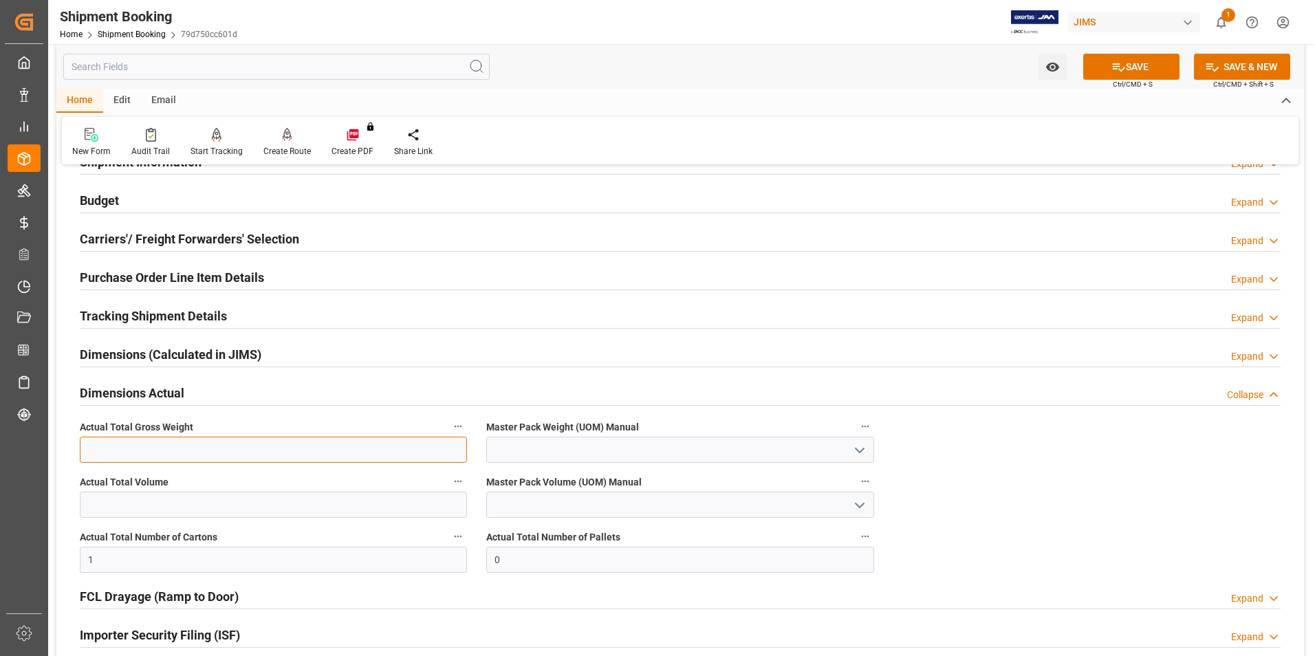
click at [353, 448] on input "text" at bounding box center [273, 450] width 387 height 26
type input "305"
click at [536, 446] on input at bounding box center [679, 450] width 387 height 26
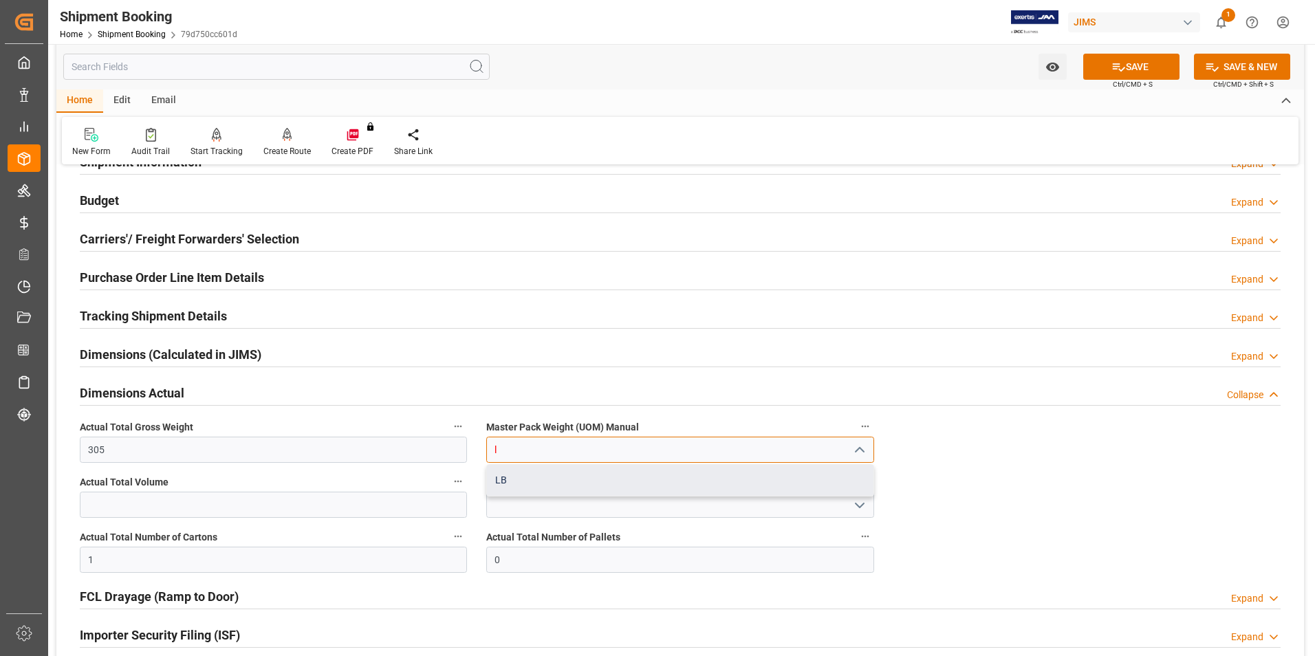
drag, startPoint x: 550, startPoint y: 487, endPoint x: 587, endPoint y: 464, distance: 43.5
click at [551, 486] on div "LB" at bounding box center [680, 480] width 386 height 31
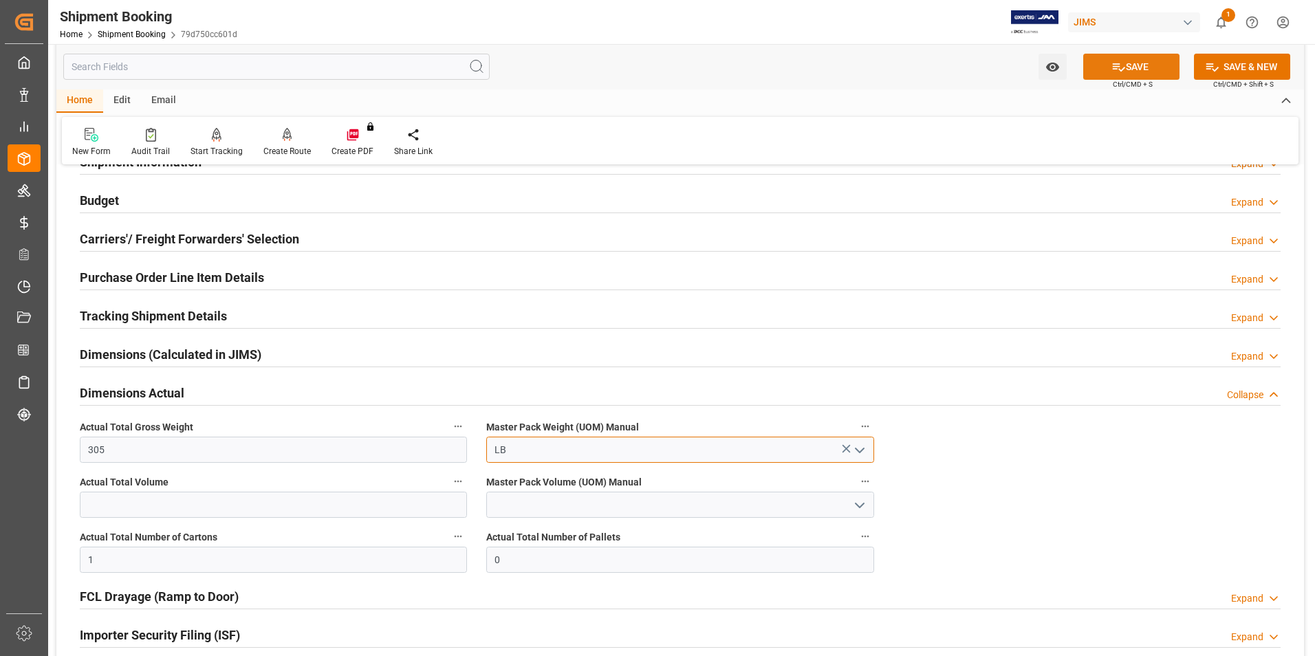
type input "LB"
click at [1118, 60] on icon at bounding box center [1119, 67] width 14 height 14
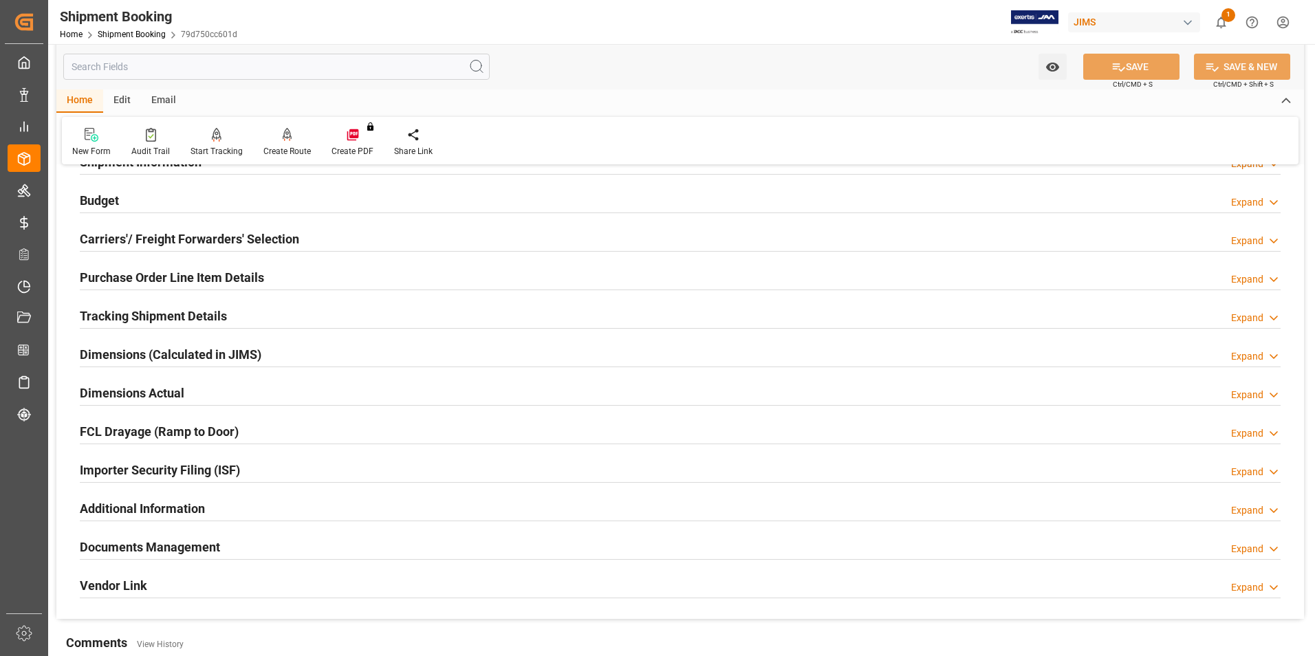
click at [110, 314] on h2 "Tracking Shipment Details" at bounding box center [153, 316] width 147 height 19
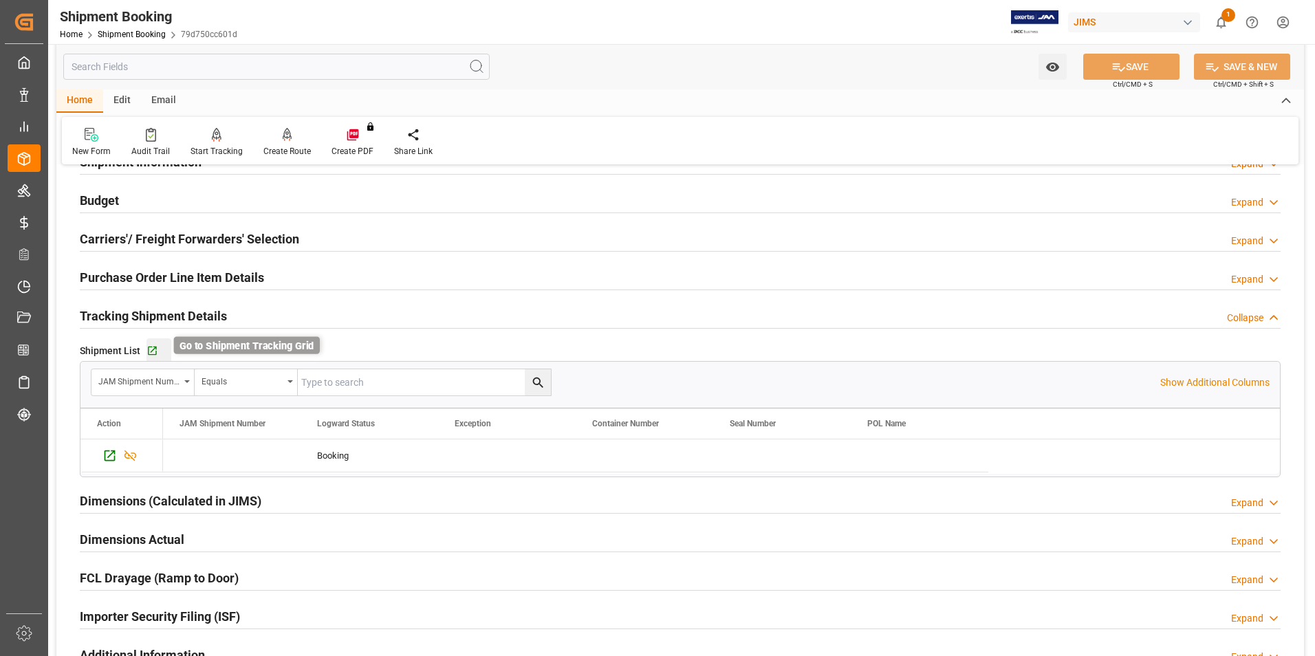
click at [153, 352] on icon "button" at bounding box center [153, 351] width 12 height 12
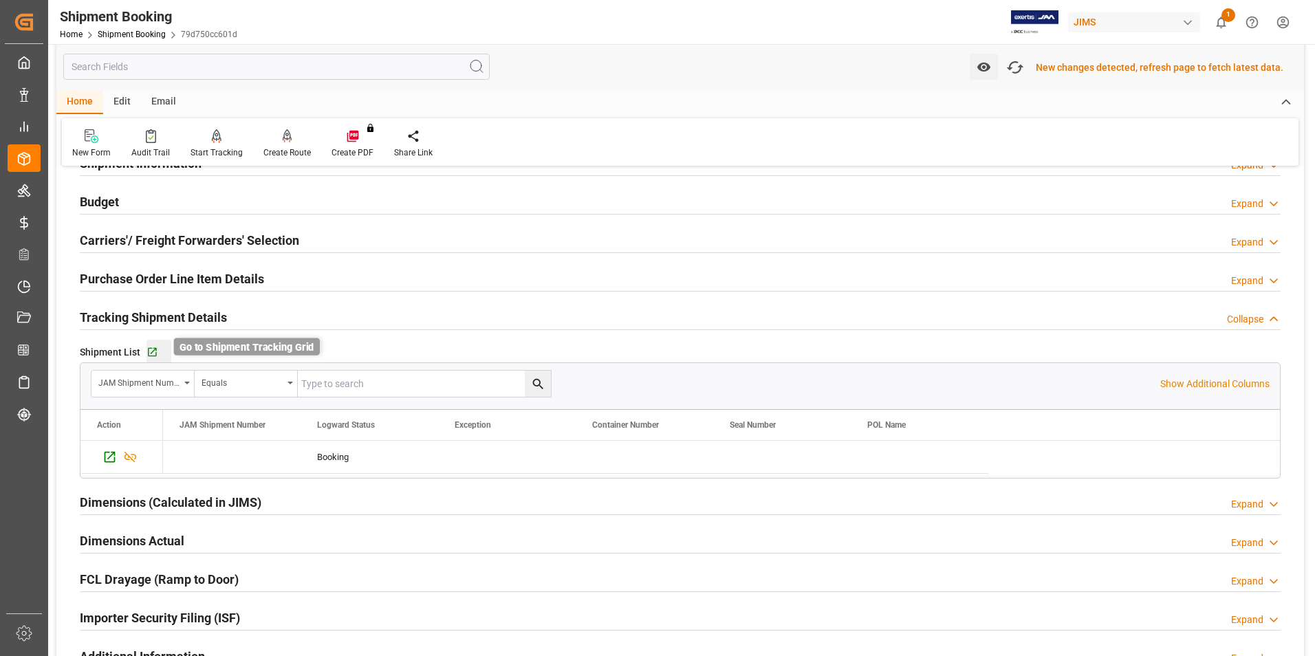
scroll to position [139, 0]
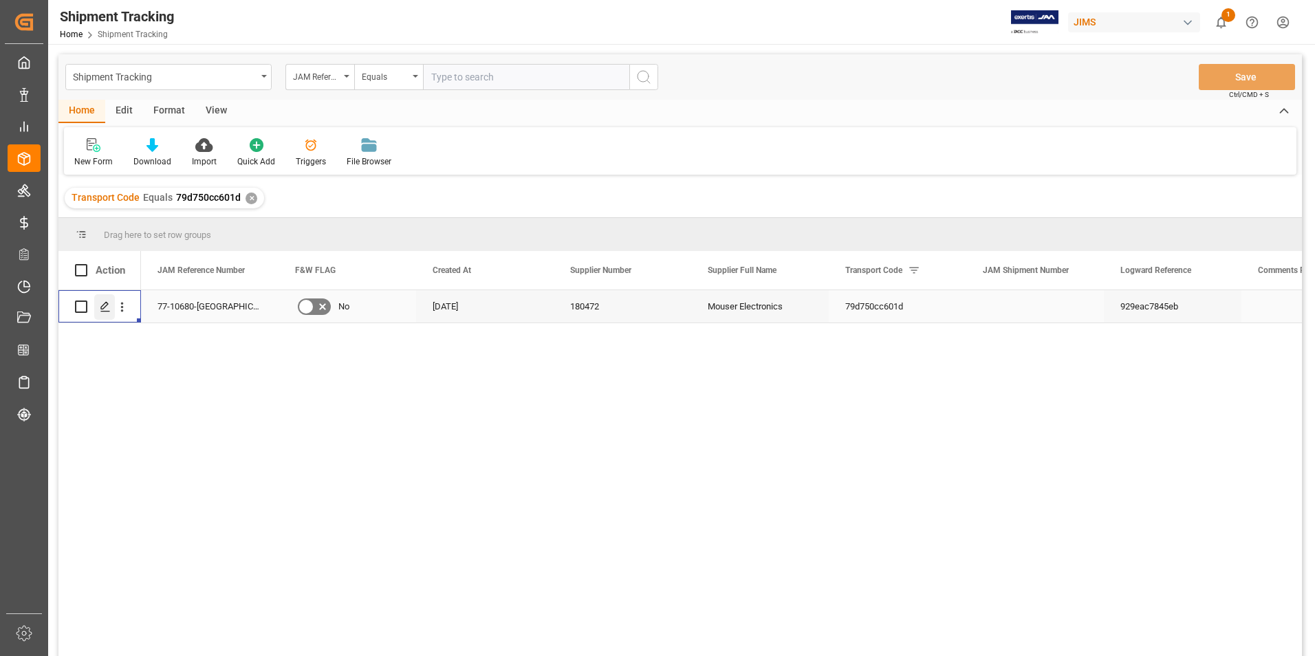
click at [105, 305] on icon "Press SPACE to select this row." at bounding box center [105, 306] width 11 height 11
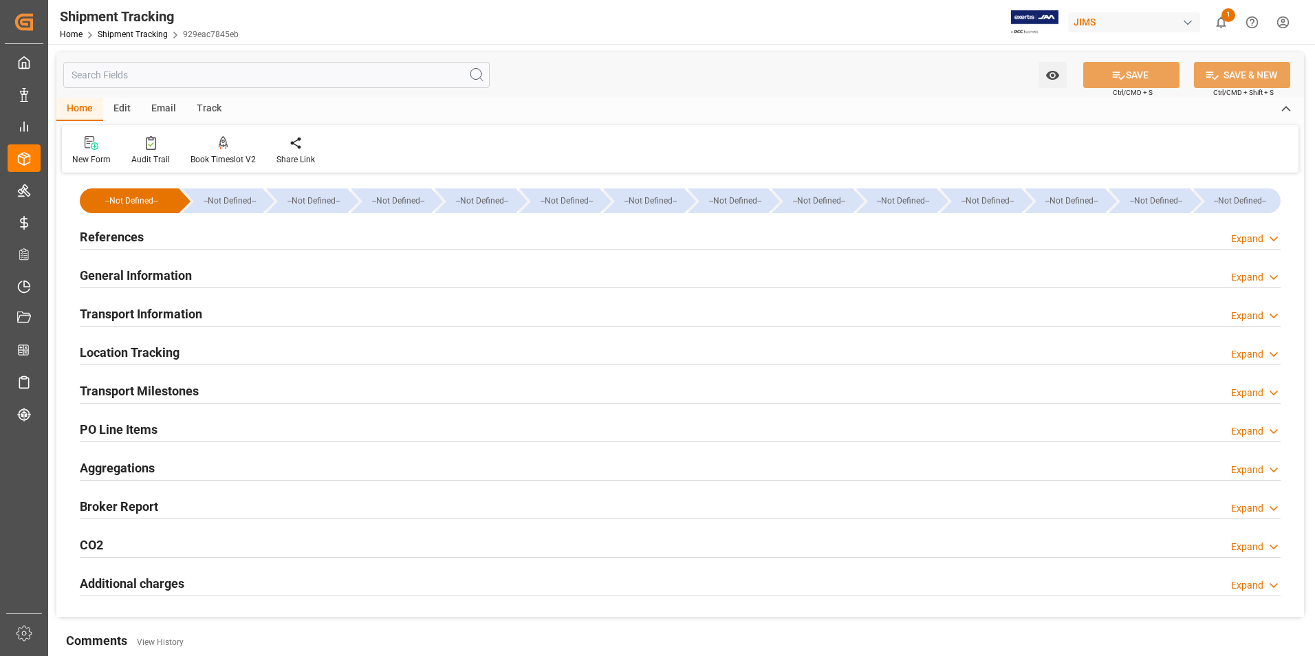
type input "[DATE]"
click at [122, 232] on h2 "References" at bounding box center [112, 237] width 64 height 19
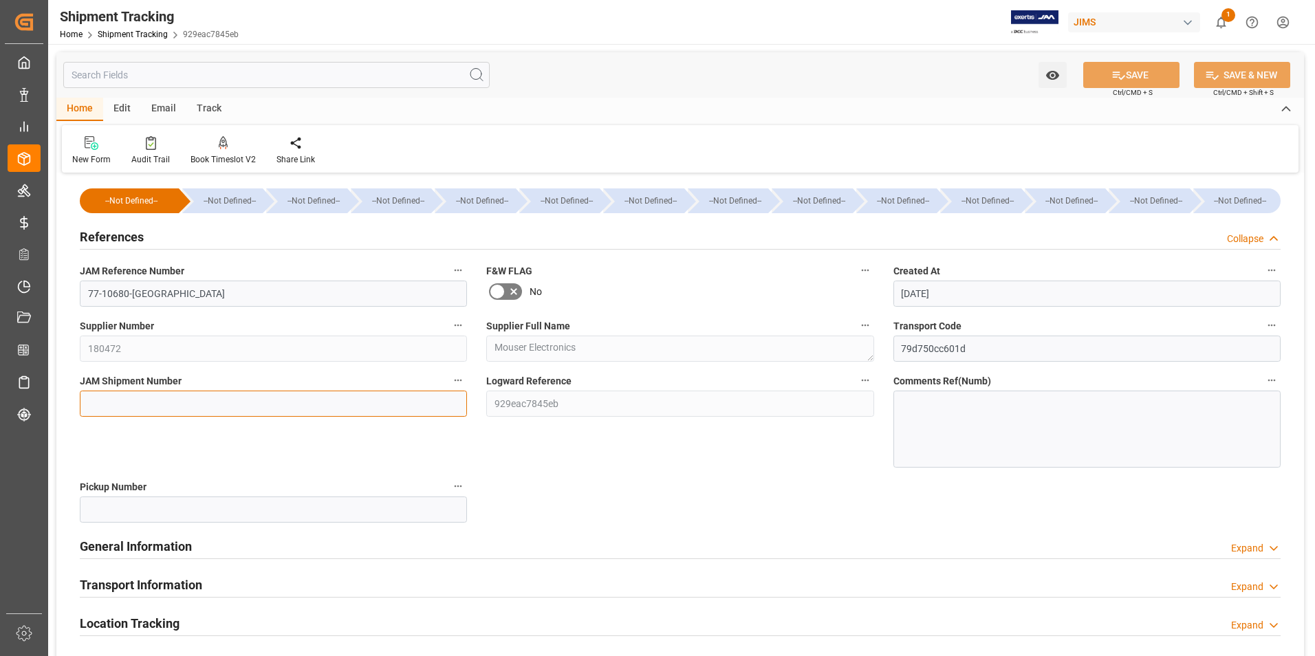
click at [148, 402] on input at bounding box center [273, 404] width 387 height 26
type input "72669"
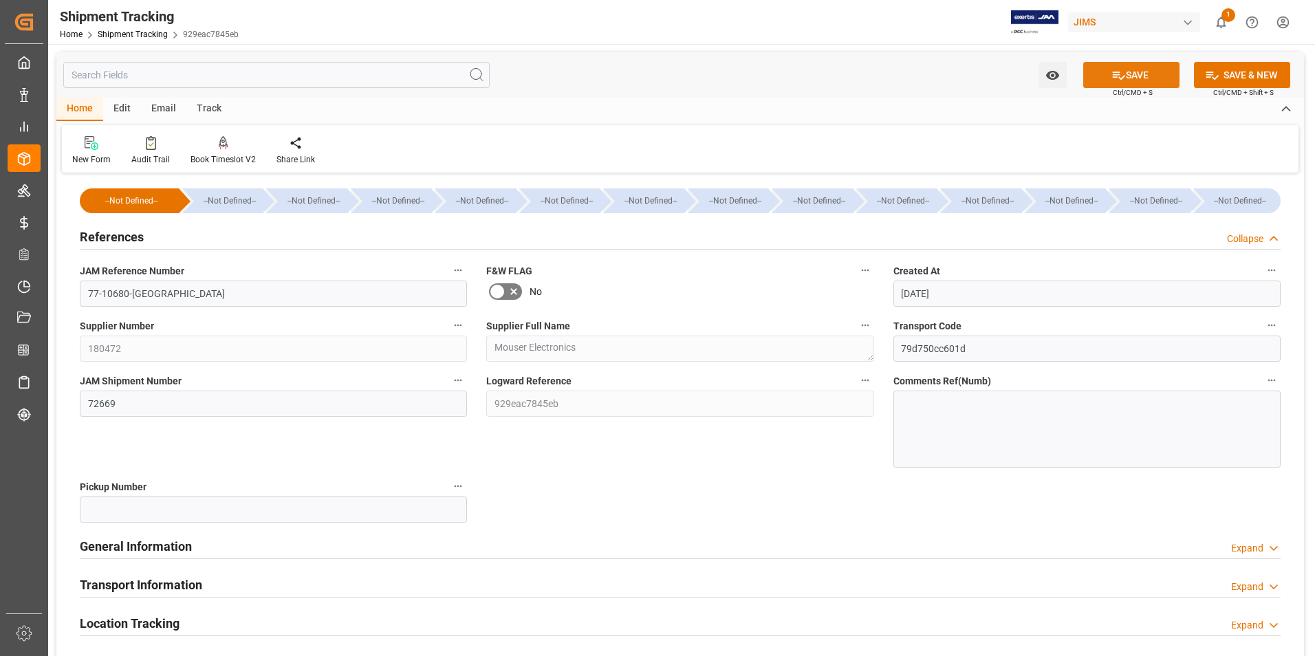
click at [1141, 75] on button "SAVE" at bounding box center [1131, 75] width 96 height 26
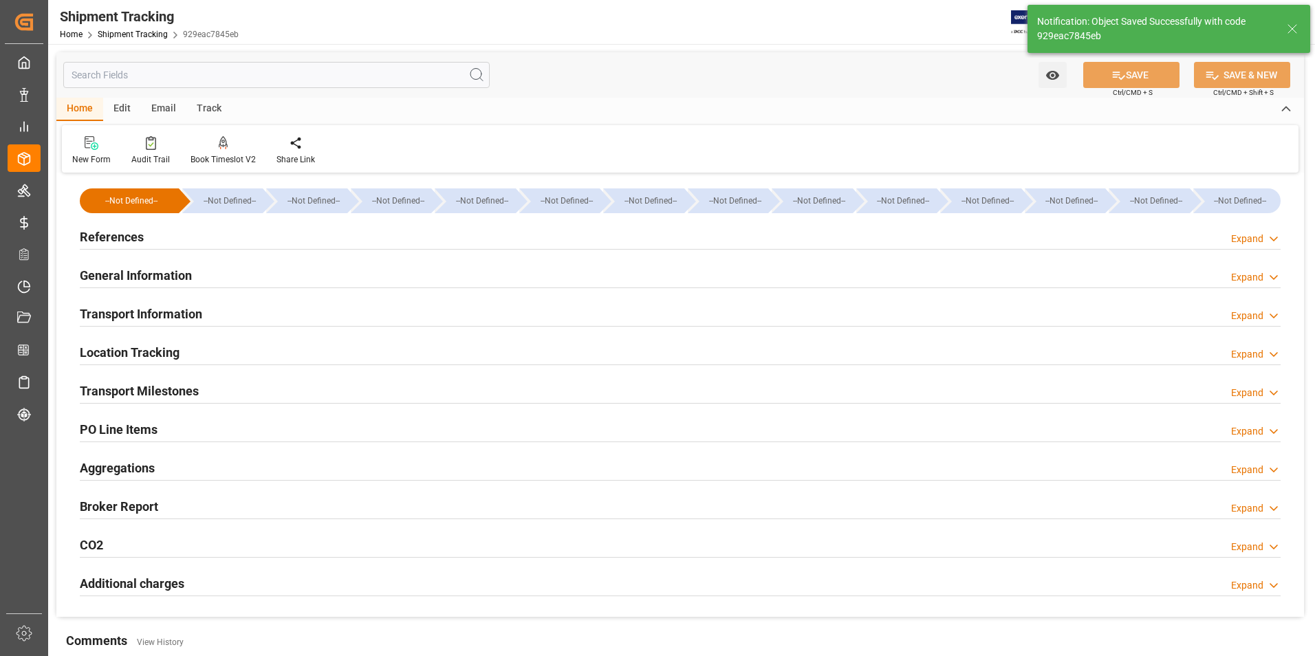
click at [171, 315] on h2 "Transport Information" at bounding box center [141, 314] width 122 height 19
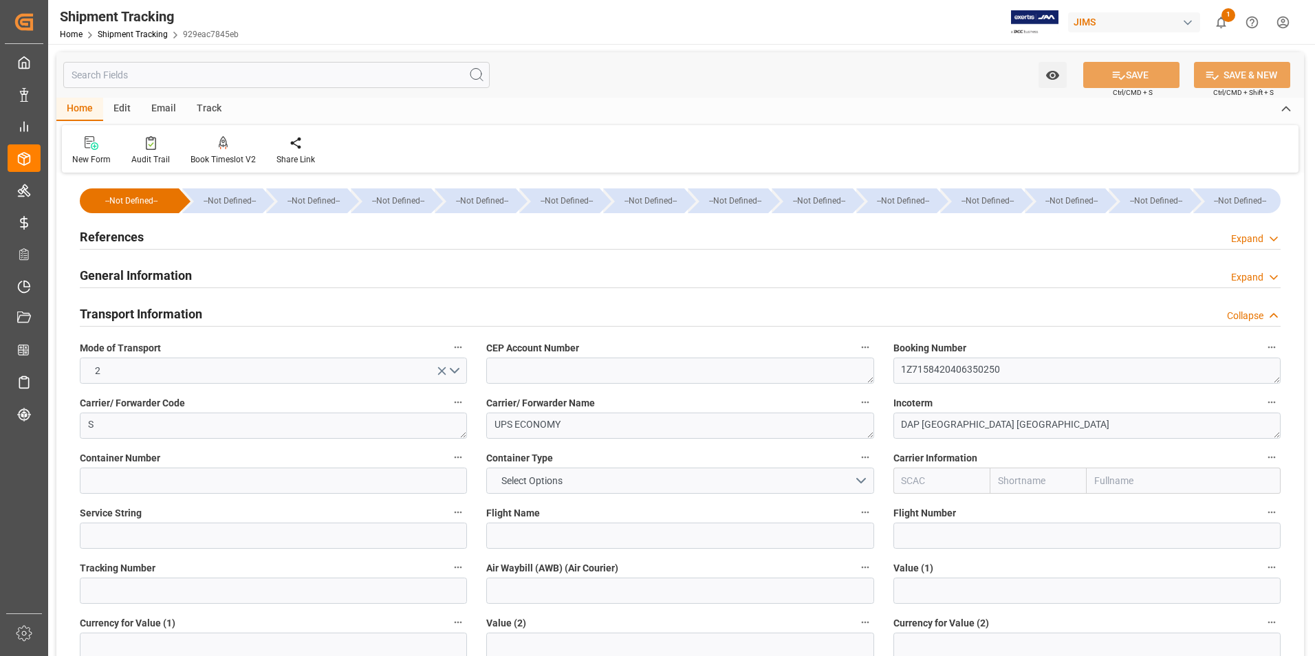
click at [180, 275] on h2 "General Information" at bounding box center [136, 275] width 112 height 19
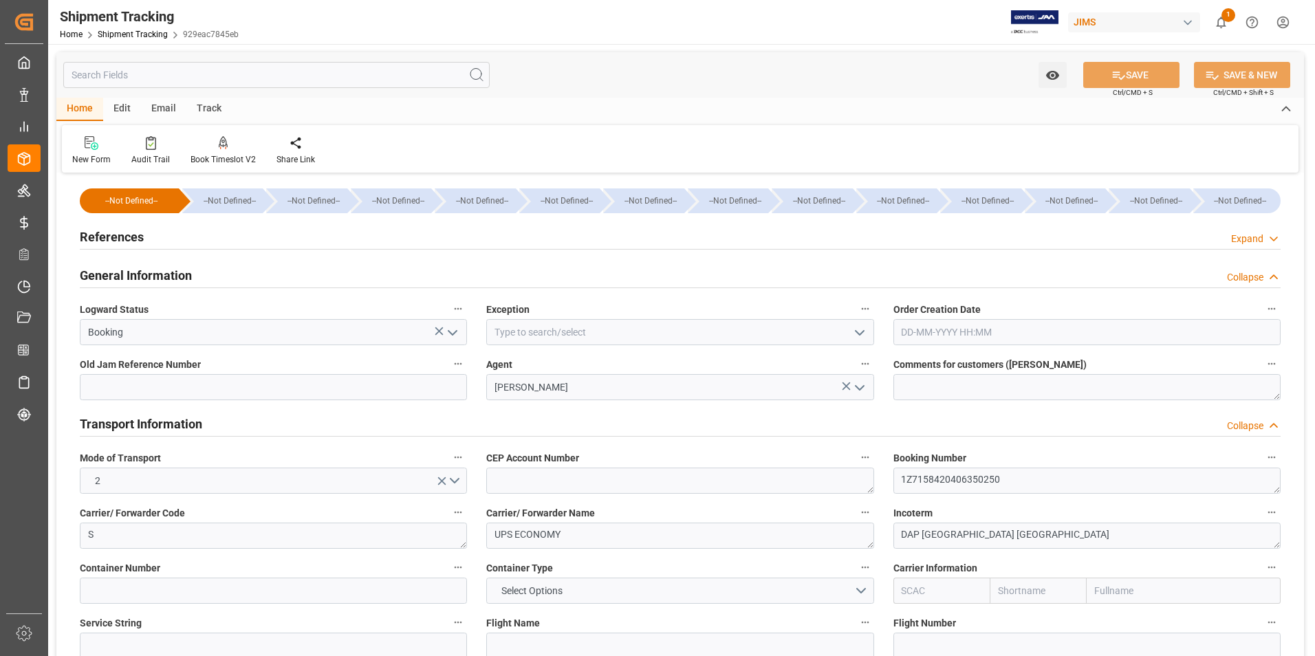
click at [455, 334] on icon "open menu" at bounding box center [452, 333] width 17 height 17
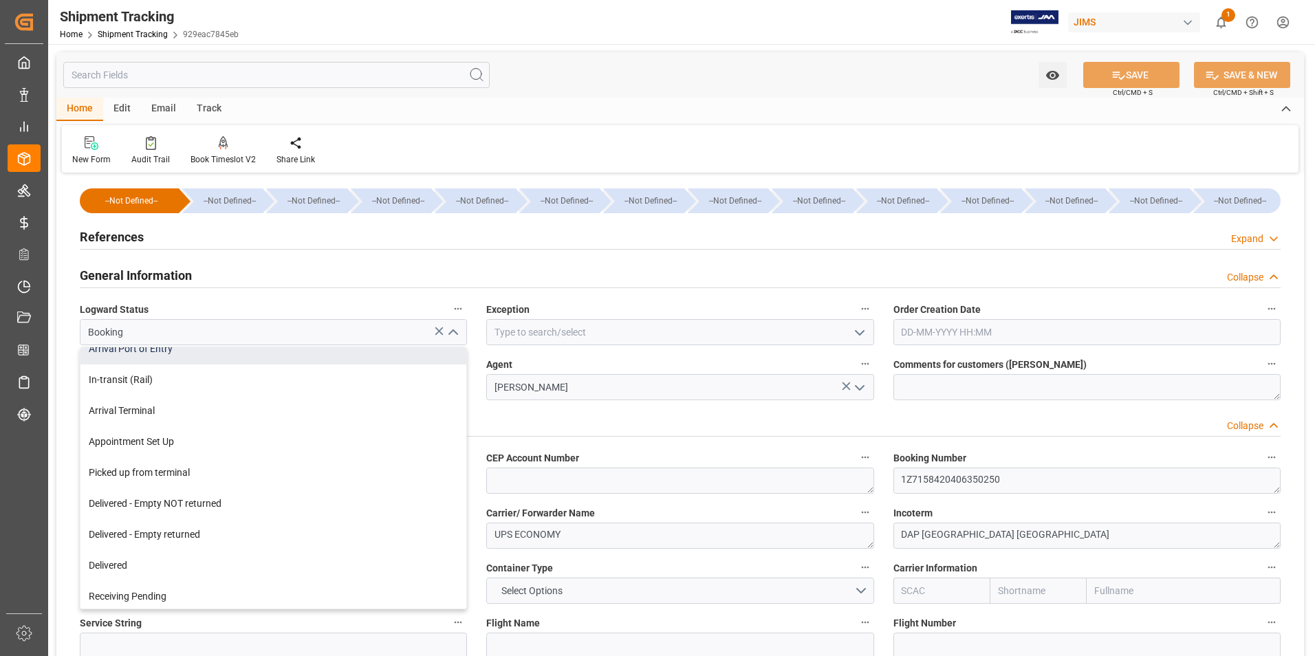
scroll to position [206, 0]
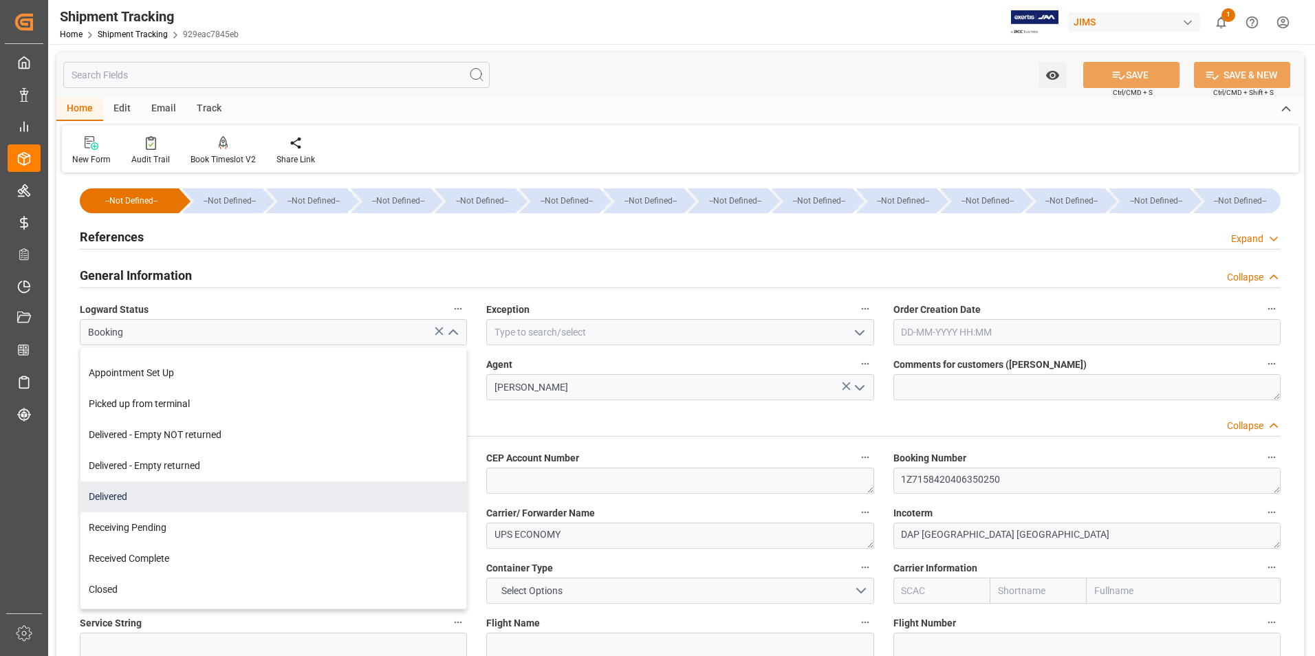
click at [266, 491] on div "Delivered" at bounding box center [273, 497] width 386 height 31
type input "Delivered"
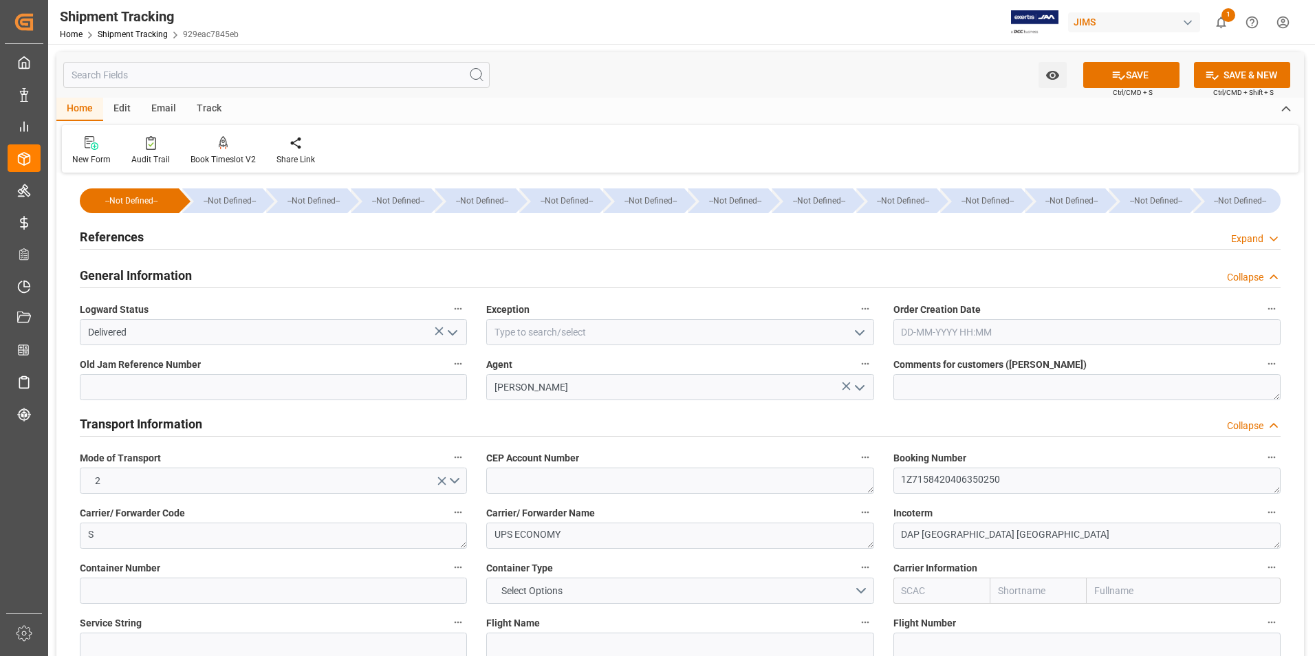
click at [858, 332] on icon "open menu" at bounding box center [860, 333] width 17 height 17
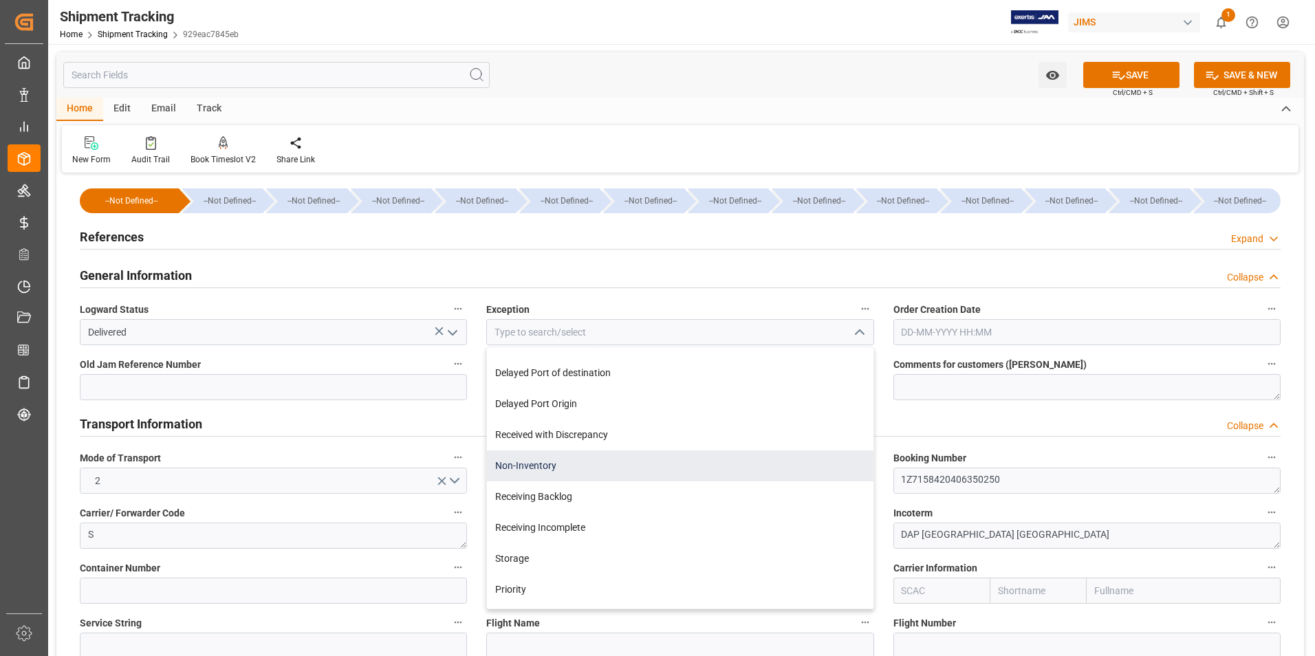
click at [680, 464] on div "Non-Inventory" at bounding box center [680, 466] width 386 height 31
type input "Non-Inventory"
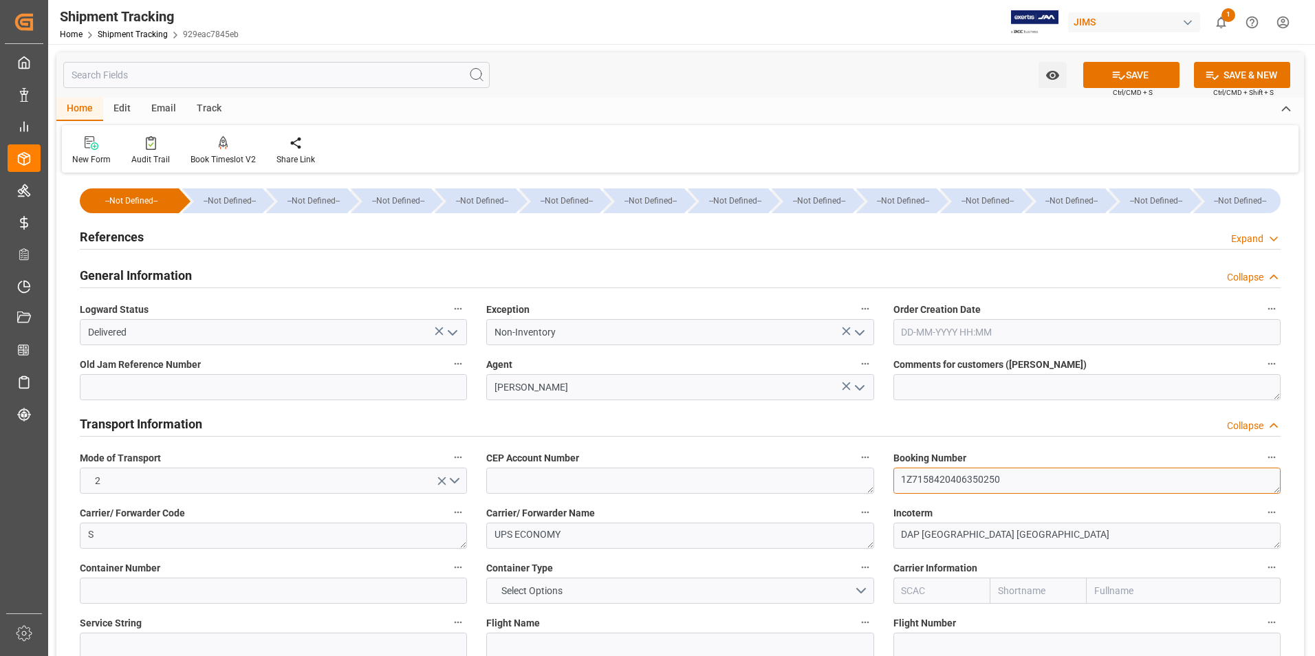
drag, startPoint x: 1002, startPoint y: 477, endPoint x: 852, endPoint y: 475, distance: 150.0
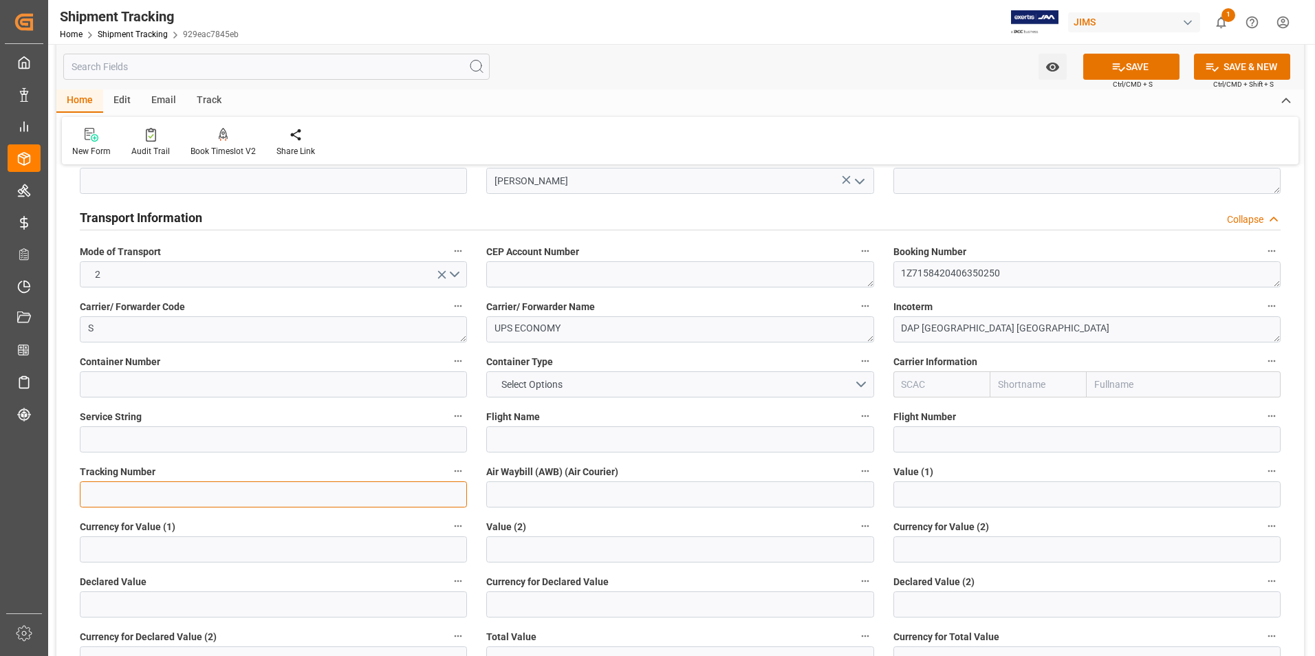
click at [210, 500] on input at bounding box center [273, 495] width 387 height 26
paste input "1Z7158420406350250"
type input "1Z7158420406350250"
click at [532, 494] on input at bounding box center [679, 495] width 387 height 26
paste input "1Z7158420406350250"
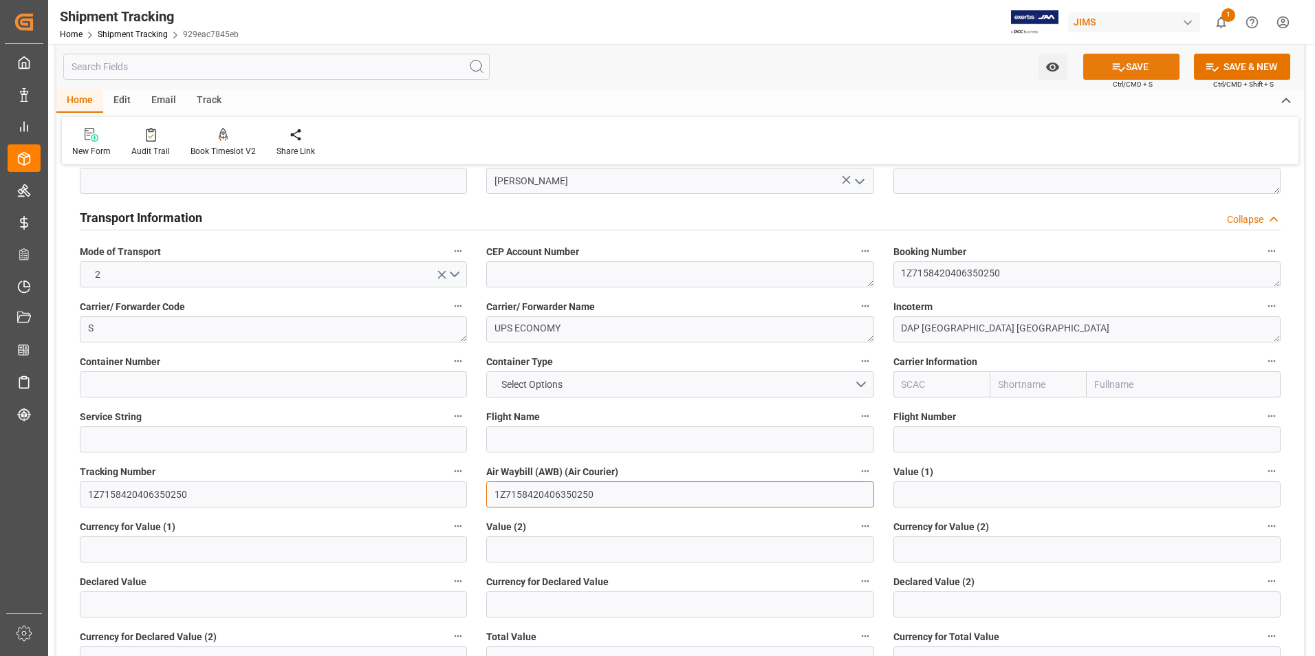
type input "1Z7158420406350250"
click at [1112, 61] on icon at bounding box center [1119, 67] width 14 height 14
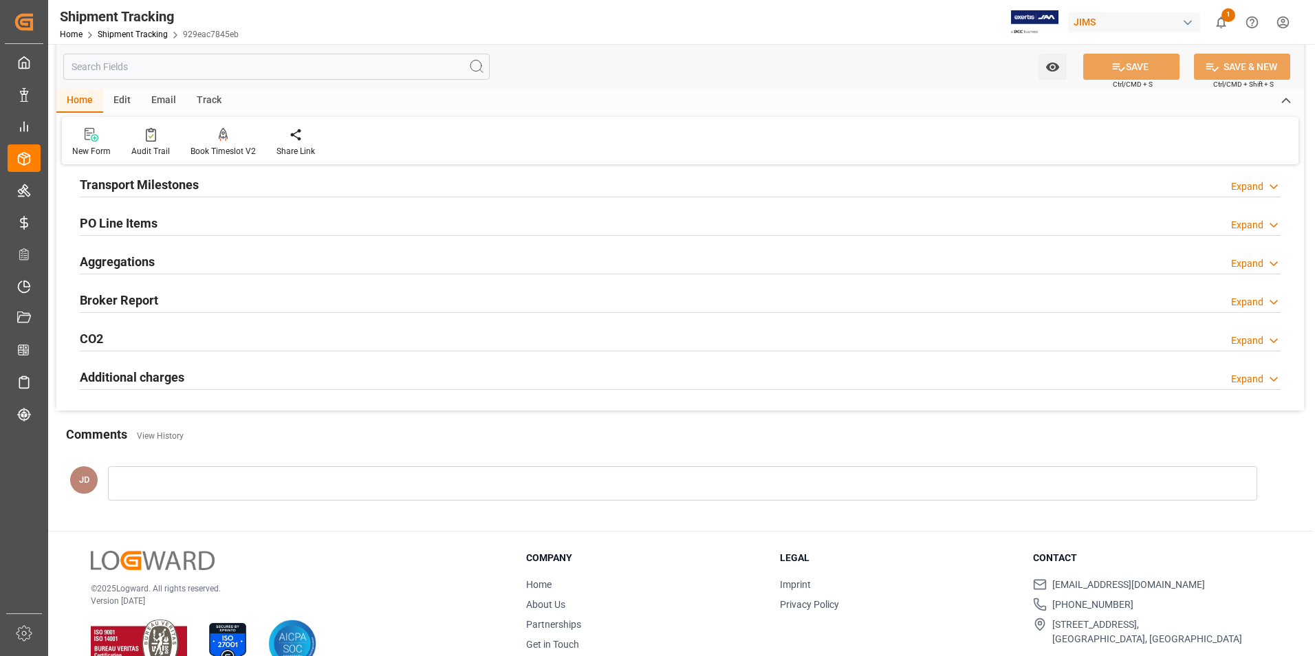
click at [158, 180] on h2 "Transport Milestones" at bounding box center [139, 184] width 119 height 19
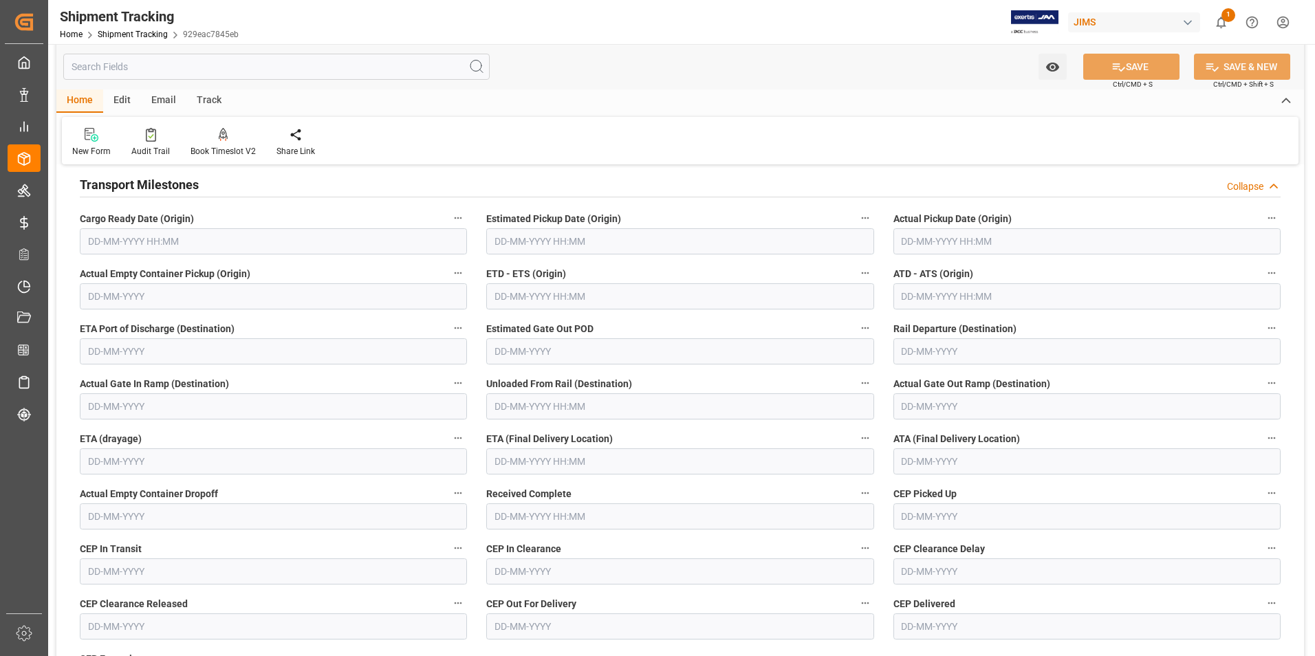
click at [938, 239] on input "text" at bounding box center [1087, 241] width 387 height 26
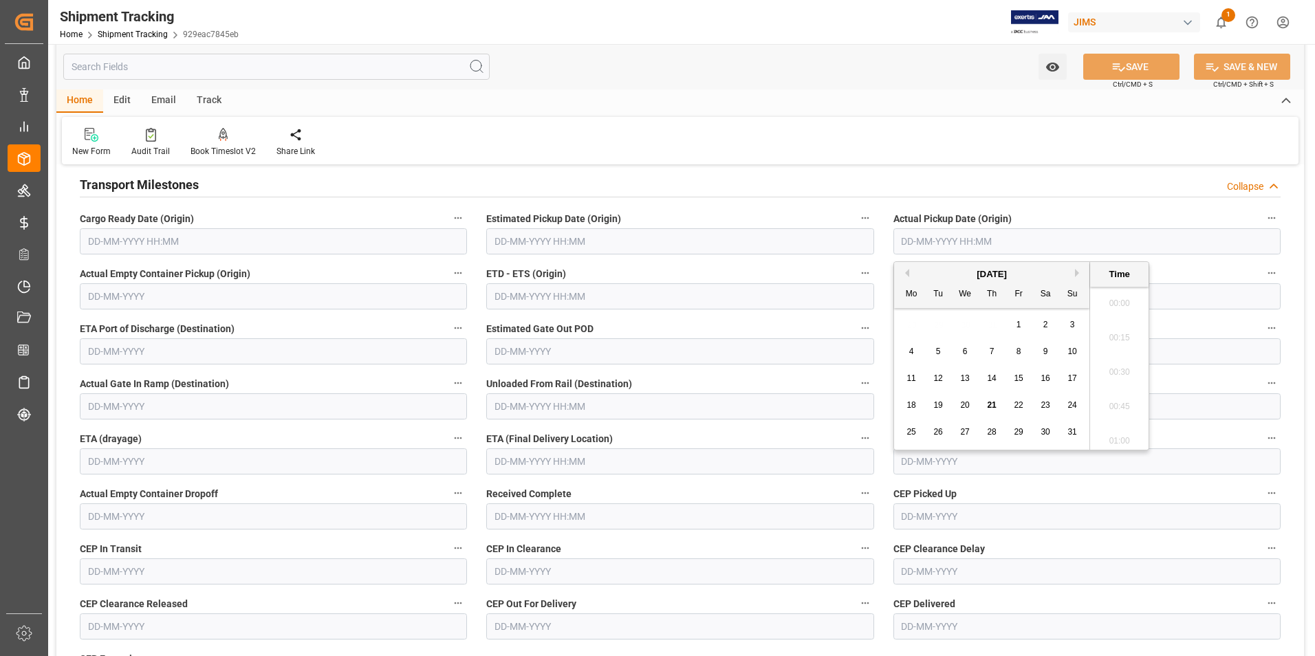
scroll to position [1862, 0]
click at [912, 332] on div "28 29 30 31 1 2 3" at bounding box center [992, 325] width 188 height 27
click at [995, 380] on span "14" at bounding box center [991, 379] width 9 height 10
type input "[DATE] 00:00"
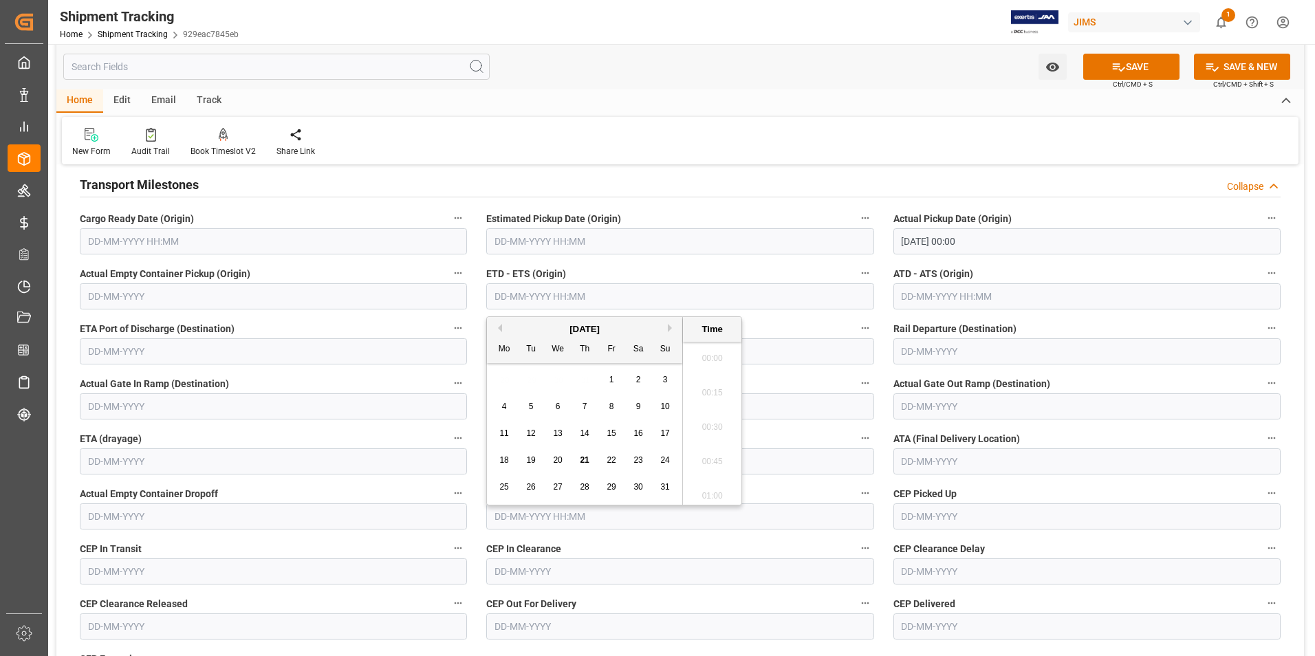
click at [541, 290] on input "text" at bounding box center [679, 296] width 387 height 26
click at [504, 375] on div "28 29 30 31 1 2 3" at bounding box center [585, 380] width 188 height 27
click at [585, 431] on span "14" at bounding box center [584, 434] width 9 height 10
type input "[DATE] 00:00"
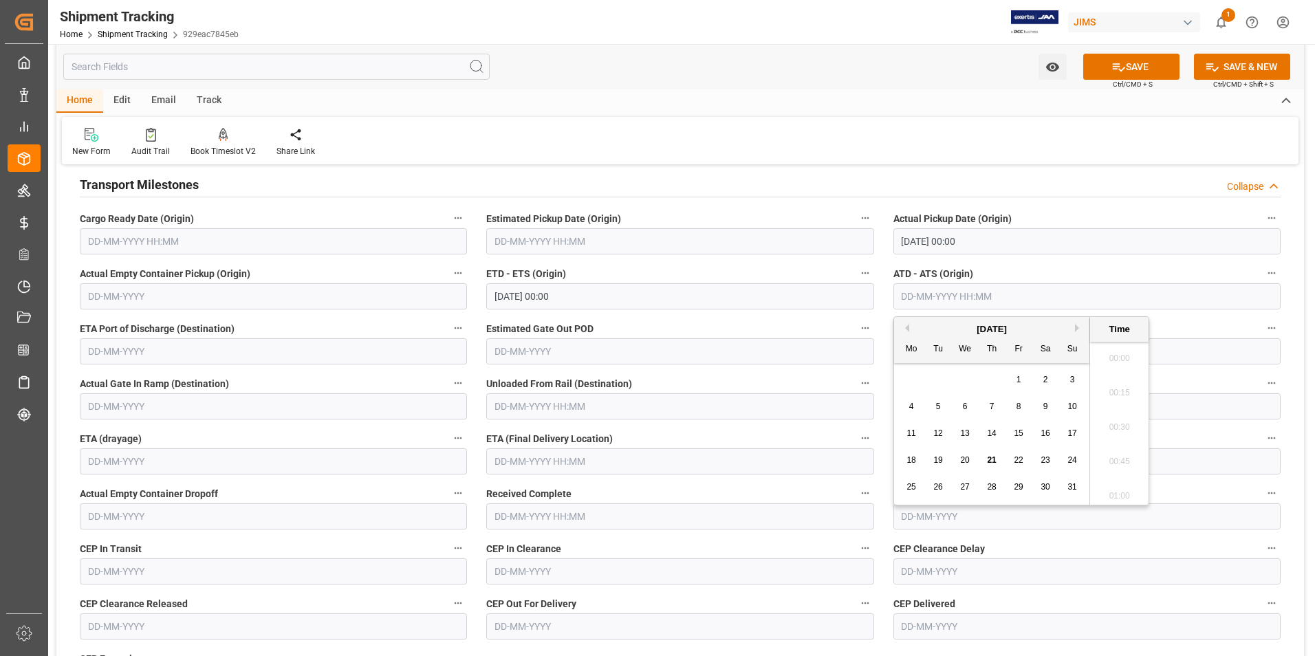
click at [922, 292] on input "text" at bounding box center [1087, 296] width 387 height 26
click at [904, 365] on div "[DATE] Mo Tu We Th Fr Sa Su 28 29 30 31 1 2 3 4 5 6 7 8 9 10 11 12 13 14 15 16 …" at bounding box center [992, 411] width 196 height 188
click at [995, 432] on span "14" at bounding box center [991, 434] width 9 height 10
type input "[DATE] 00:00"
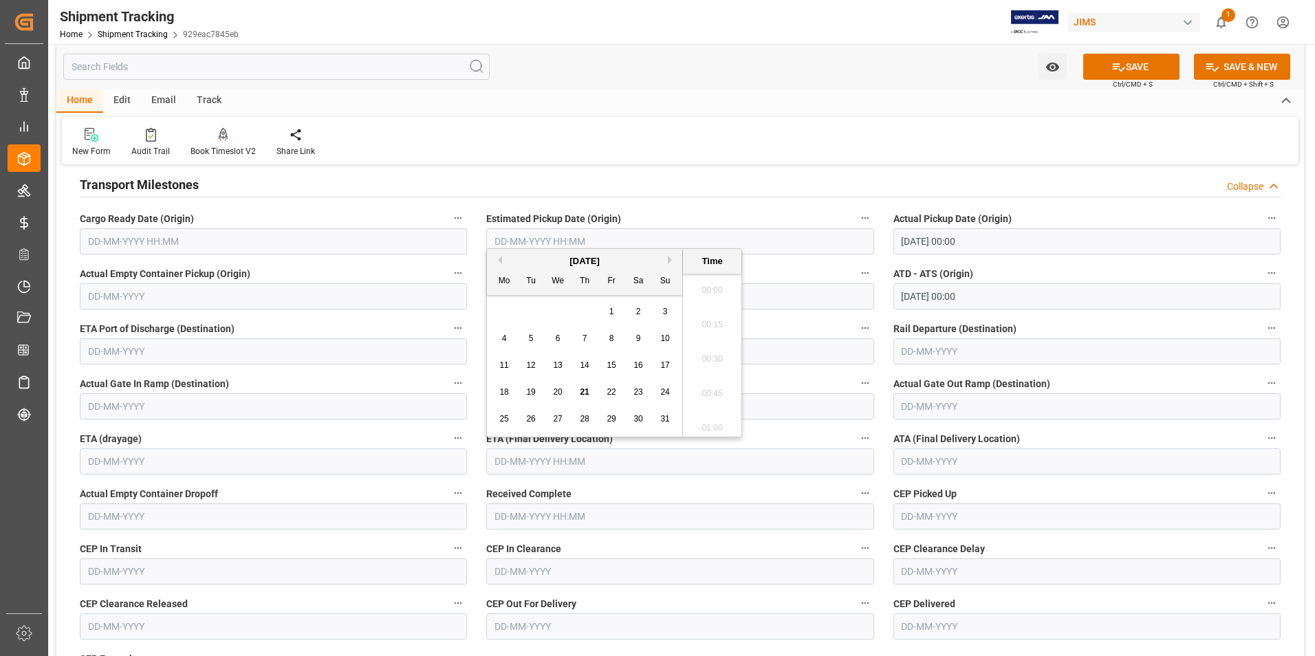
click at [534, 455] on input "text" at bounding box center [679, 461] width 387 height 26
click at [616, 367] on div "15" at bounding box center [611, 366] width 17 height 17
type input "[DATE] 00:00"
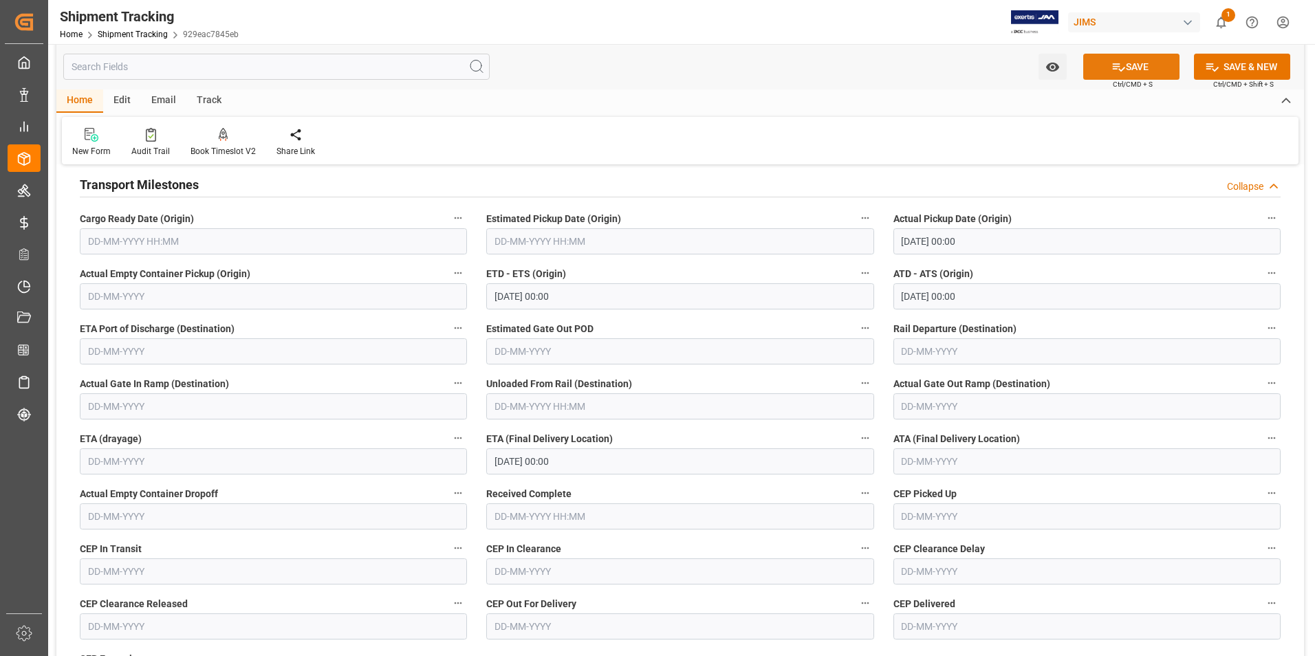
click at [1140, 70] on button "SAVE" at bounding box center [1131, 67] width 96 height 26
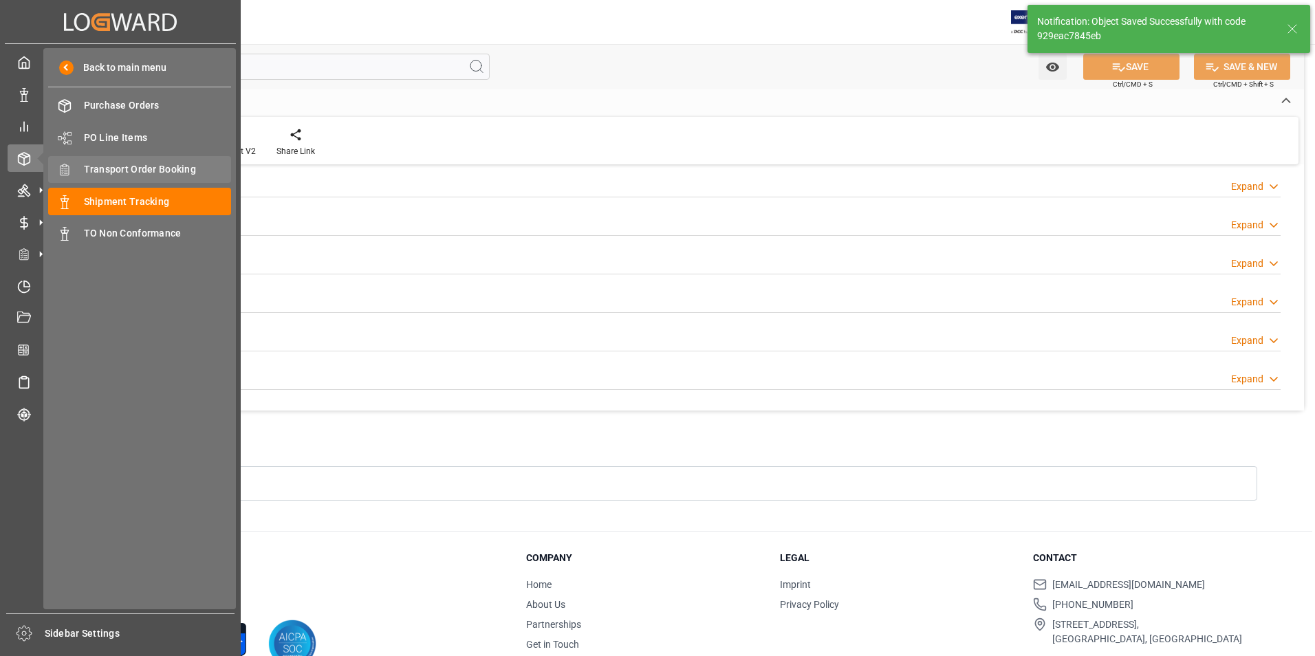
click at [142, 166] on span "Transport Order Booking" at bounding box center [158, 169] width 148 height 14
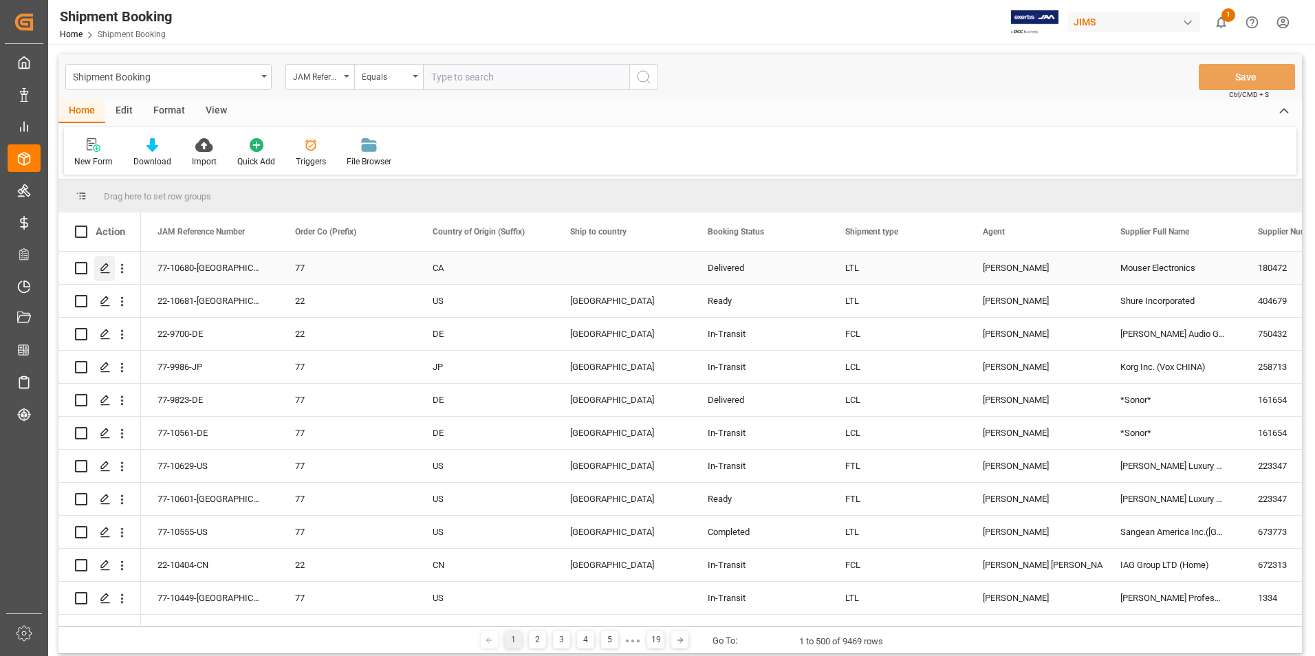
click at [105, 264] on icon "Press SPACE to select this row." at bounding box center [105, 268] width 11 height 11
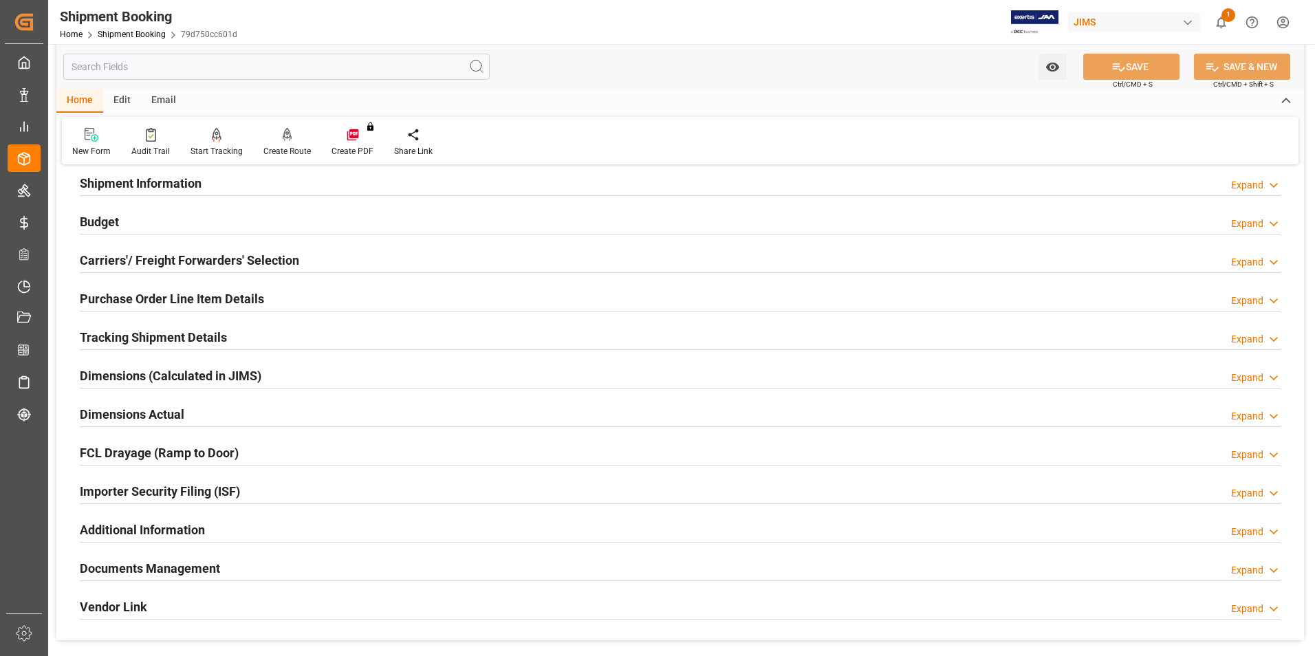
scroll to position [138, 0]
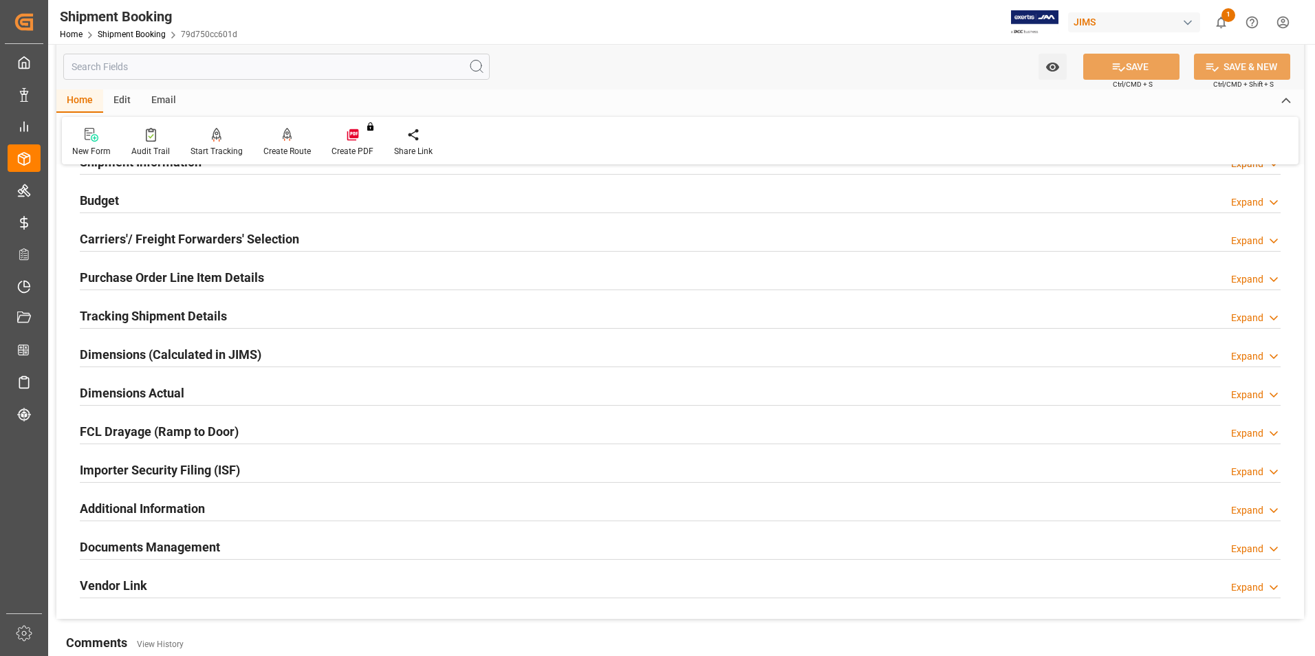
click at [140, 546] on h2 "Documents Management" at bounding box center [150, 547] width 140 height 19
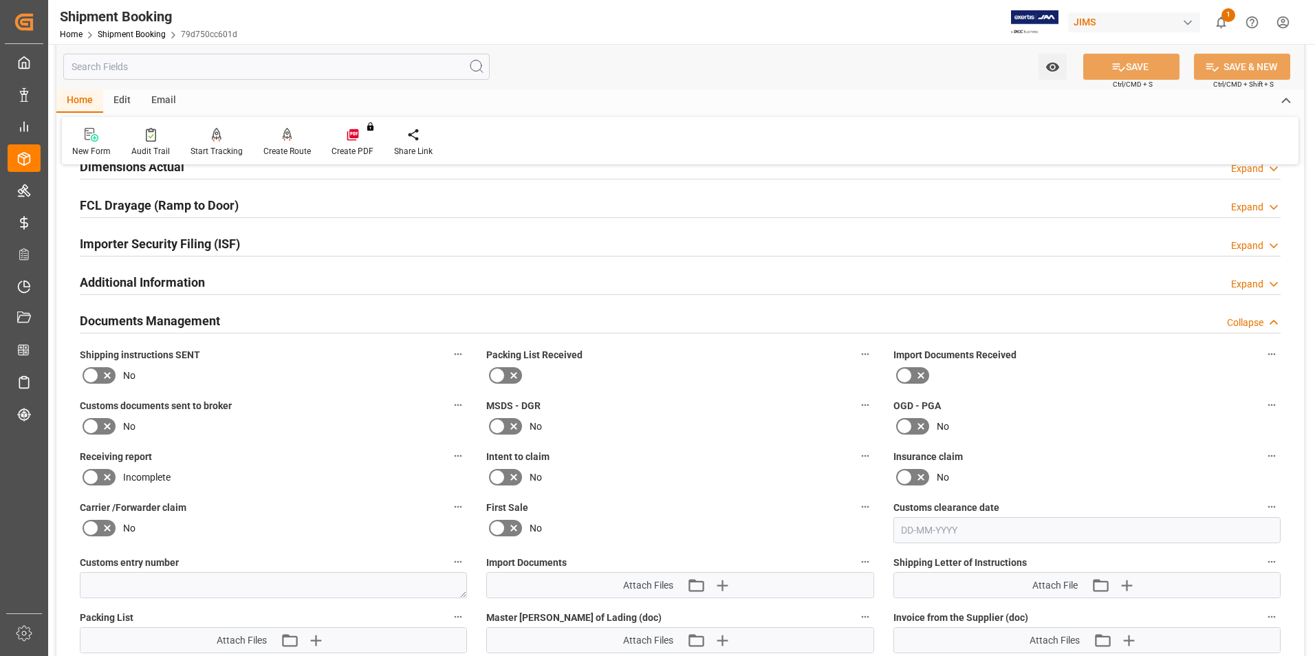
scroll to position [413, 0]
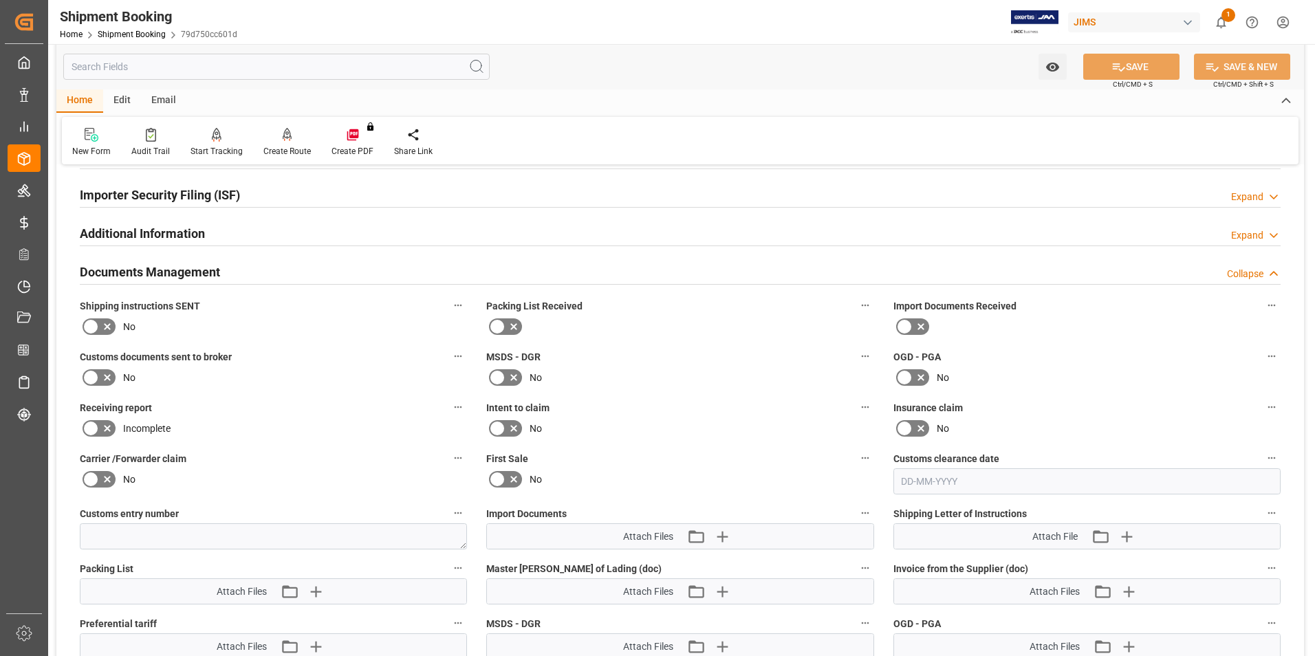
click at [916, 327] on icon at bounding box center [921, 326] width 17 height 17
click at [0, 0] on input "checkbox" at bounding box center [0, 0] width 0 height 0
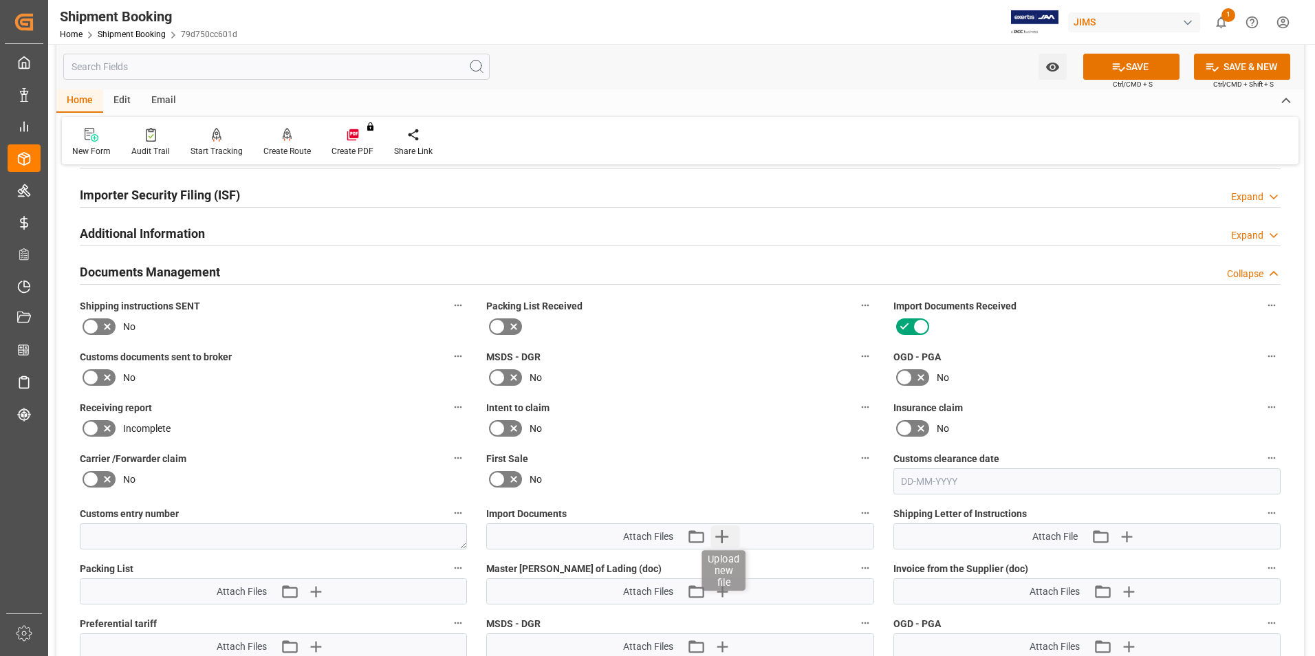
click at [720, 532] on icon "button" at bounding box center [722, 537] width 22 height 22
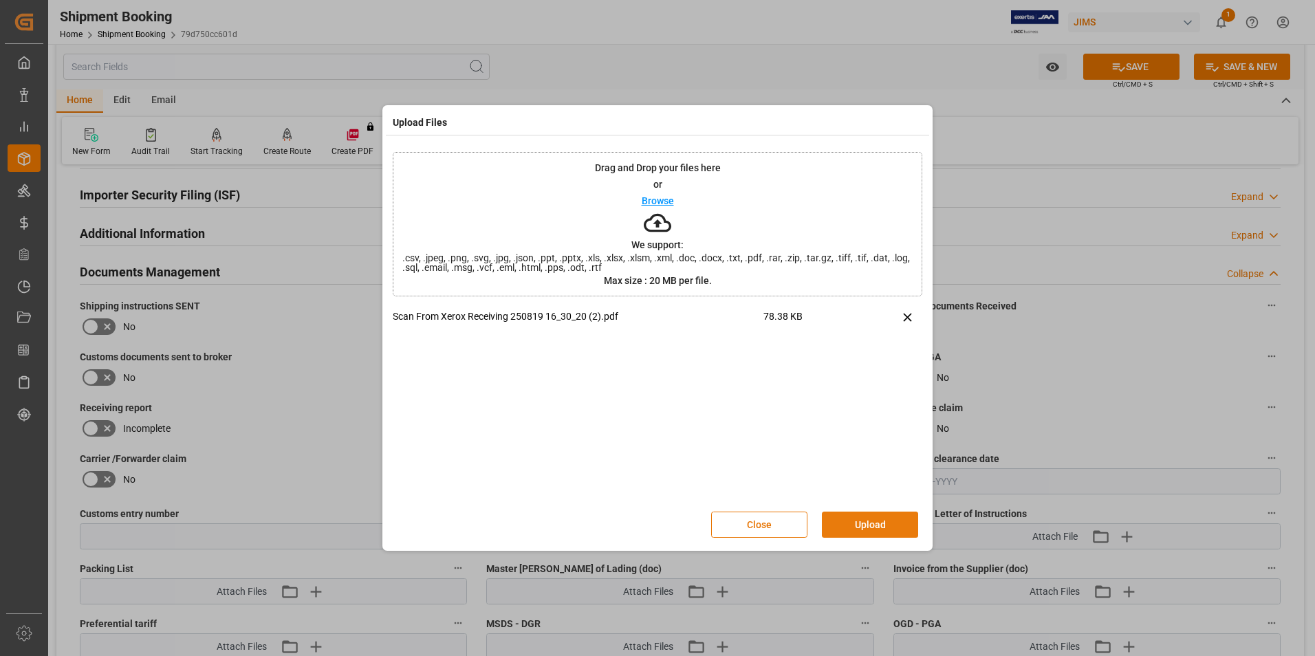
click at [852, 527] on button "Upload" at bounding box center [870, 525] width 96 height 26
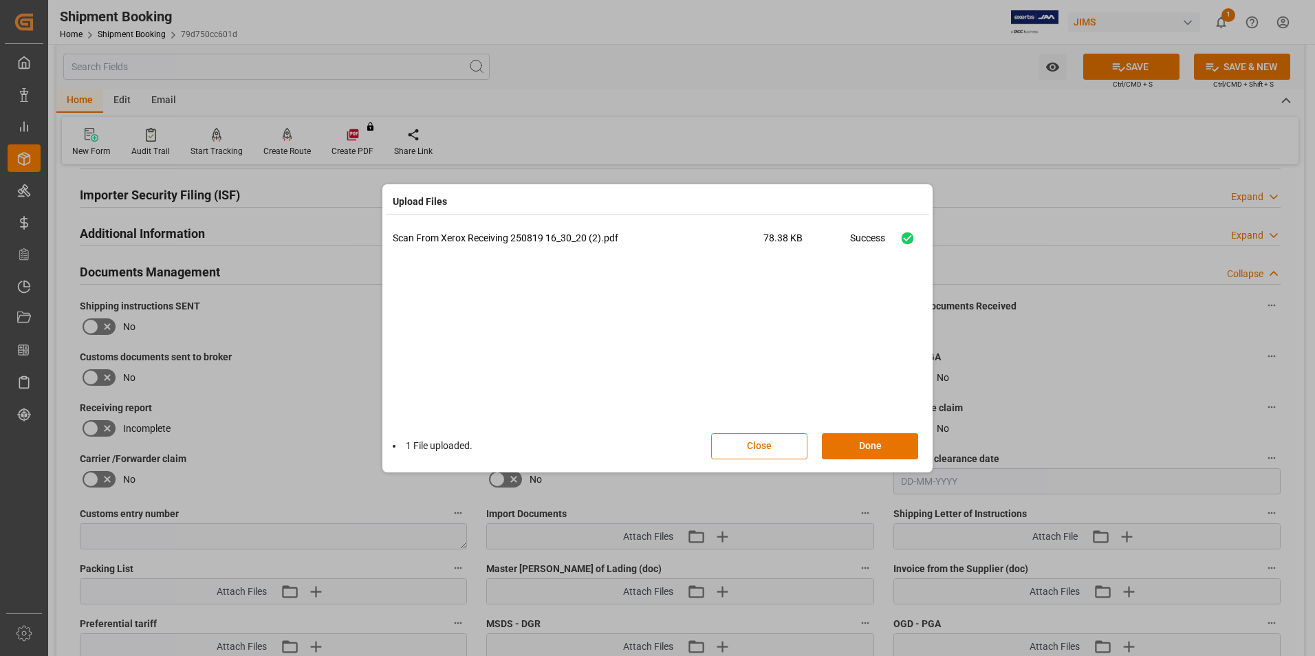
drag, startPoint x: 882, startPoint y: 448, endPoint x: 959, endPoint y: 397, distance: 92.3
click at [883, 445] on button "Done" at bounding box center [870, 446] width 96 height 26
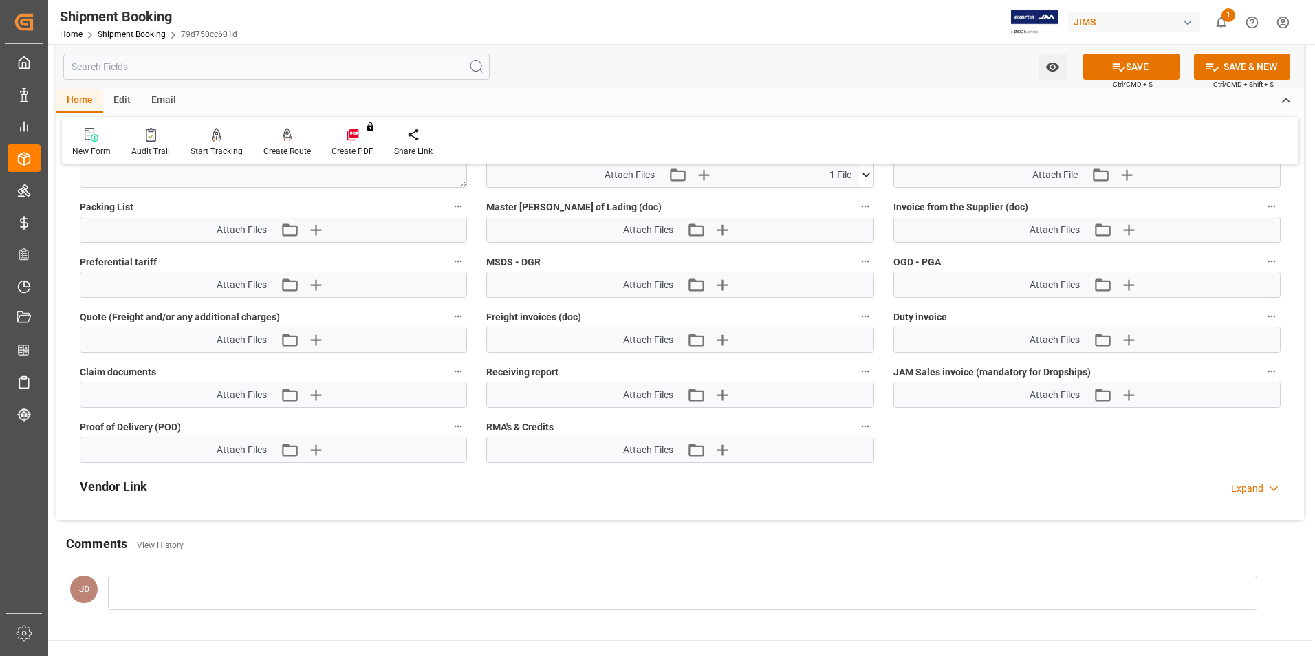
scroll to position [825, 0]
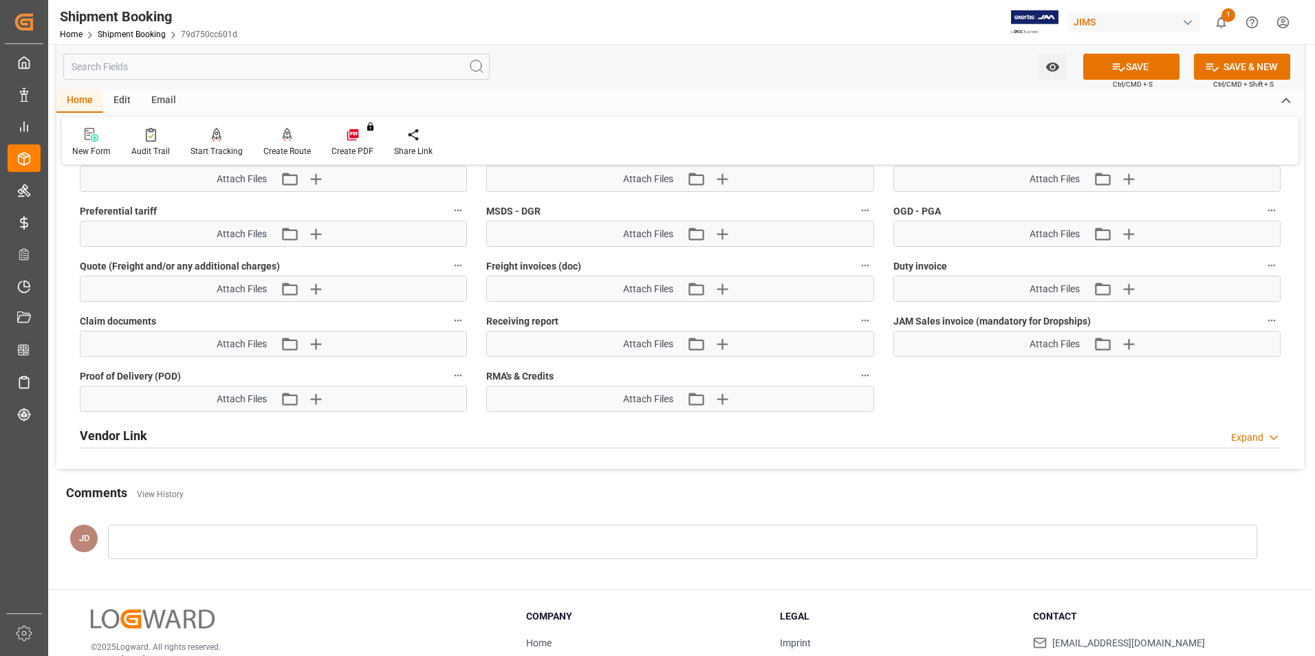
click at [224, 530] on div at bounding box center [682, 542] width 1149 height 34
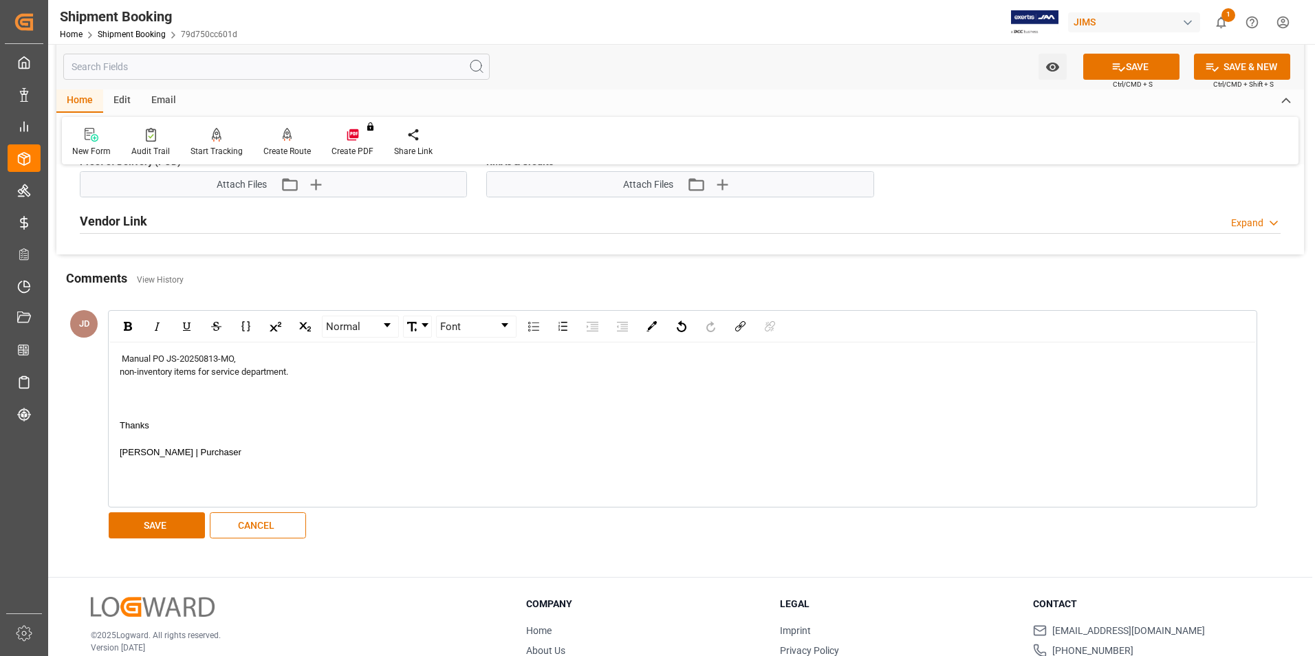
scroll to position [1117, 0]
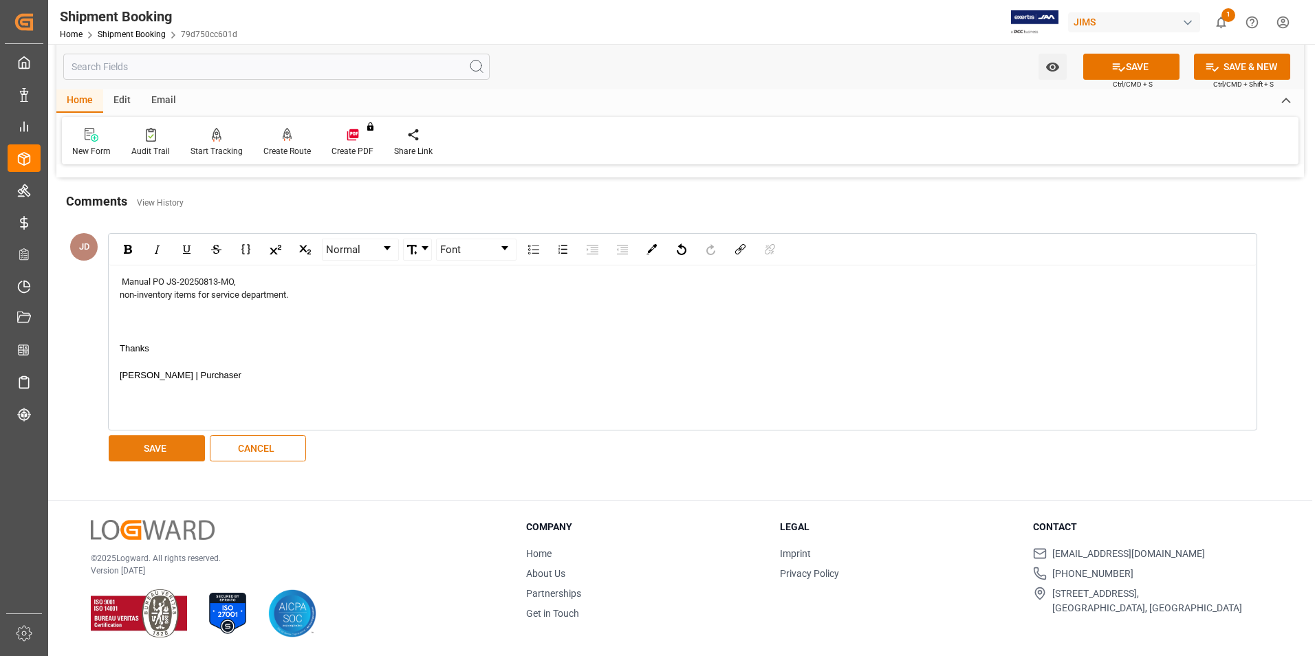
click at [182, 450] on button "SAVE" at bounding box center [157, 448] width 96 height 26
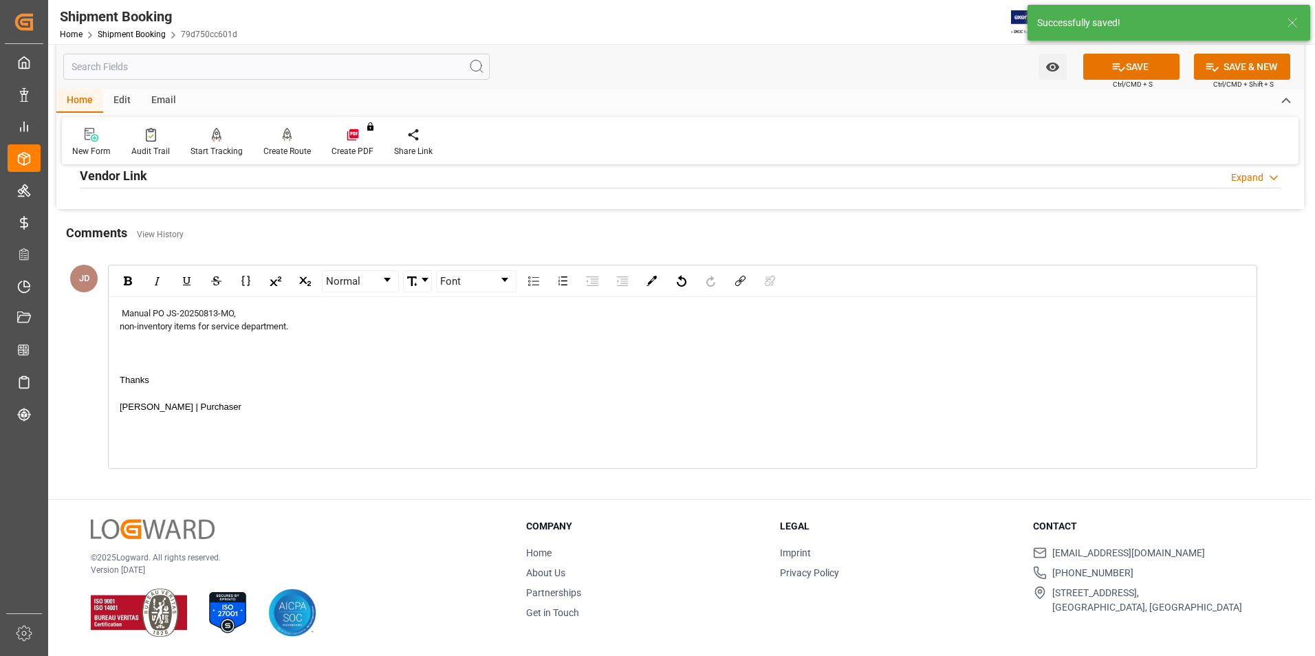
scroll to position [1097, 0]
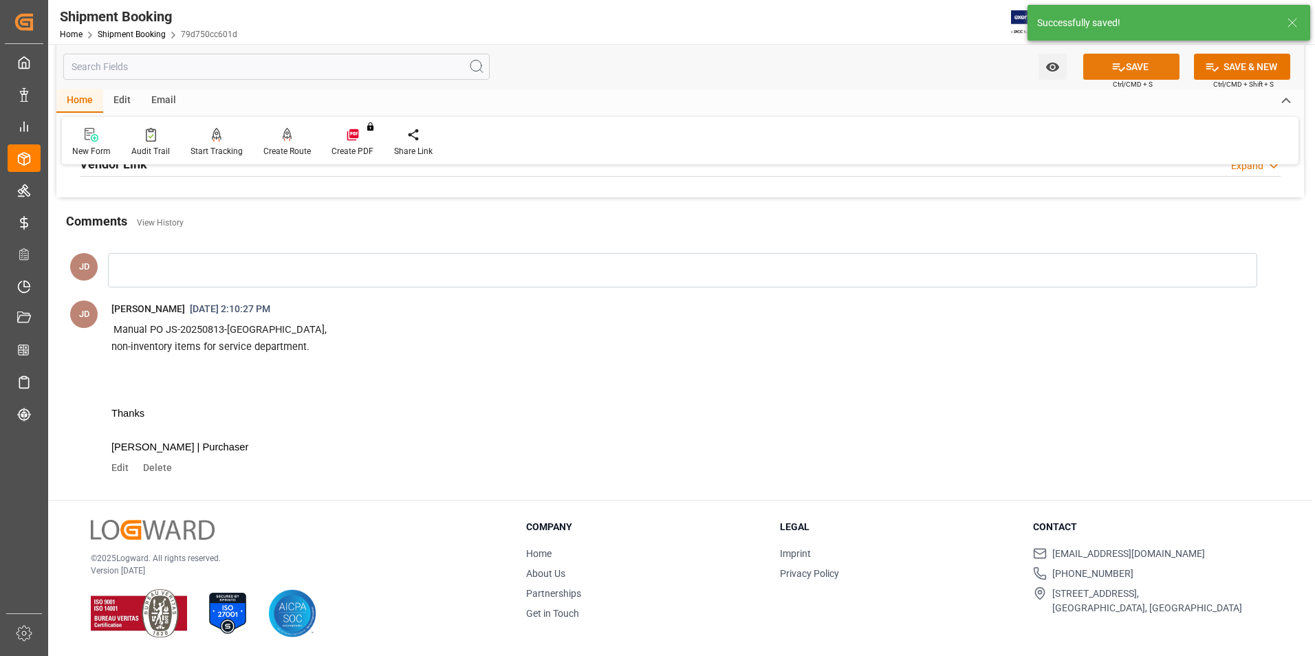
click at [1132, 71] on button "SAVE" at bounding box center [1131, 67] width 96 height 26
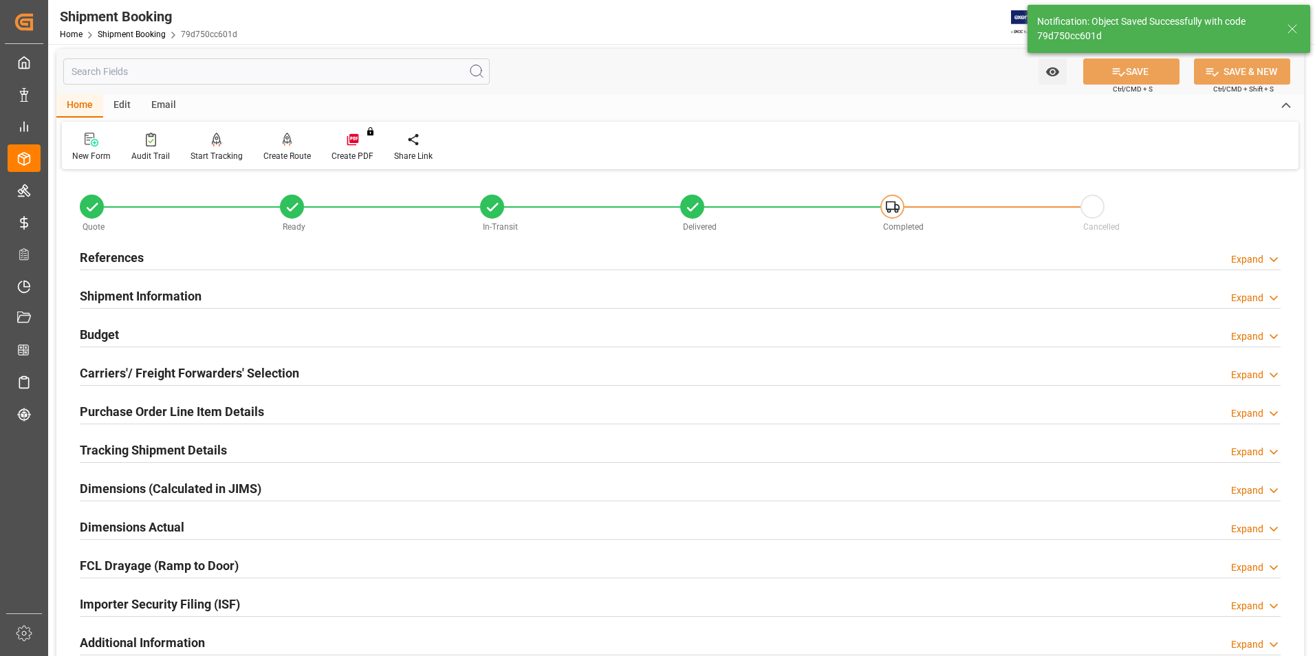
scroll to position [0, 0]
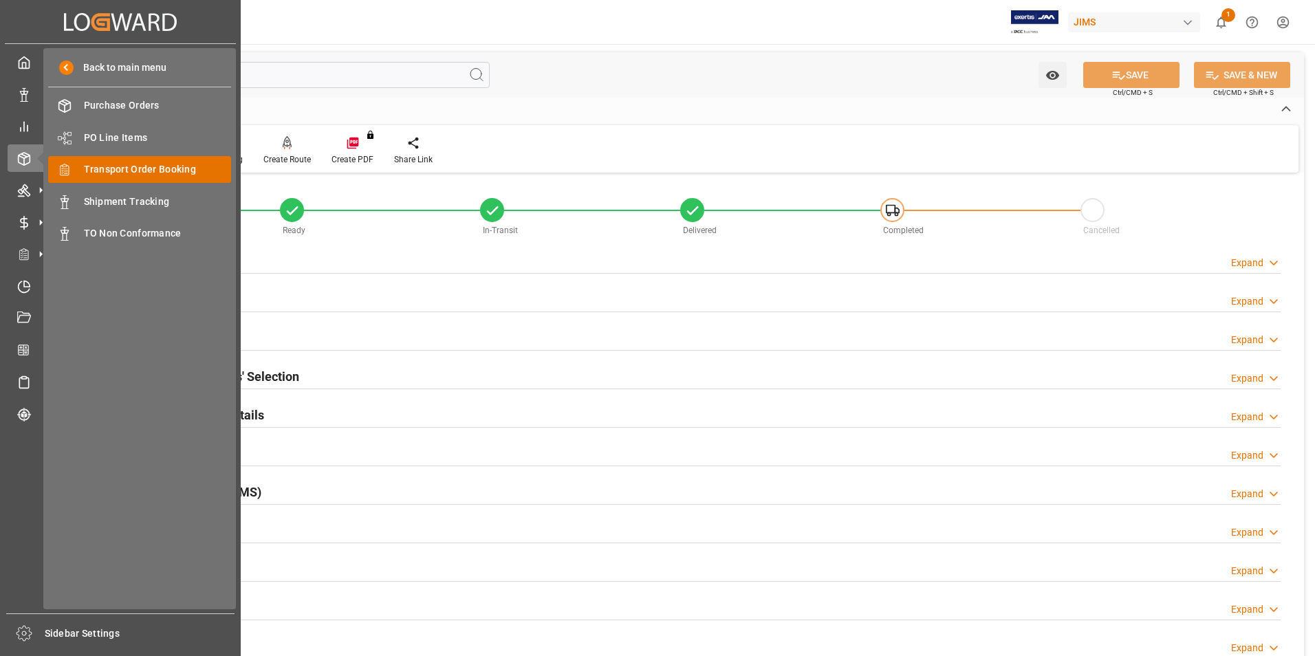
click at [118, 166] on span "Transport Order Booking" at bounding box center [158, 169] width 148 height 14
